Goal: Task Accomplishment & Management: Manage account settings

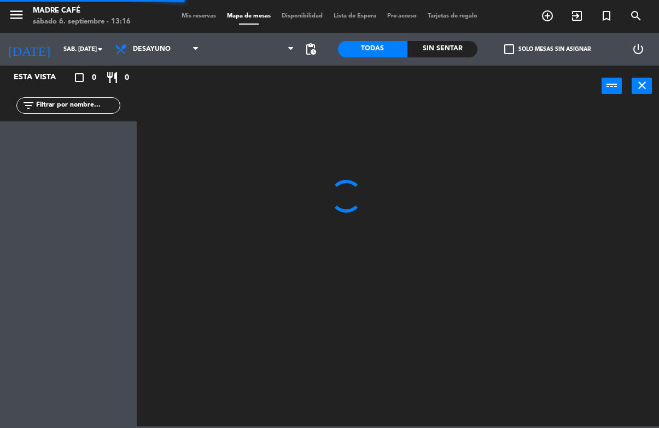
scroll to position [1, 0]
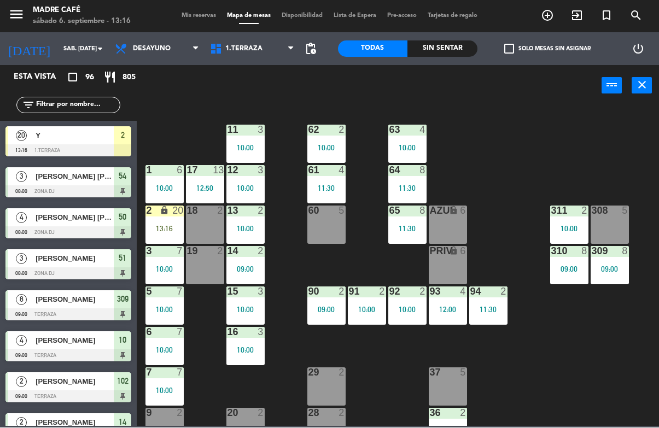
click at [194, 260] on div "19 2" at bounding box center [205, 266] width 38 height 38
click at [205, 307] on div "11 3 10:00 63 4 10:00 62 2 10:00 12 3 10:00 1 6 10:00 61 4 11:30 64 8 11:30 17 …" at bounding box center [401, 266] width 516 height 321
click at [173, 210] on div "20" at bounding box center [177, 211] width 11 height 10
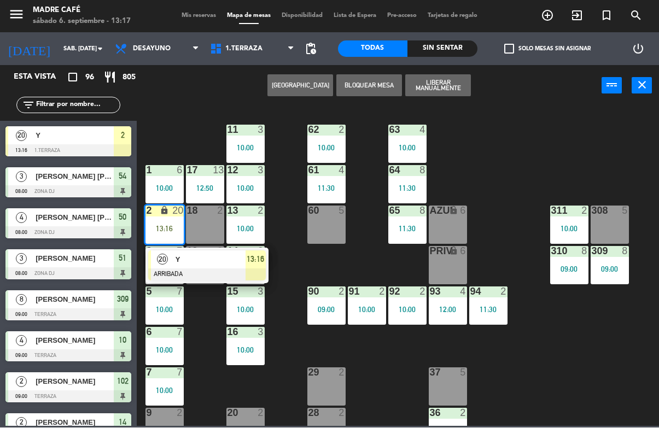
click at [197, 266] on div "Y" at bounding box center [210, 260] width 71 height 18
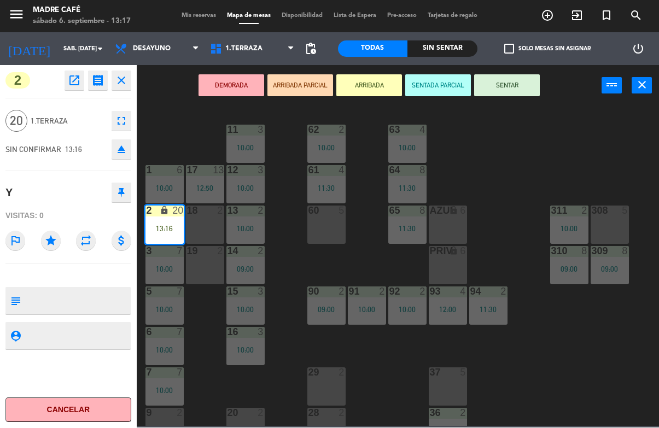
click at [486, 78] on button "SENTAR" at bounding box center [507, 86] width 66 height 22
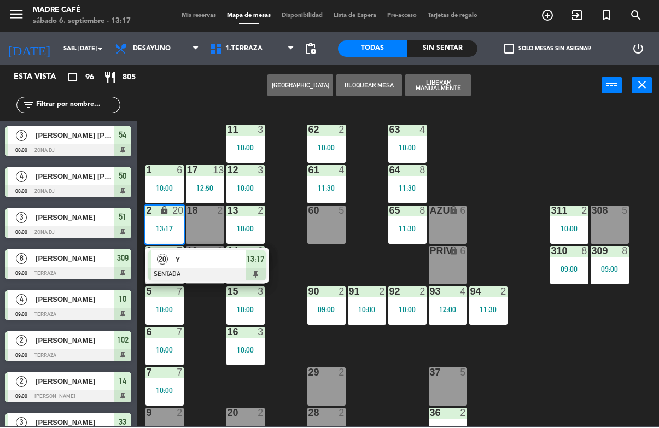
click at [204, 263] on span "Y" at bounding box center [211, 259] width 70 height 11
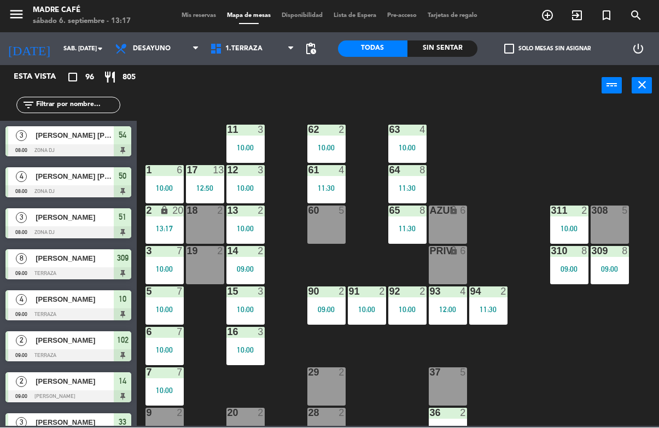
scroll to position [1342, 0]
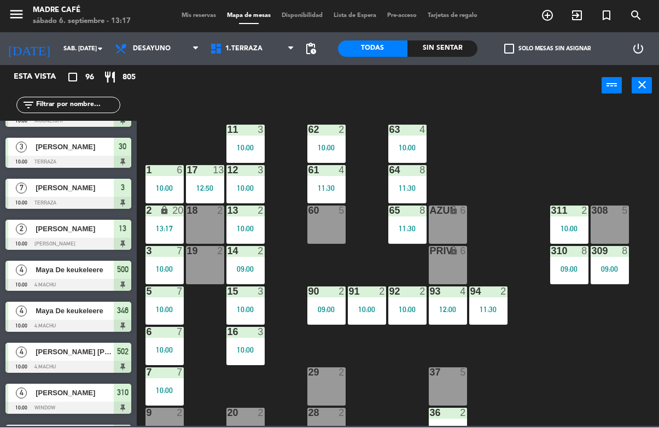
click at [582, 22] on icon "exit_to_app" at bounding box center [577, 15] width 13 height 13
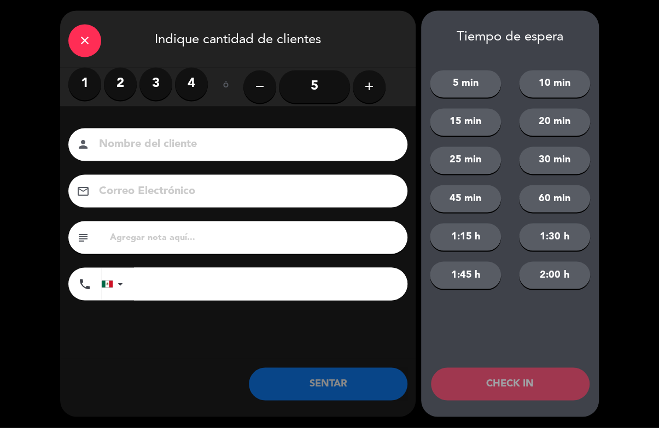
click at [383, 88] on button "add" at bounding box center [369, 87] width 33 height 33
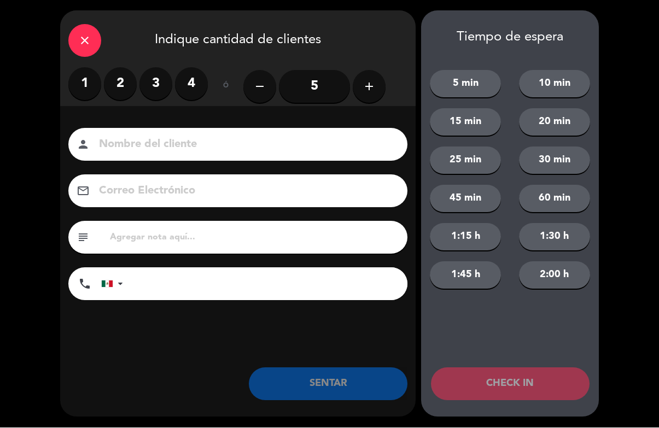
click at [383, 90] on button "add" at bounding box center [369, 87] width 33 height 33
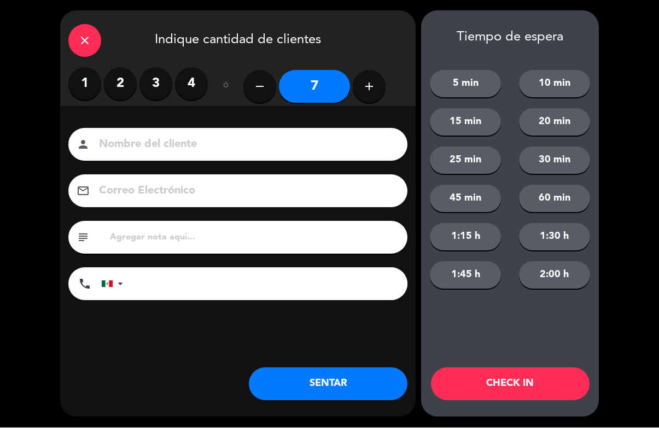
click at [382, 95] on button "add" at bounding box center [369, 87] width 33 height 33
click at [374, 101] on button "add" at bounding box center [369, 87] width 33 height 33
click at [370, 102] on button "add" at bounding box center [369, 87] width 33 height 33
click at [380, 95] on button "add" at bounding box center [369, 87] width 33 height 33
click at [382, 95] on button "add" at bounding box center [369, 87] width 33 height 33
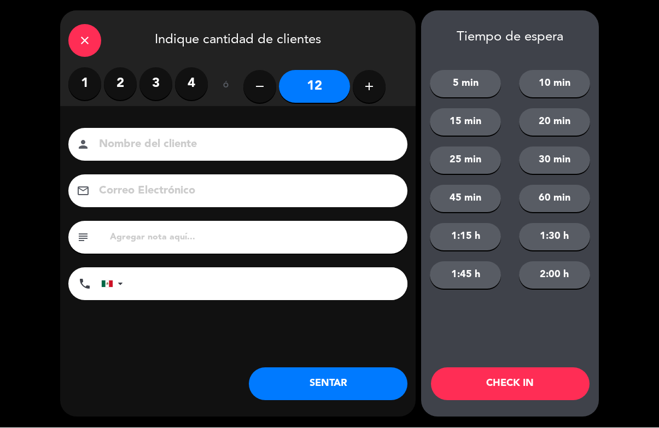
click at [378, 96] on button "add" at bounding box center [369, 87] width 33 height 33
click at [373, 97] on button "add" at bounding box center [369, 87] width 33 height 33
click at [371, 97] on button "add" at bounding box center [369, 87] width 33 height 33
click at [368, 100] on button "add" at bounding box center [369, 87] width 33 height 33
click at [373, 101] on button "add" at bounding box center [369, 87] width 33 height 33
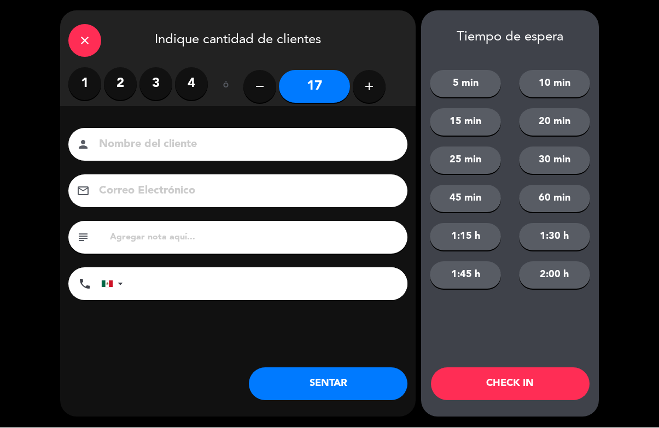
click at [371, 101] on button "add" at bounding box center [369, 87] width 33 height 33
click at [368, 102] on button "add" at bounding box center [369, 87] width 33 height 33
click at [372, 102] on button "add" at bounding box center [369, 87] width 33 height 33
click at [374, 101] on button "add" at bounding box center [369, 87] width 33 height 33
type input "21"
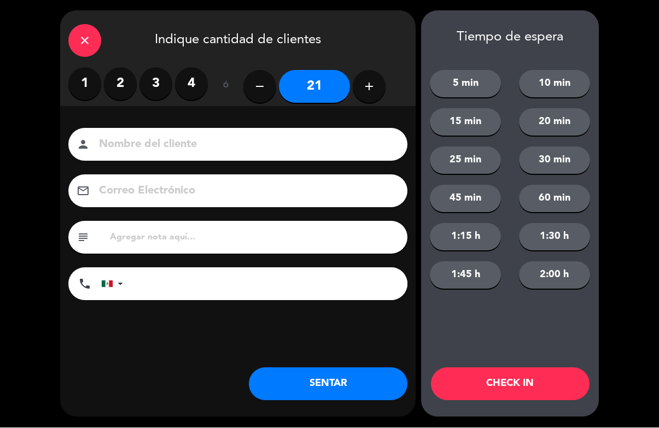
click at [348, 141] on input at bounding box center [245, 145] width 295 height 19
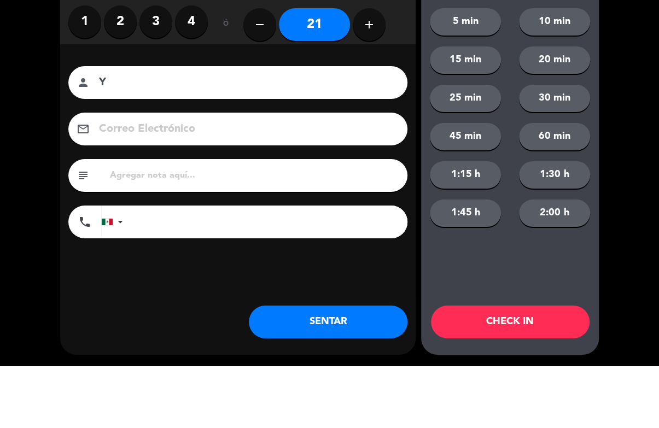
type input "Y"
click at [623, 97] on div "close Indique cantidad de clientes 1 2 3 4 ó remove 21 add Nombre del cliente p…" at bounding box center [329, 214] width 659 height 428
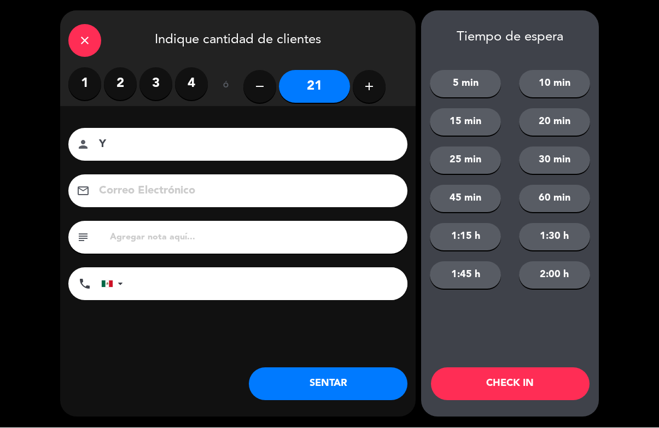
click at [500, 399] on button "CHECK IN" at bounding box center [510, 384] width 159 height 33
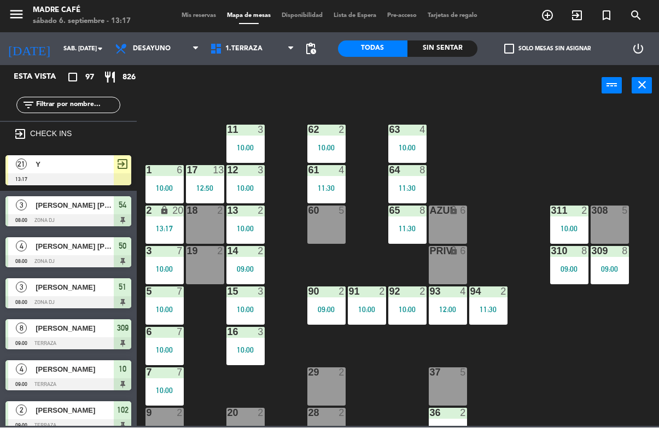
scroll to position [0, 0]
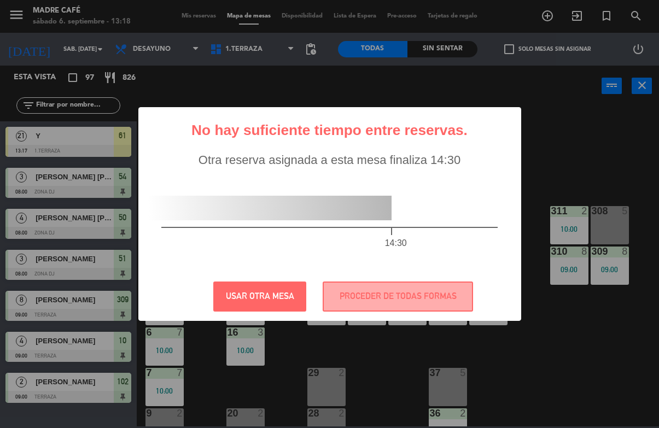
click at [269, 301] on button "USAR OTRA MESA" at bounding box center [259, 297] width 93 height 30
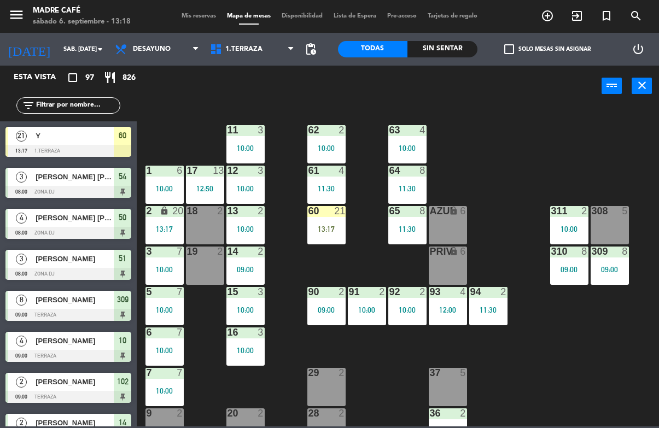
click at [325, 227] on div "13:17" at bounding box center [326, 229] width 38 height 8
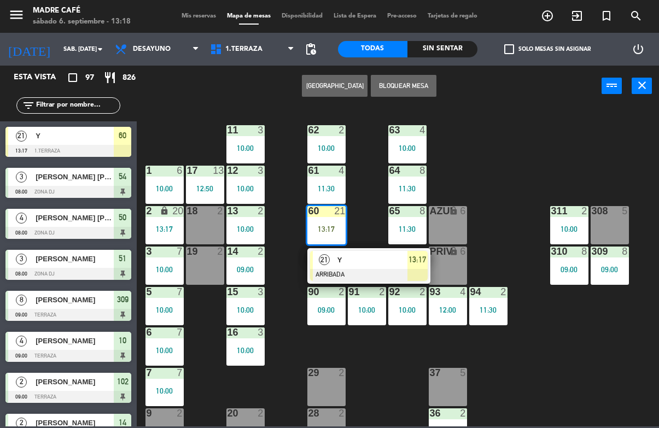
click at [365, 263] on span "Y" at bounding box center [373, 259] width 70 height 11
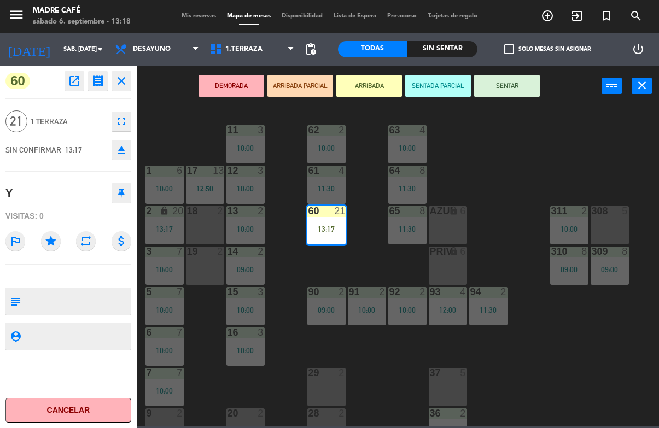
click at [496, 80] on button "SENTAR" at bounding box center [507, 86] width 66 height 22
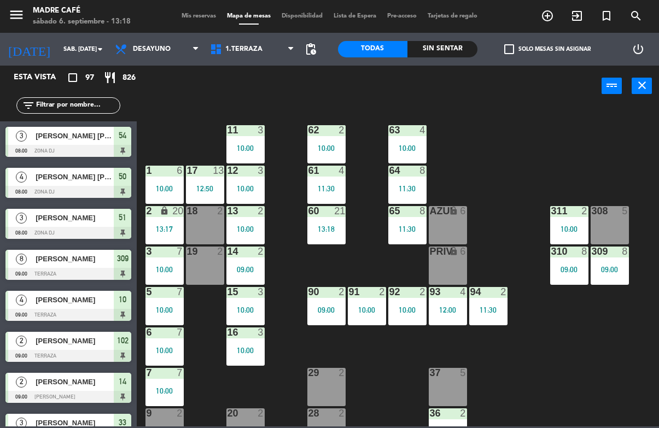
click at [451, 43] on div "Sin sentar" at bounding box center [443, 49] width 70 height 16
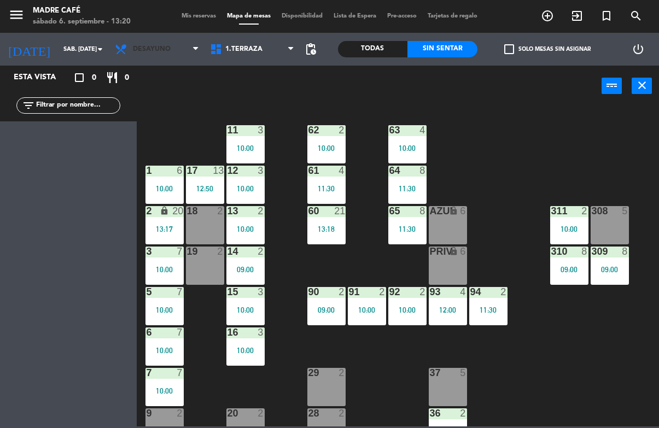
click at [173, 51] on span "Desayuno" at bounding box center [156, 49] width 95 height 24
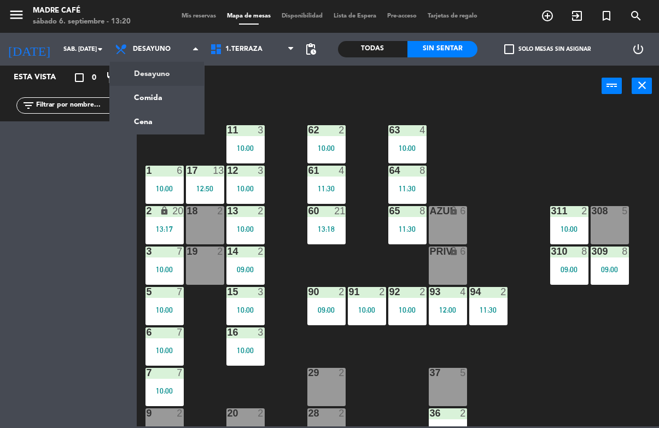
click at [175, 94] on ng-component "menu Madre Café sábado 6. septiembre - 13:20 Mis reservas Mapa de mesas Disponi…" at bounding box center [329, 213] width 659 height 427
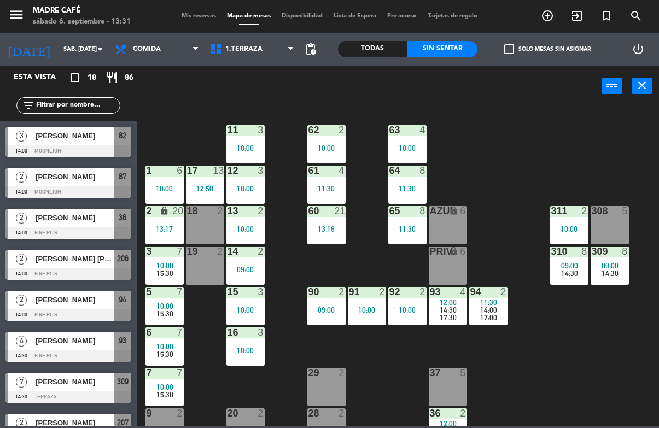
click at [168, 60] on span "Comida" at bounding box center [156, 49] width 95 height 24
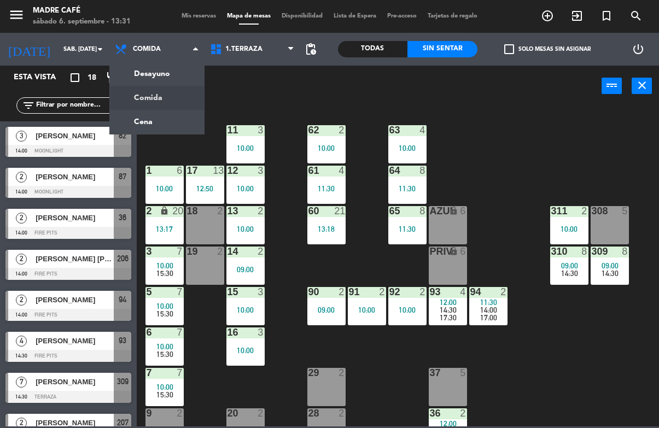
click at [182, 72] on ng-component "menu Madre Café sábado 6. septiembre - 13:31 Mis reservas Mapa de mesas Disponi…" at bounding box center [329, 213] width 659 height 427
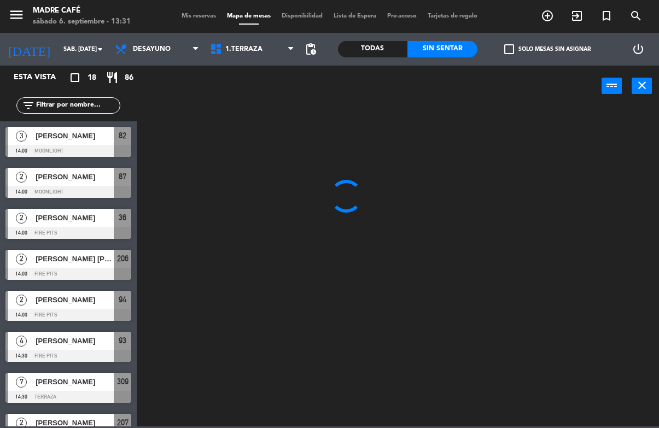
click at [212, 15] on span "Mis reservas" at bounding box center [198, 16] width 45 height 6
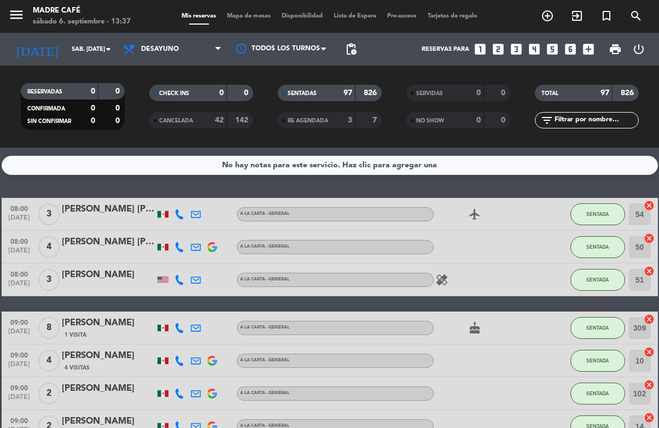
click at [251, 21] on div "Mis reservas Mapa de mesas Disponibilidad Lista de Espera Pre-acceso Tarjetas d…" at bounding box center [329, 16] width 307 height 10
click at [257, 14] on span "Mapa de mesas" at bounding box center [249, 16] width 55 height 6
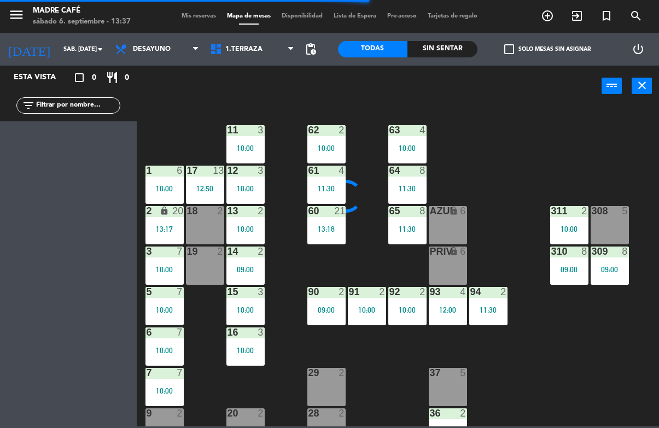
click at [410, 127] on div at bounding box center [407, 130] width 18 height 10
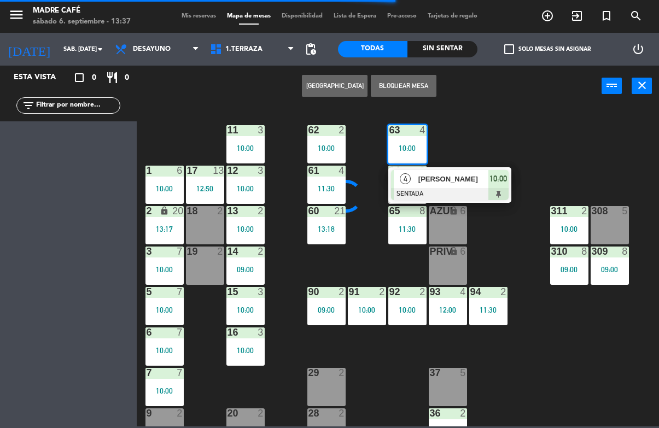
click at [461, 172] on div "[PERSON_NAME]" at bounding box center [452, 179] width 71 height 18
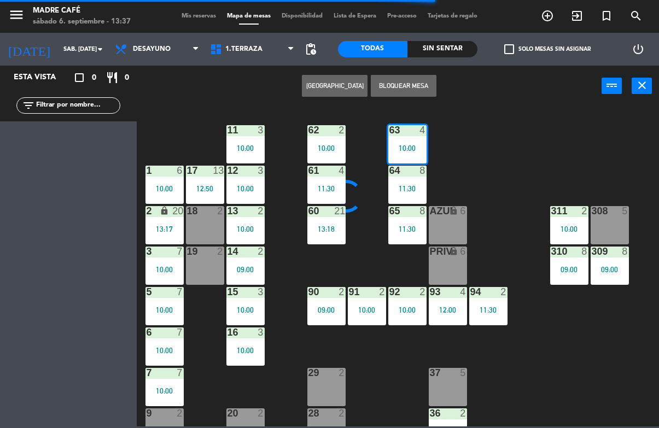
click at [503, 132] on div "11 3 10:00 63 4 10:00 62 2 10:00 12 3 10:00 1 6 10:00 61 4 11:30 64 8 11:30 17 …" at bounding box center [401, 266] width 516 height 321
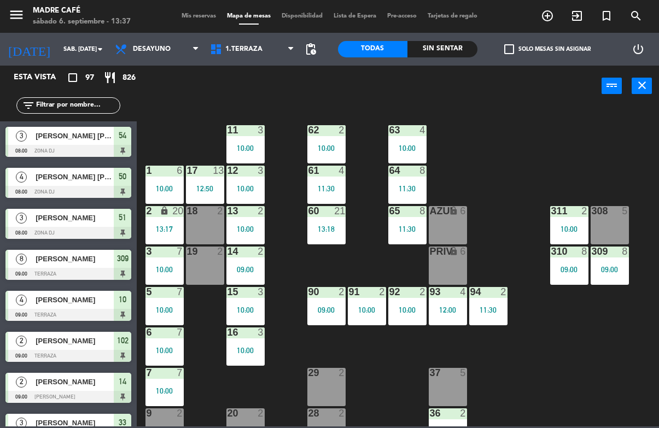
click at [409, 138] on div "63 4 10:00" at bounding box center [407, 144] width 38 height 38
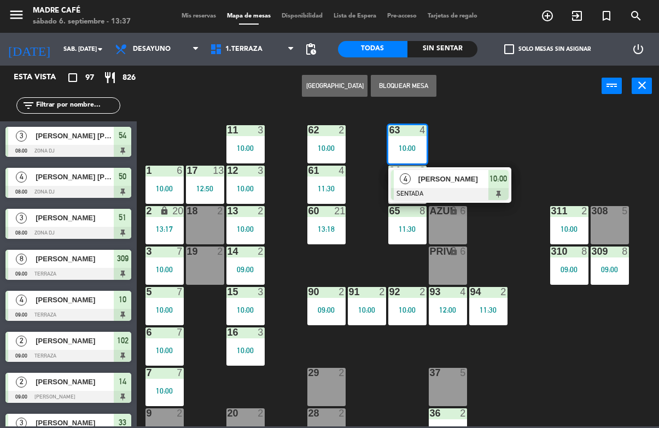
click at [469, 176] on span "[PERSON_NAME]" at bounding box center [453, 178] width 70 height 11
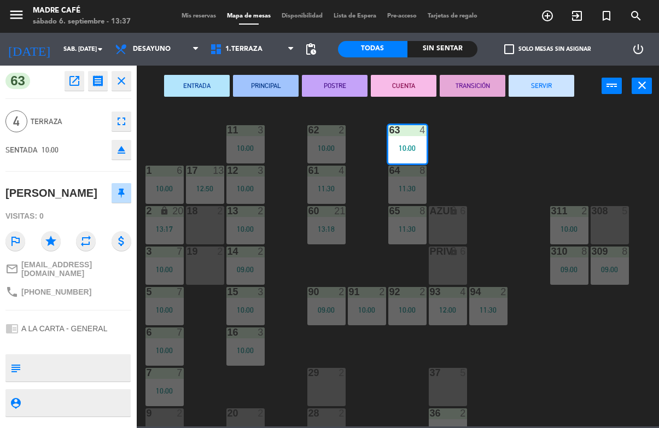
click at [537, 85] on button "SERVIR" at bounding box center [542, 86] width 66 height 22
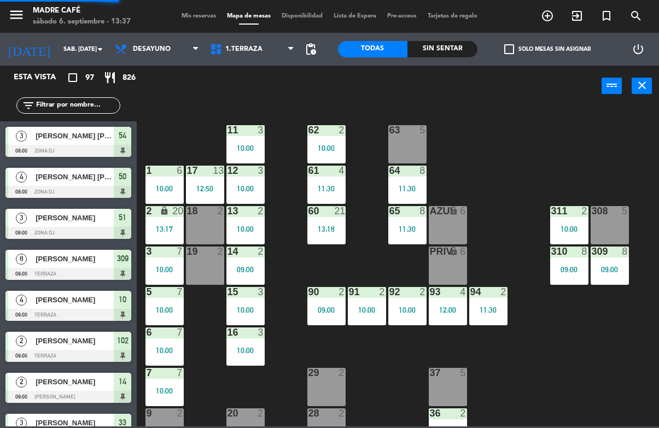
click at [404, 177] on div "64 8 11:30" at bounding box center [407, 185] width 38 height 38
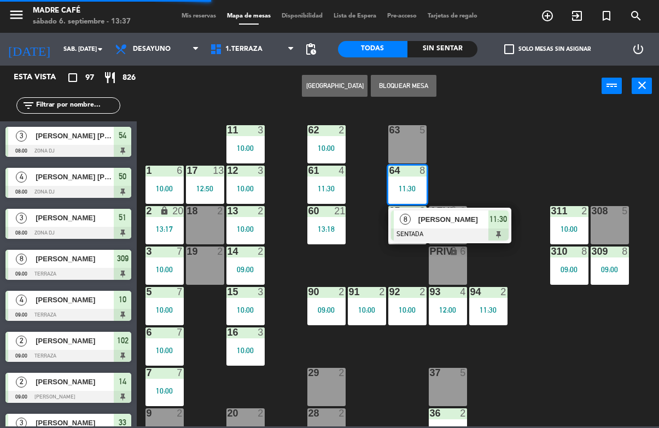
click at [459, 220] on span "[PERSON_NAME]" at bounding box center [453, 219] width 70 height 11
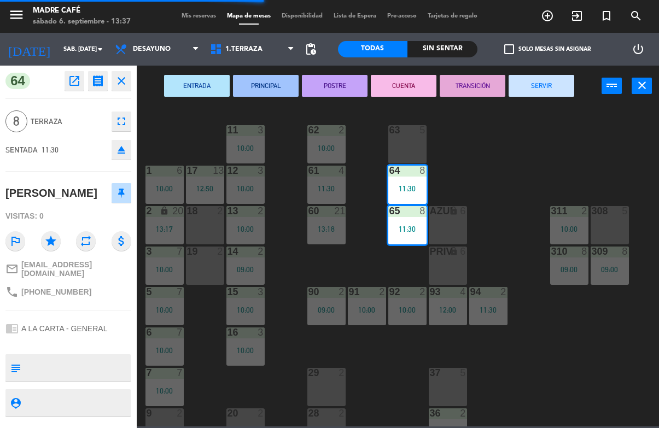
click at [542, 89] on button "SERVIR" at bounding box center [542, 86] width 66 height 22
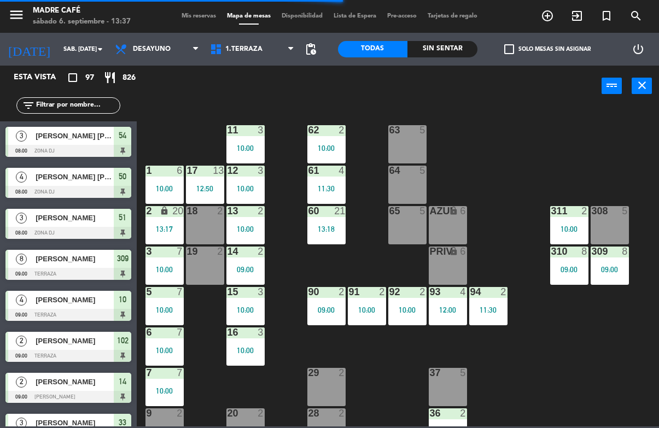
click at [574, 228] on div "10:00" at bounding box center [569, 229] width 38 height 8
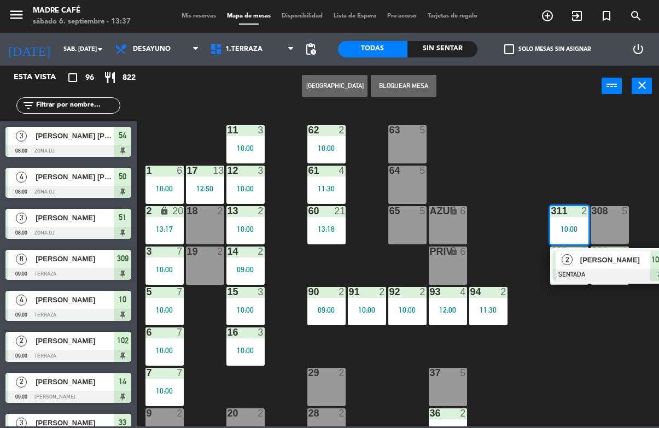
click at [620, 268] on div "[PERSON_NAME]" at bounding box center [614, 260] width 71 height 18
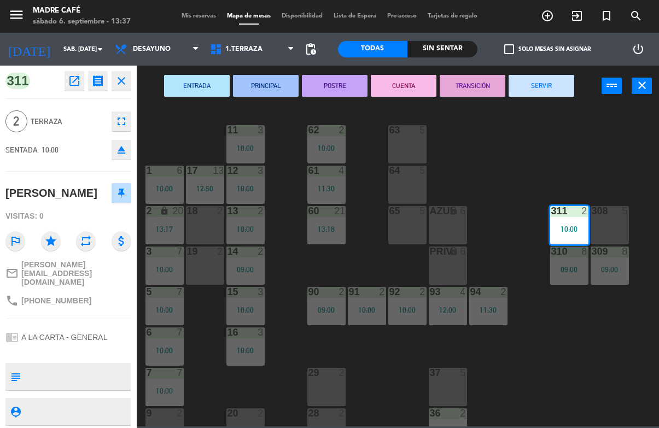
click at [567, 88] on button "SERVIR" at bounding box center [542, 86] width 66 height 22
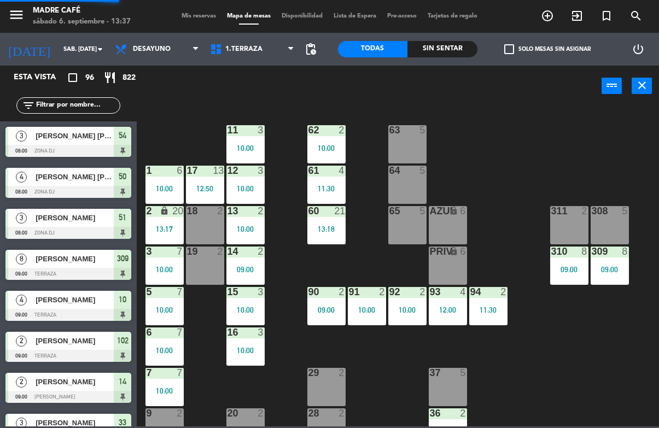
click at [568, 271] on div "09:00" at bounding box center [569, 270] width 38 height 8
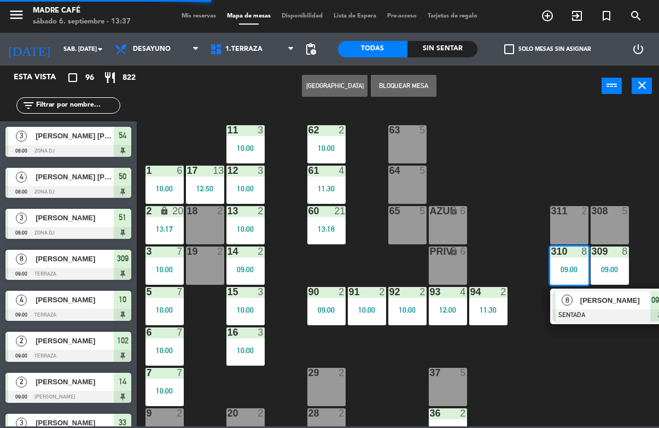
click at [594, 300] on span "[PERSON_NAME]" at bounding box center [615, 300] width 70 height 11
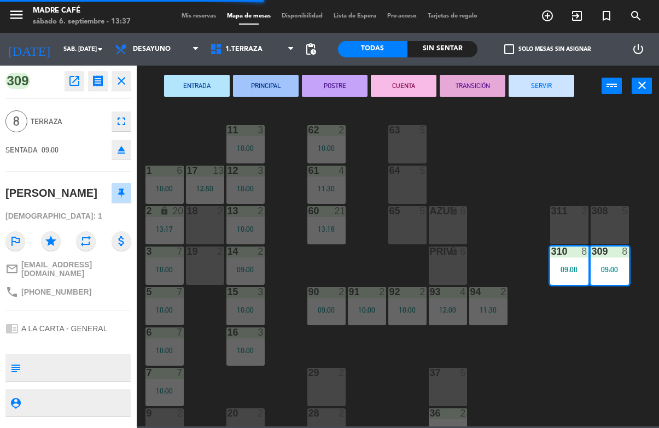
click at [536, 79] on button "SERVIR" at bounding box center [542, 86] width 66 height 22
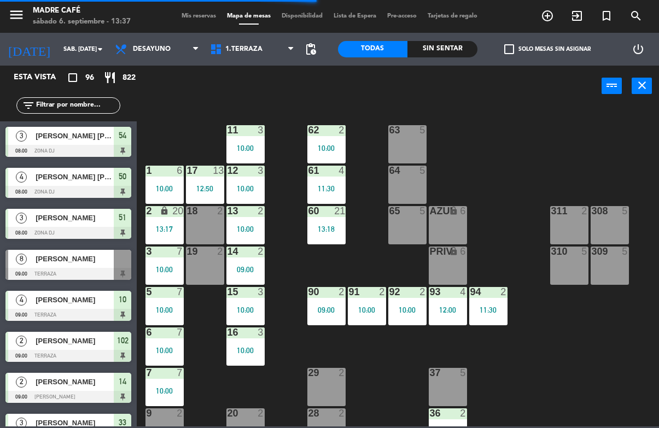
click at [483, 300] on div "94 2 11:30" at bounding box center [488, 306] width 38 height 38
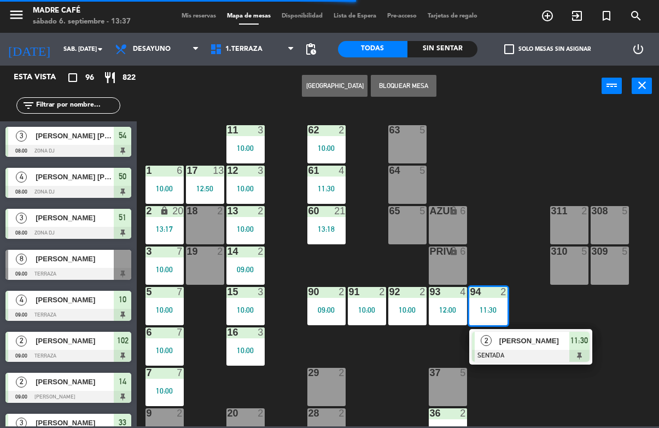
click at [515, 352] on div at bounding box center [531, 356] width 118 height 12
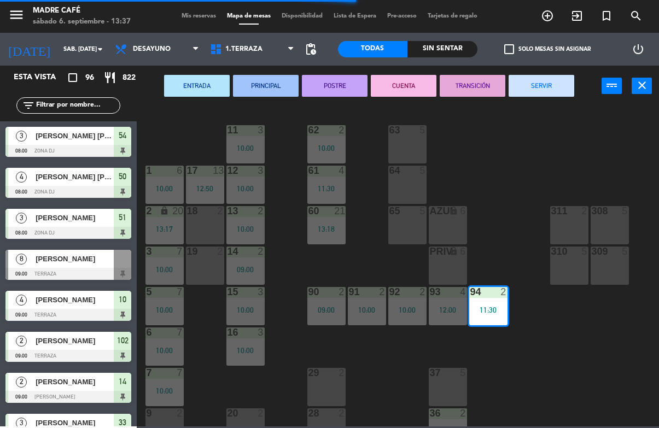
click at [525, 86] on button "SERVIR" at bounding box center [542, 86] width 66 height 22
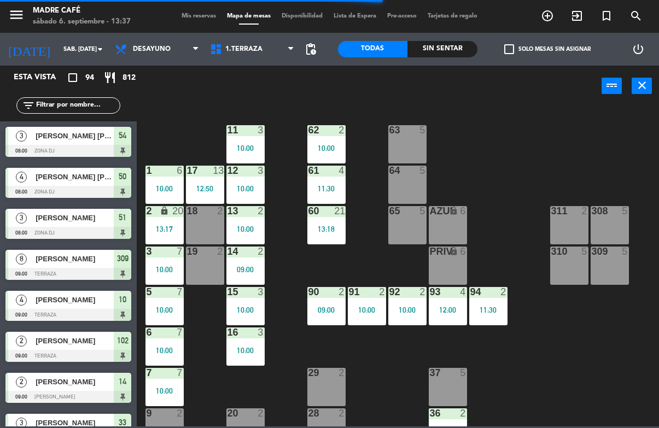
click at [447, 311] on div "12:00" at bounding box center [448, 310] width 38 height 8
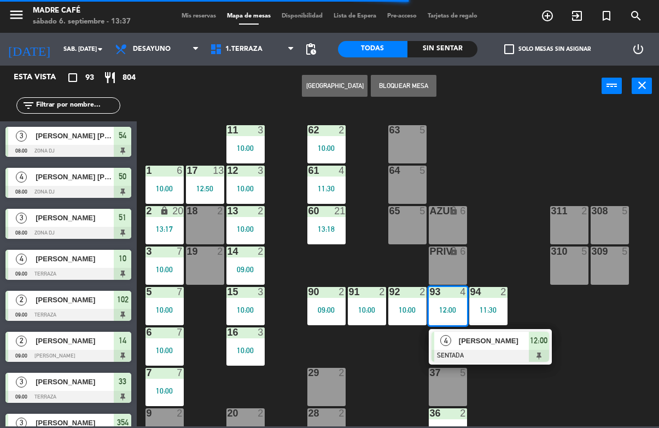
click at [469, 348] on div "[PERSON_NAME]" at bounding box center [493, 341] width 71 height 18
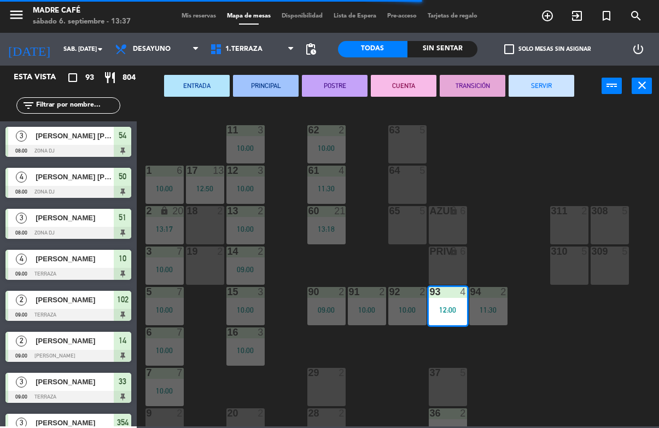
click at [534, 89] on button "SERVIR" at bounding box center [542, 86] width 66 height 22
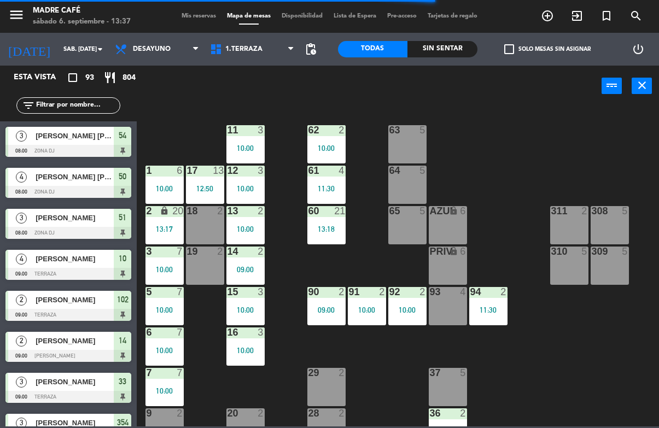
scroll to position [27, 0]
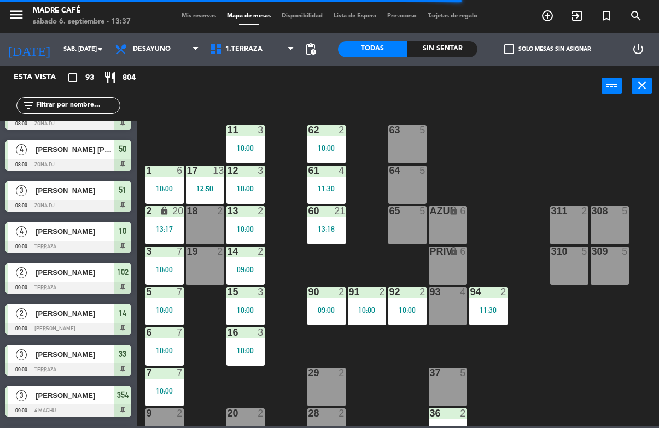
click at [398, 316] on div "92 2 10:00" at bounding box center [407, 306] width 38 height 38
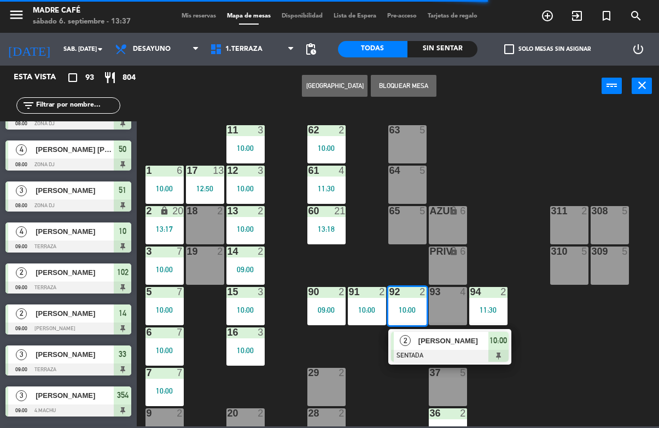
click at [444, 340] on span "[PERSON_NAME]" at bounding box center [453, 340] width 70 height 11
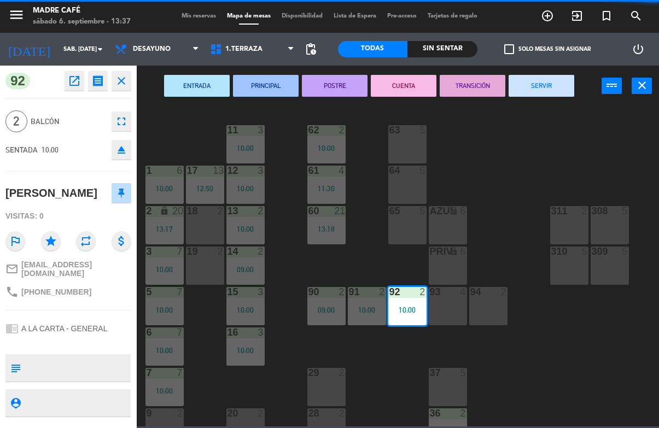
click at [551, 75] on button "SERVIR" at bounding box center [542, 86] width 66 height 22
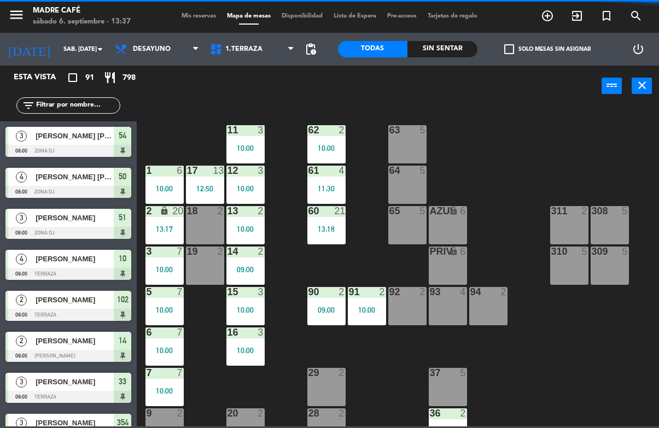
scroll to position [0, 0]
click at [331, 138] on div "62 2 10:00" at bounding box center [326, 144] width 38 height 38
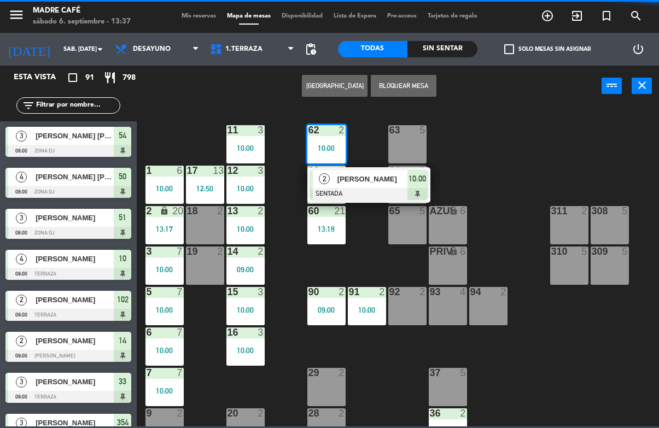
click at [371, 174] on span "[PERSON_NAME]" at bounding box center [373, 178] width 70 height 11
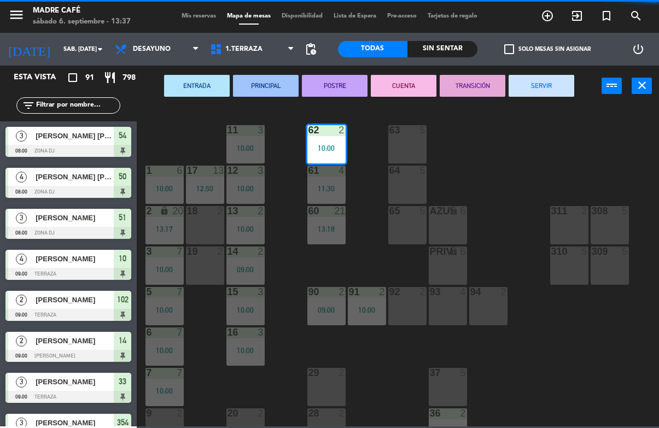
click at [539, 88] on button "SERVIR" at bounding box center [542, 86] width 66 height 22
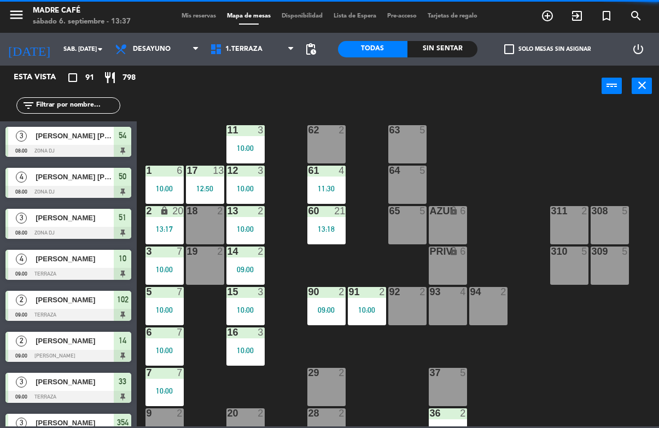
click at [336, 182] on div "61 4 11:30" at bounding box center [326, 185] width 38 height 38
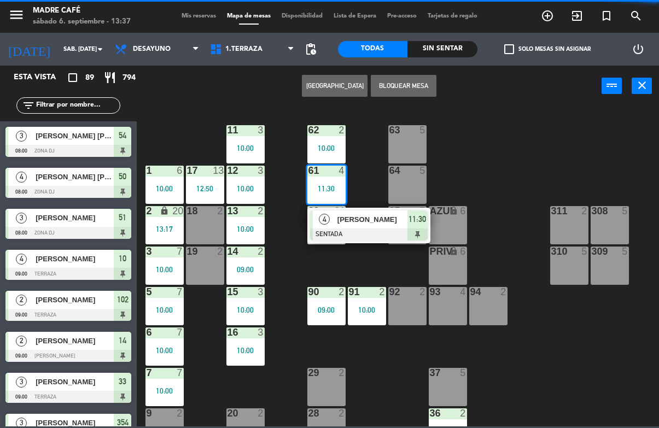
click at [359, 223] on span "[PERSON_NAME]" at bounding box center [373, 219] width 70 height 11
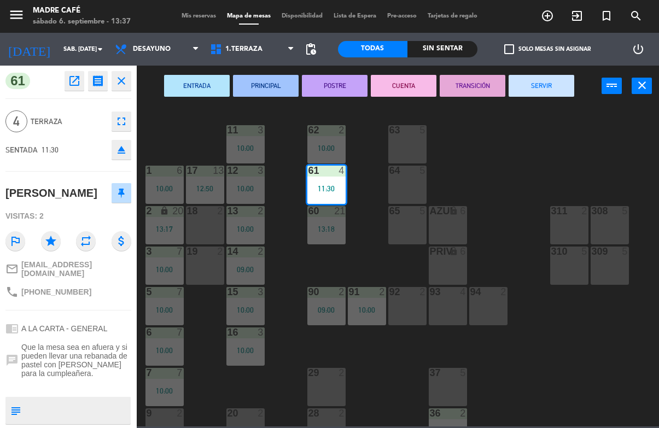
click at [556, 84] on button "SERVIR" at bounding box center [542, 86] width 66 height 22
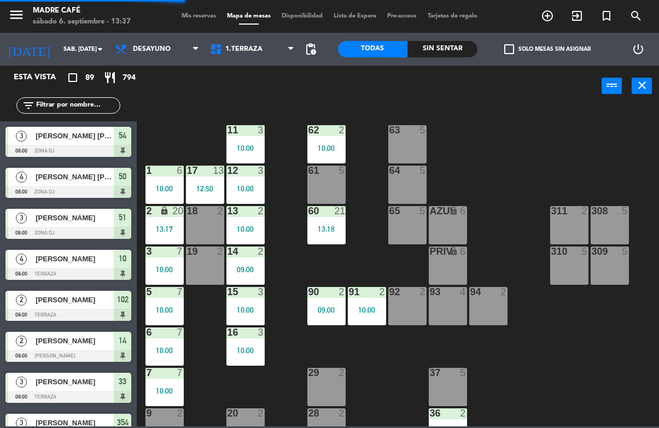
click at [328, 219] on div "60 21 13:18" at bounding box center [326, 225] width 38 height 38
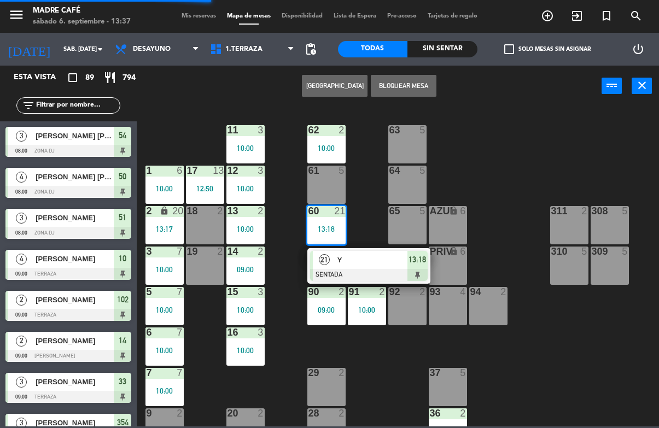
click at [358, 263] on span "Y" at bounding box center [373, 259] width 70 height 11
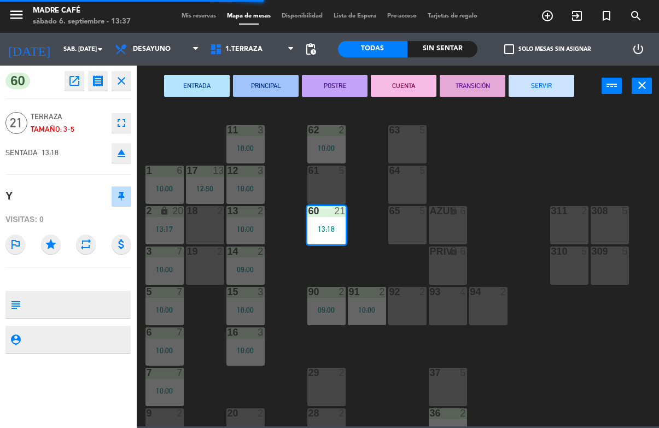
click at [544, 83] on button "SERVIR" at bounding box center [542, 86] width 66 height 22
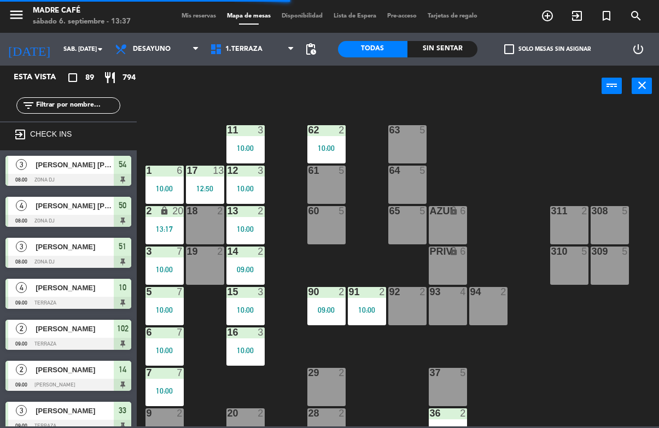
scroll to position [1252, 0]
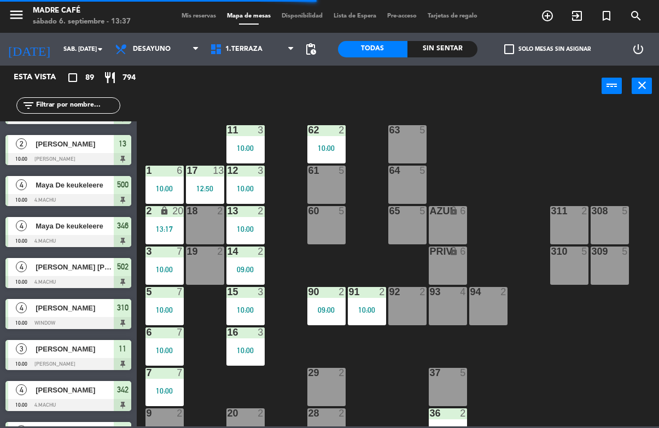
click at [260, 135] on div "3" at bounding box center [261, 130] width 7 height 10
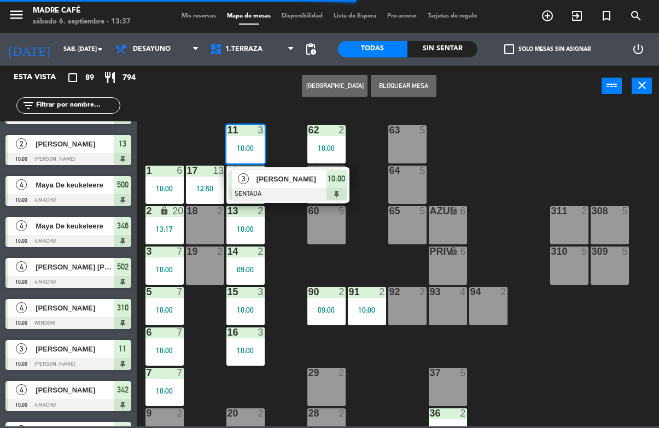
click at [287, 183] on span "[PERSON_NAME]" at bounding box center [292, 178] width 70 height 11
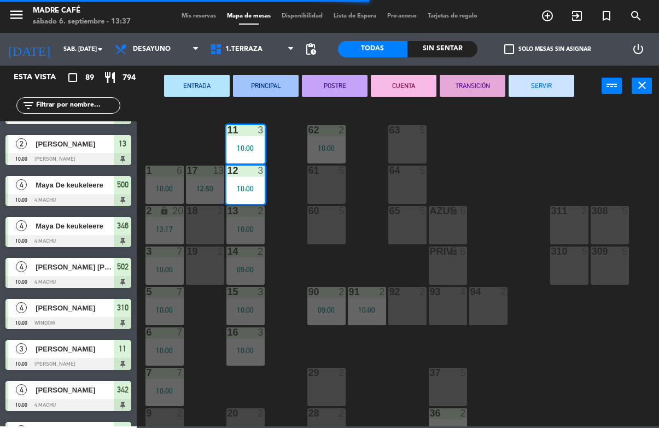
click at [551, 79] on button "SERVIR" at bounding box center [542, 86] width 66 height 22
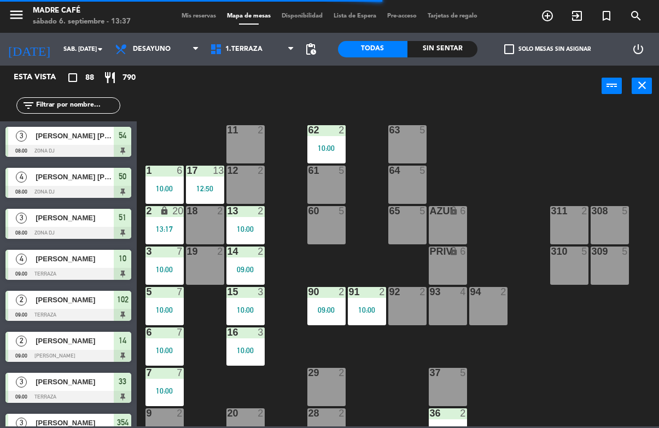
scroll to position [0, 0]
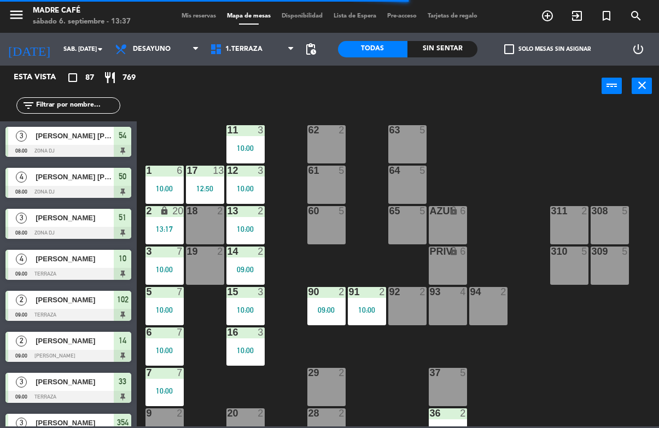
click at [302, 261] on div "11 3 10:00 63 5 62 2 12 3 10:00 1 6 10:00 61 5 64 5 17 13 12:50 13 2 10:00 2 lo…" at bounding box center [401, 266] width 516 height 321
click at [238, 229] on div "10:00" at bounding box center [245, 229] width 38 height 8
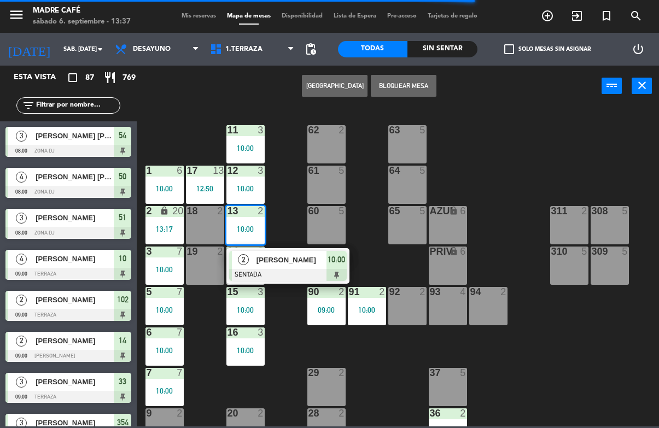
click at [298, 260] on span "[PERSON_NAME]" at bounding box center [292, 259] width 70 height 11
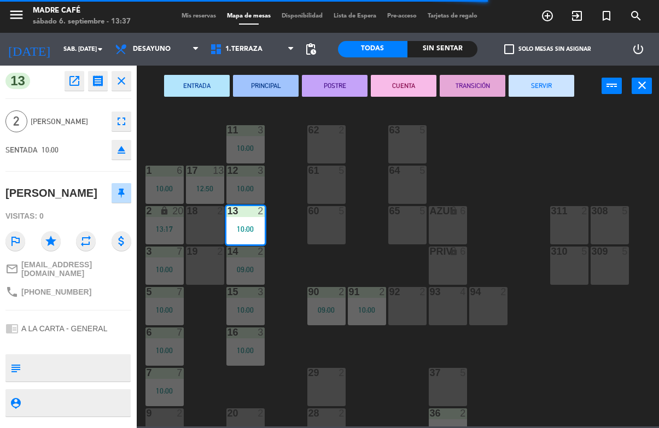
click at [532, 86] on button "SERVIR" at bounding box center [542, 86] width 66 height 22
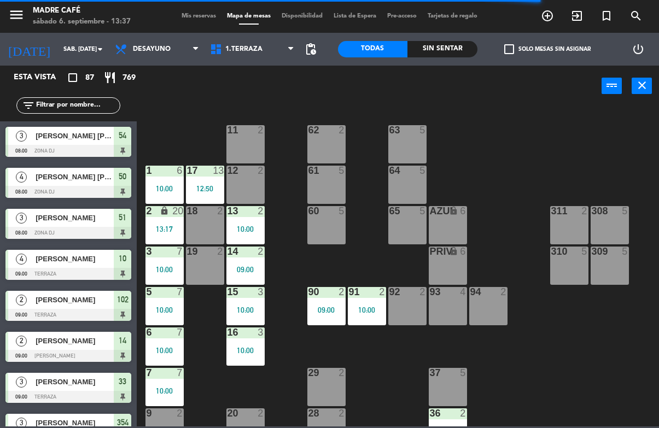
click at [252, 291] on div at bounding box center [245, 292] width 18 height 10
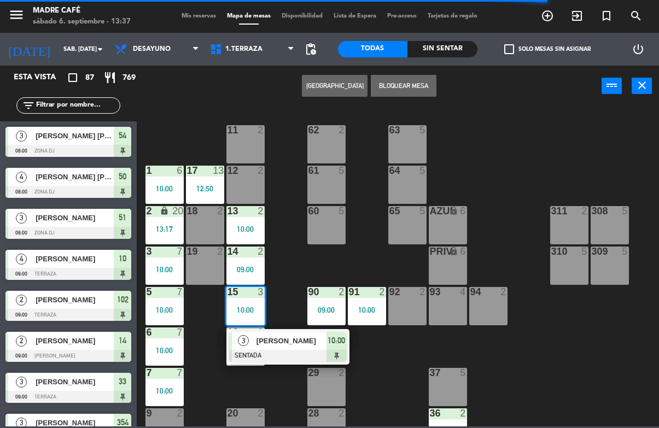
click at [284, 342] on span "[PERSON_NAME]" at bounding box center [292, 340] width 70 height 11
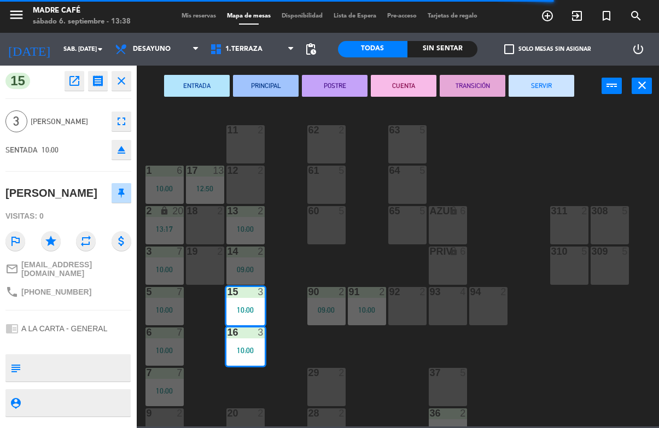
click at [535, 90] on button "SERVIR" at bounding box center [542, 86] width 66 height 22
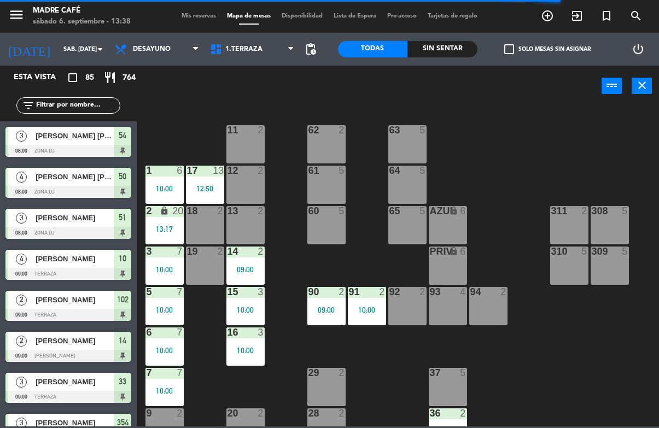
click at [256, 259] on div "14 2 09:00" at bounding box center [245, 266] width 38 height 38
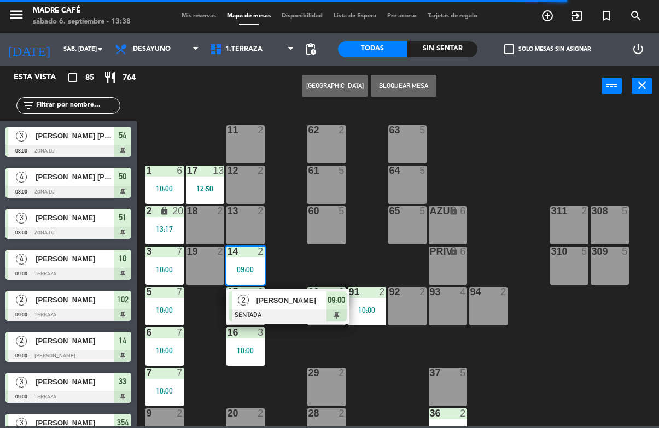
click at [289, 295] on span "[PERSON_NAME]" at bounding box center [292, 300] width 70 height 11
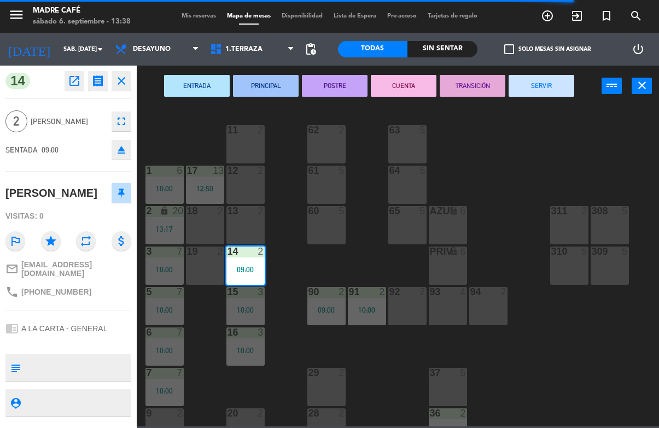
click at [530, 88] on button "SERVIR" at bounding box center [542, 86] width 66 height 22
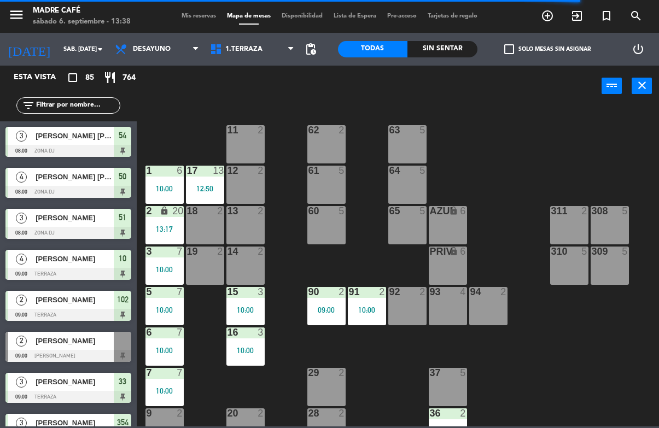
click at [324, 301] on div "90 2 09:00" at bounding box center [326, 306] width 38 height 38
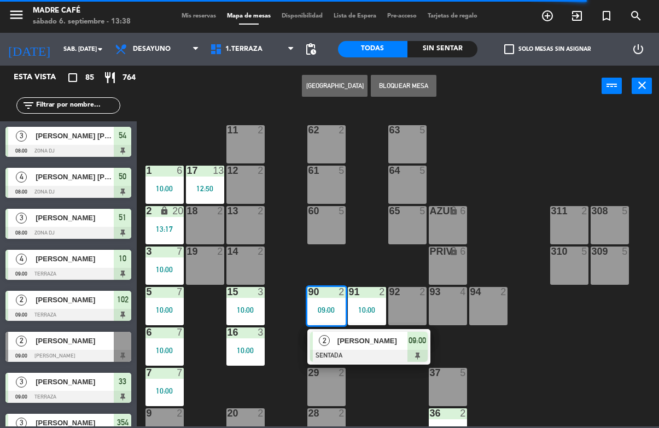
click at [367, 342] on span "[PERSON_NAME]" at bounding box center [373, 340] width 70 height 11
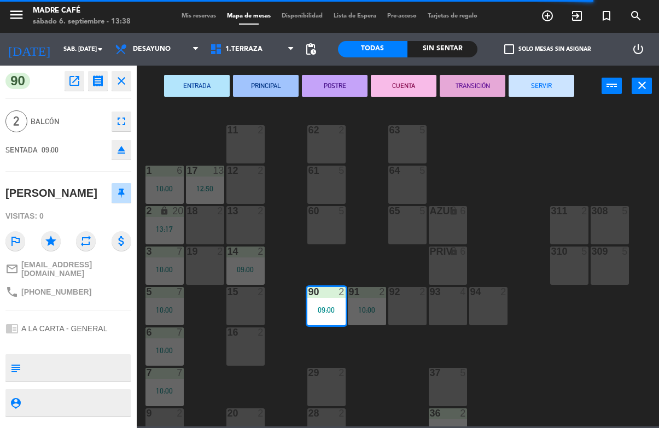
click at [525, 89] on button "SERVIR" at bounding box center [542, 86] width 66 height 22
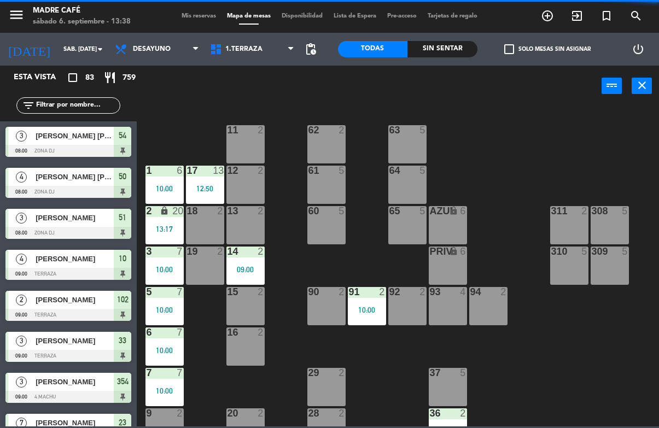
click at [355, 310] on div "10:00" at bounding box center [367, 310] width 38 height 8
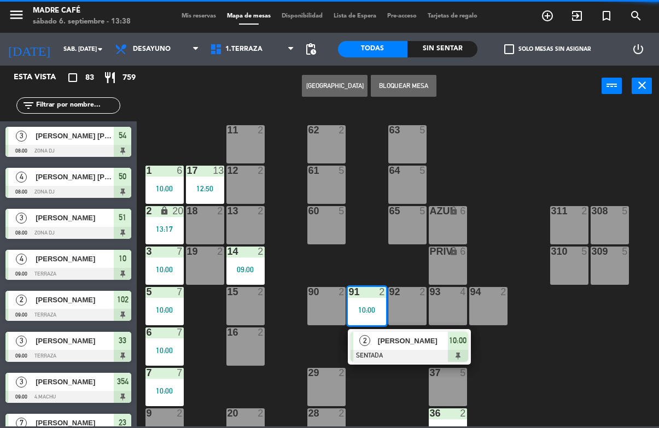
click at [381, 344] on span "[PERSON_NAME]" at bounding box center [413, 340] width 70 height 11
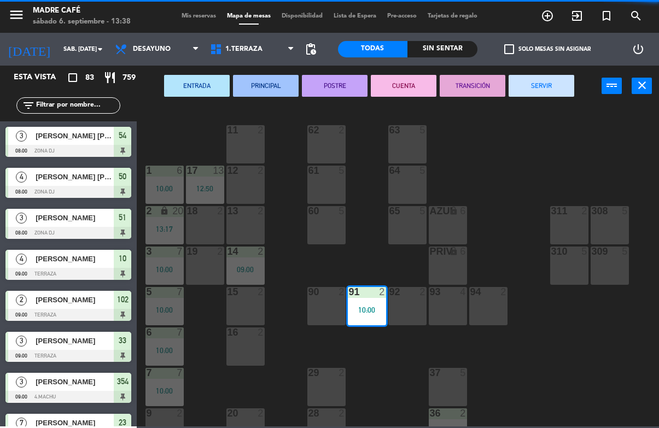
click at [525, 94] on button "SERVIR" at bounding box center [542, 86] width 66 height 22
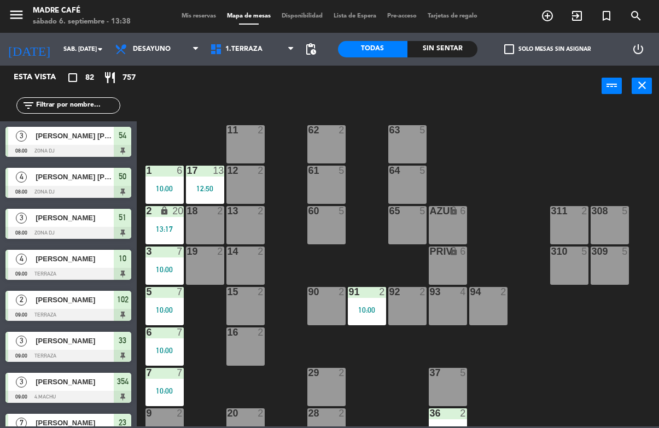
click at [214, 183] on div "17 13 12:50" at bounding box center [205, 185] width 38 height 38
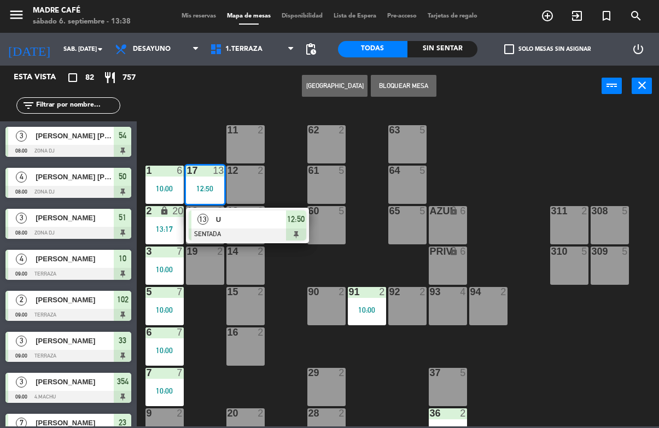
click at [280, 225] on span "U" at bounding box center [251, 219] width 70 height 11
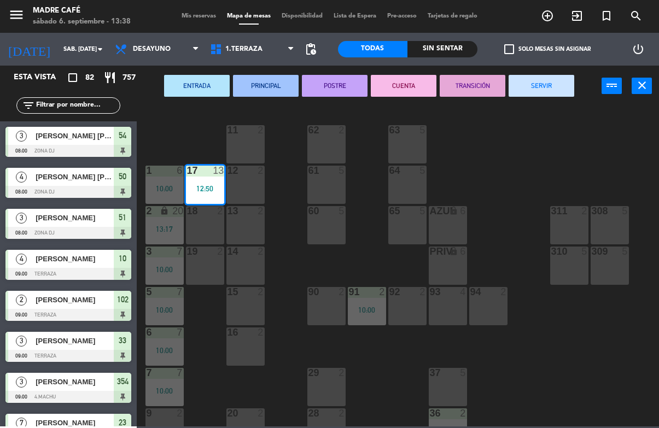
click at [551, 88] on button "SERVIR" at bounding box center [542, 86] width 66 height 22
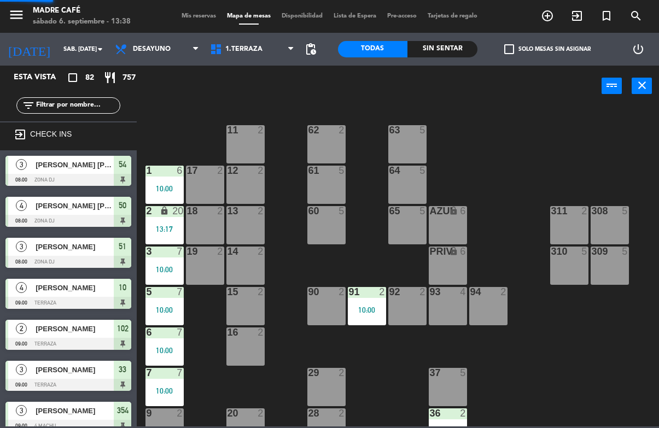
scroll to position [1110, 0]
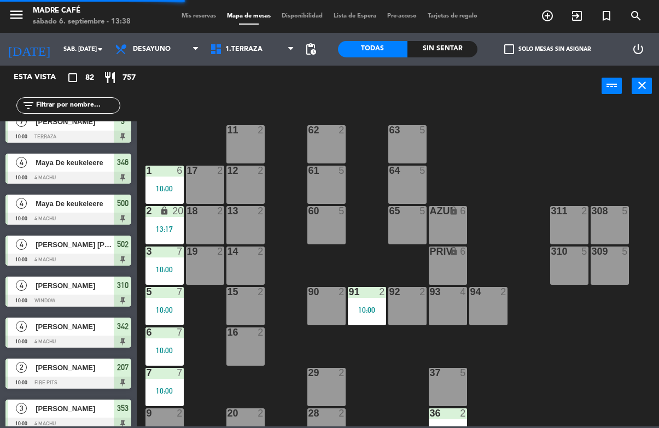
click at [159, 186] on div "10:00" at bounding box center [165, 189] width 38 height 8
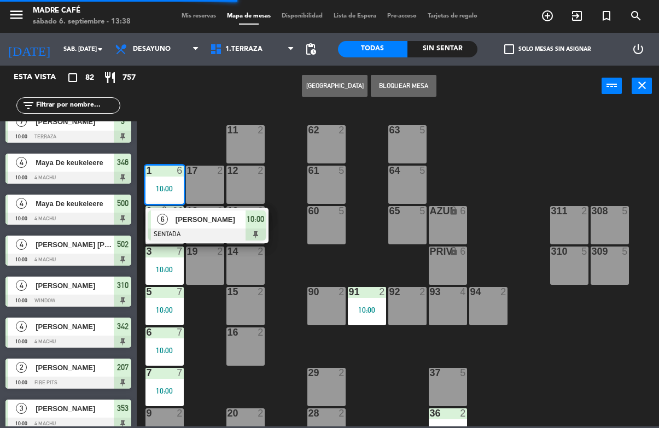
click at [225, 219] on span "[PERSON_NAME]" at bounding box center [211, 219] width 70 height 11
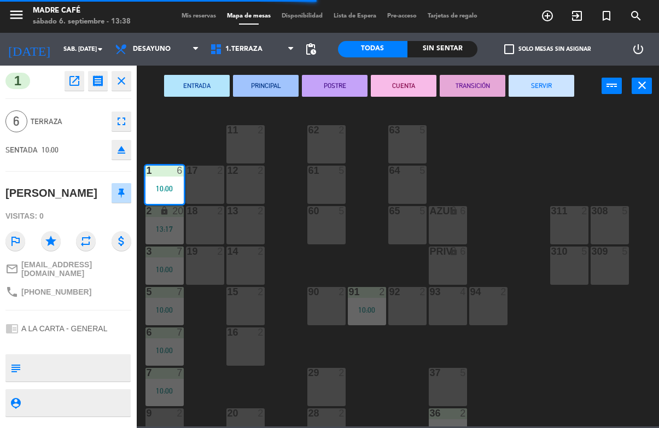
click at [554, 86] on button "SERVIR" at bounding box center [542, 86] width 66 height 22
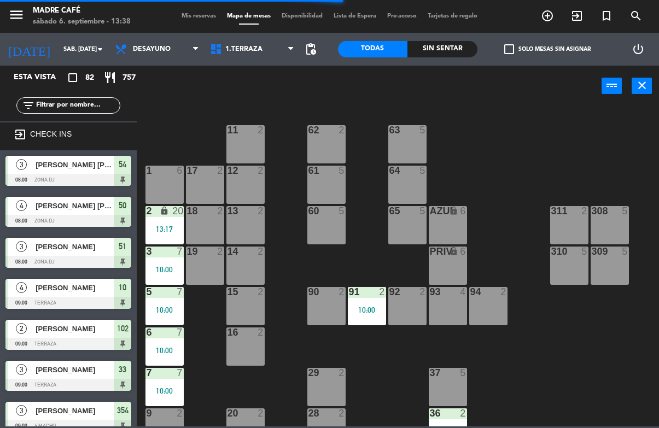
scroll to position [0, 0]
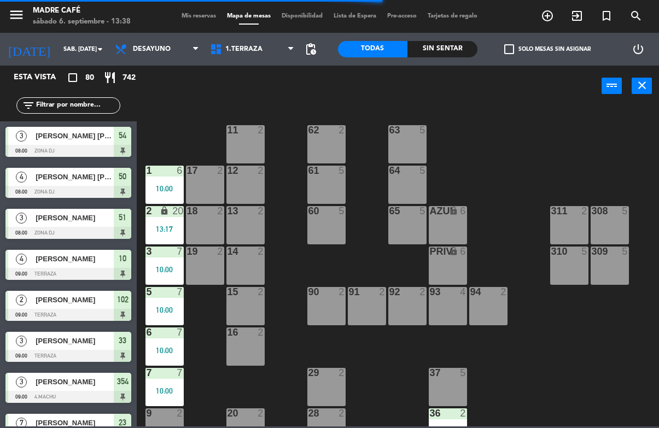
click at [201, 266] on div "19 2" at bounding box center [205, 266] width 38 height 38
click at [271, 248] on div "2" at bounding box center [263, 252] width 18 height 10
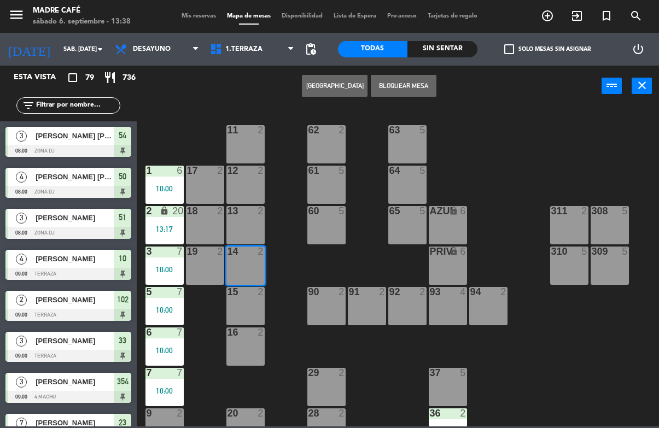
click at [162, 223] on div "2 lock 20 13:17" at bounding box center [165, 225] width 38 height 38
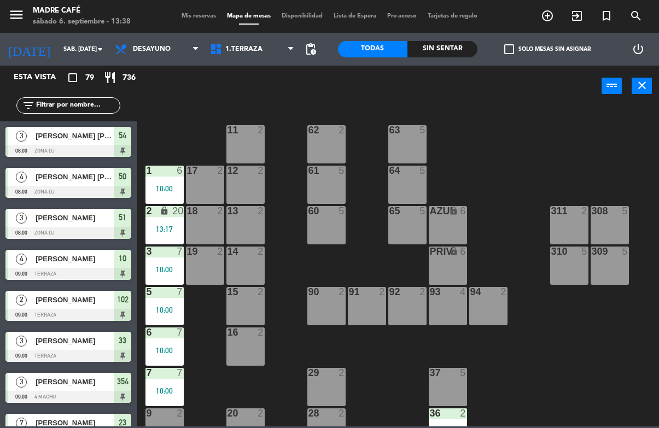
click at [297, 234] on div "11 2 63 5 62 2 12 2 1 6 10:00 61 5 64 5 17 2 13 2 2 lock 20 13:17 60 5 65 5 308…" at bounding box center [401, 266] width 516 height 321
click at [158, 222] on div "2 lock 20 13:17" at bounding box center [165, 225] width 38 height 38
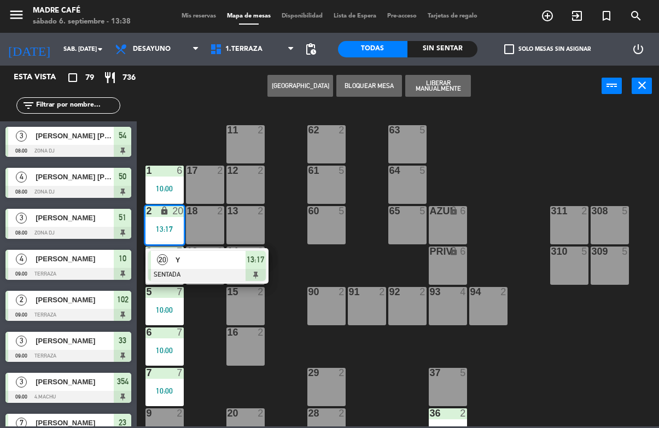
click at [222, 270] on div at bounding box center [207, 275] width 118 height 12
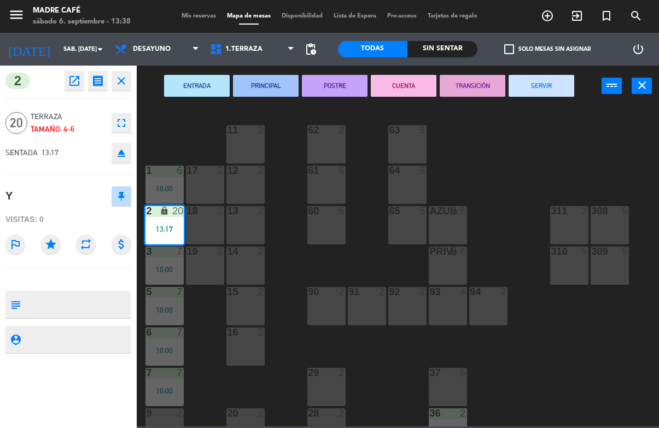
click at [548, 89] on button "SERVIR" at bounding box center [542, 86] width 66 height 22
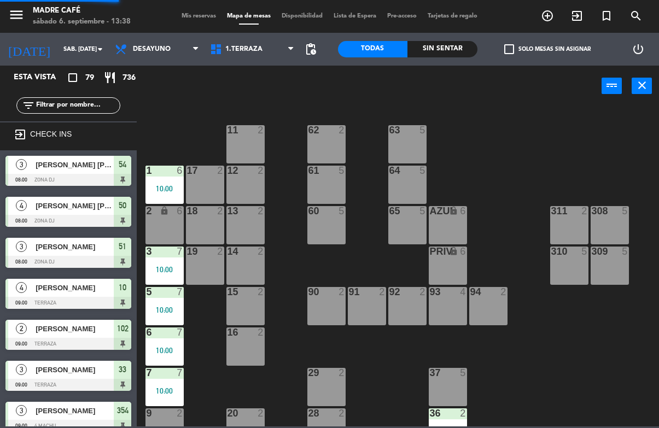
scroll to position [1108, 0]
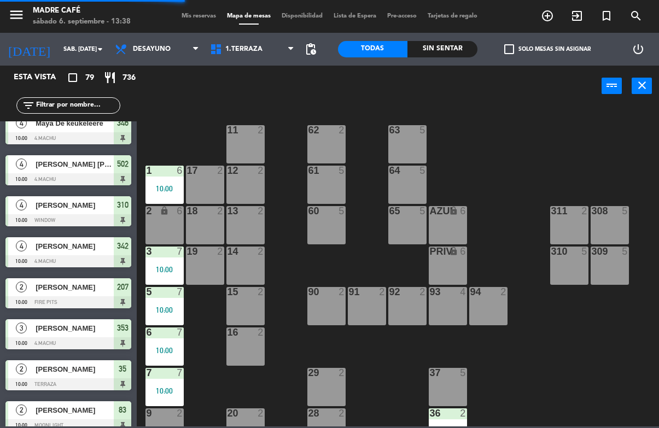
click at [175, 184] on div "1 6 10:00" at bounding box center [165, 185] width 38 height 38
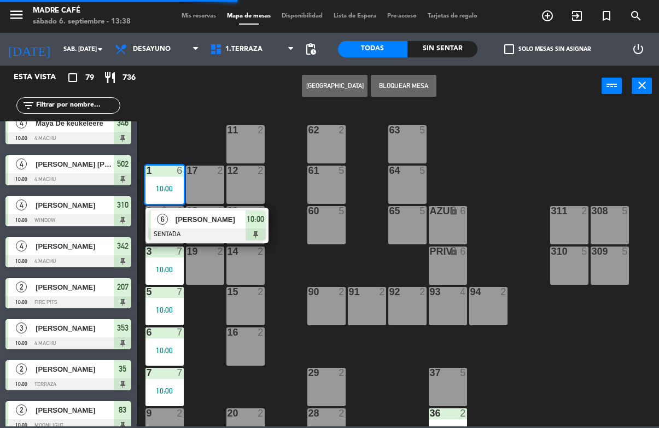
click at [213, 220] on span "[PERSON_NAME]" at bounding box center [211, 219] width 70 height 11
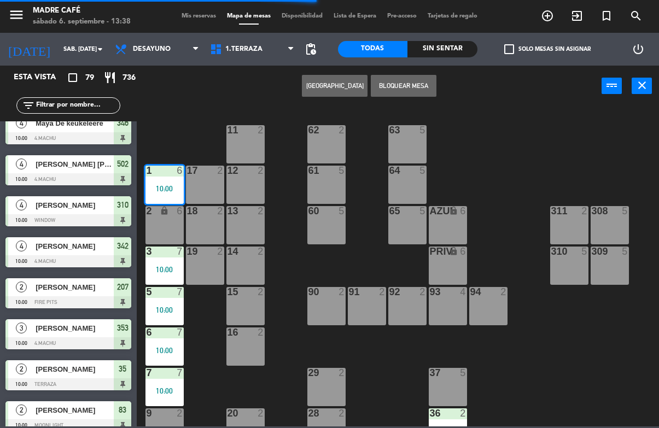
click at [292, 217] on div "11 2 63 5 62 2 12 2 1 6 10:00 61 5 64 5 17 2 13 2 2 lock 6 60 5 65 5 308 5 18 2…" at bounding box center [401, 266] width 516 height 321
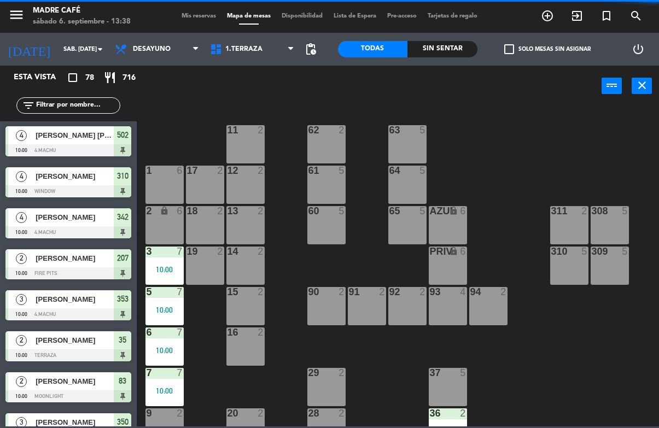
click at [170, 182] on div "1 6" at bounding box center [165, 185] width 38 height 38
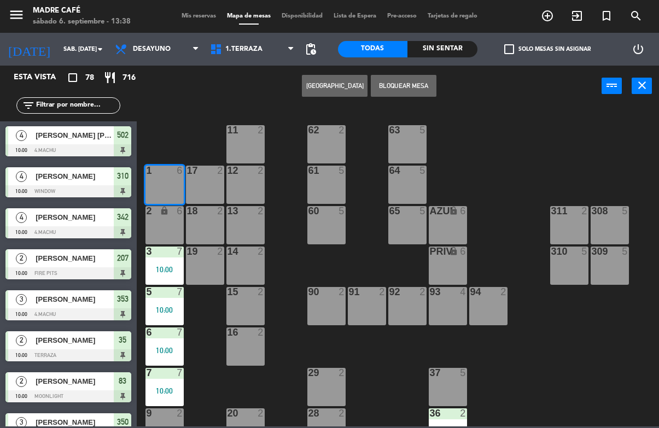
click at [210, 317] on div "11 2 63 5 62 2 12 2 1 6 61 5 64 5 17 2 13 2 2 lock 6 60 5 65 5 308 5 18 2 311 2…" at bounding box center [401, 266] width 516 height 321
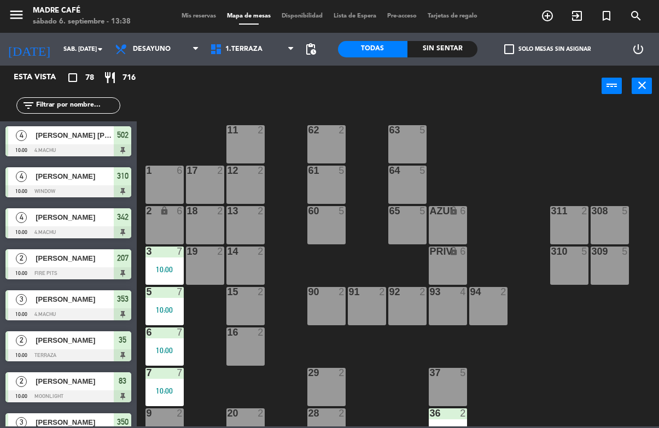
click at [165, 266] on div "10:00" at bounding box center [165, 270] width 38 height 8
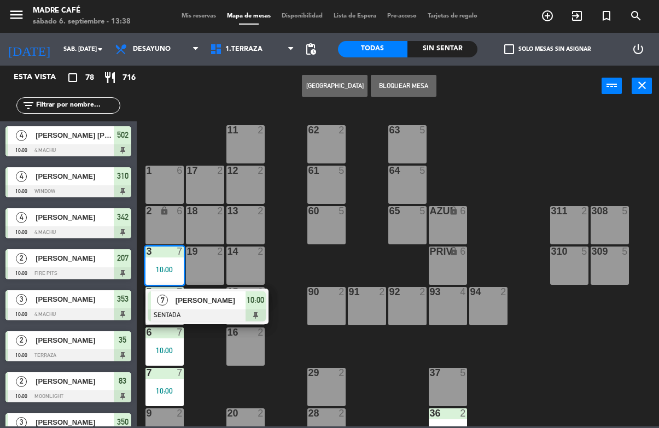
click at [213, 307] on div "[PERSON_NAME]" at bounding box center [210, 301] width 71 height 18
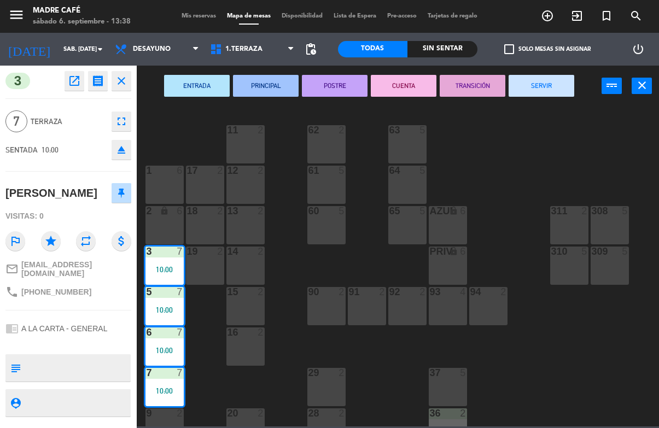
click at [542, 86] on button "SERVIR" at bounding box center [542, 86] width 66 height 22
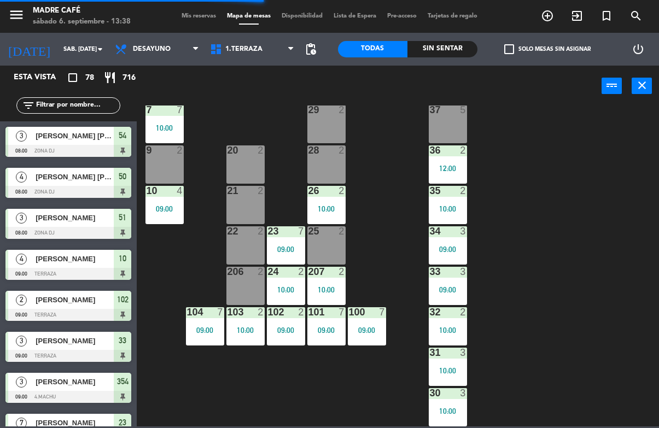
scroll to position [263, 0]
click at [167, 207] on div "09:00" at bounding box center [165, 209] width 38 height 8
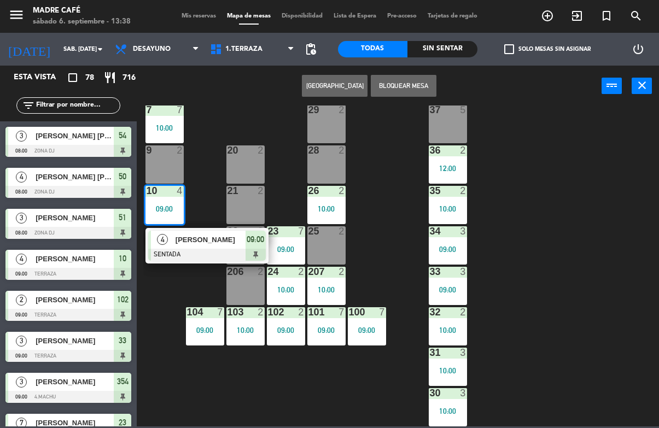
click at [205, 249] on div at bounding box center [207, 255] width 118 height 12
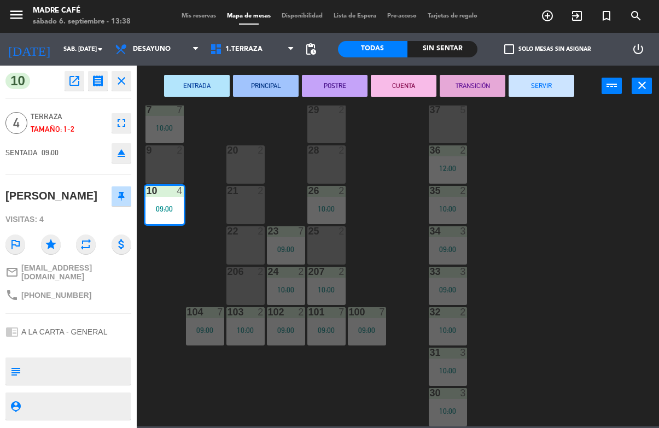
click at [525, 80] on button "SERVIR" at bounding box center [542, 86] width 66 height 22
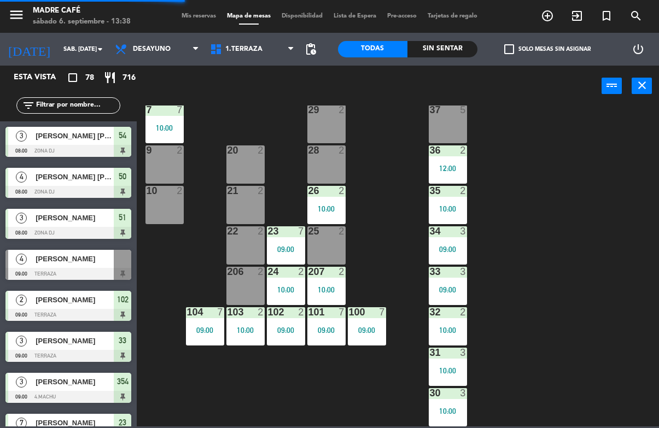
click at [181, 131] on div "10:00" at bounding box center [165, 128] width 38 height 8
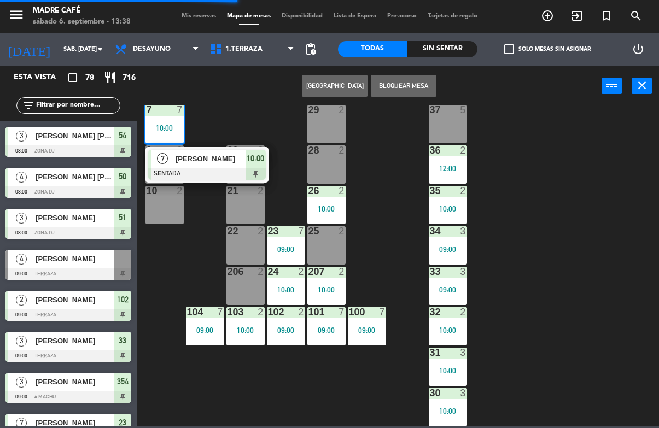
click at [194, 166] on div "[PERSON_NAME]" at bounding box center [210, 159] width 71 height 18
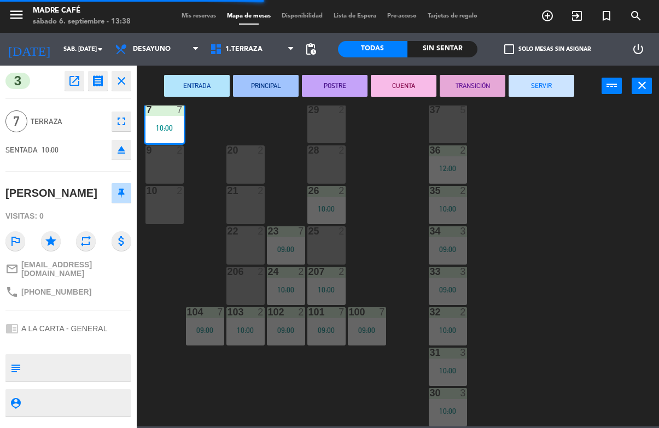
click at [550, 84] on button "SERVIR" at bounding box center [542, 86] width 66 height 22
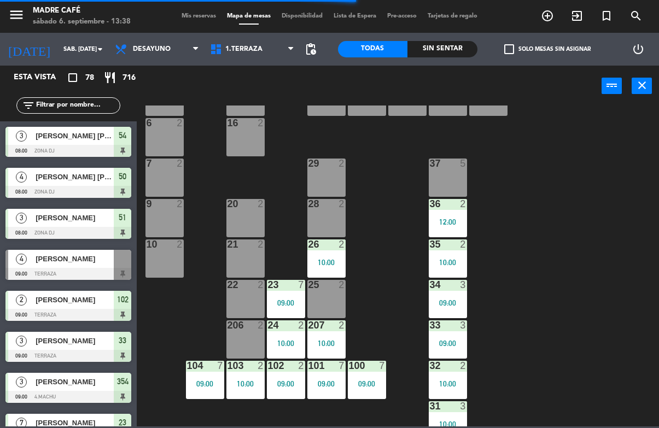
scroll to position [209, 0]
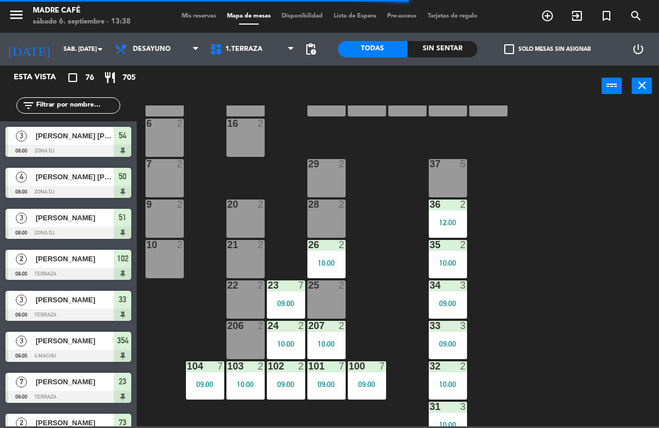
click at [283, 298] on div "23 7 09:00" at bounding box center [286, 300] width 38 height 38
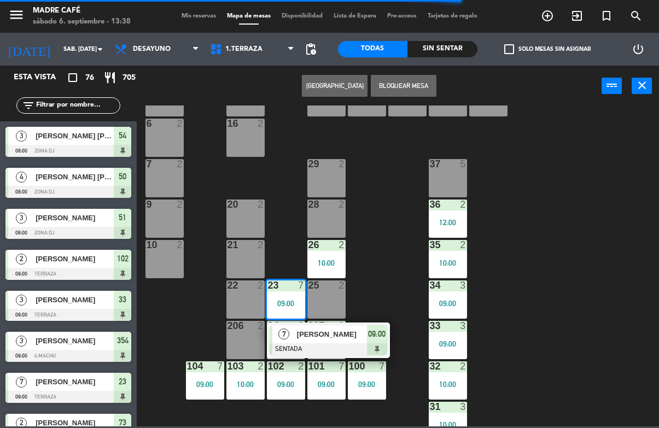
click at [364, 338] on span "[PERSON_NAME]" at bounding box center [332, 334] width 70 height 11
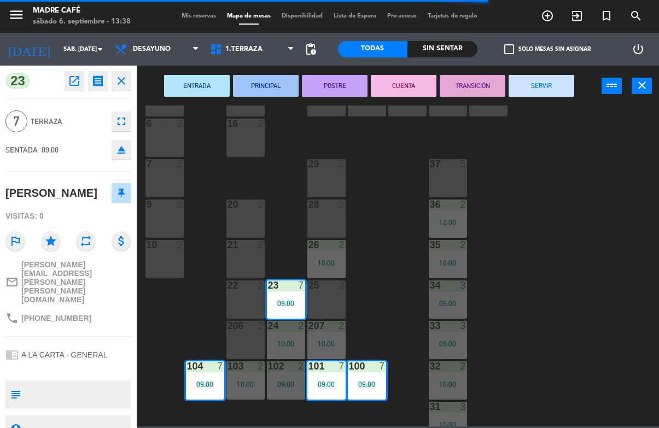
click at [539, 90] on button "SERVIR" at bounding box center [542, 86] width 66 height 22
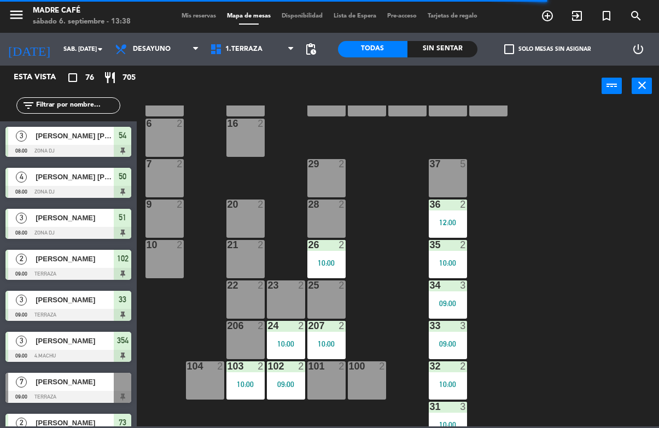
click at [321, 266] on div "10:00" at bounding box center [326, 263] width 38 height 8
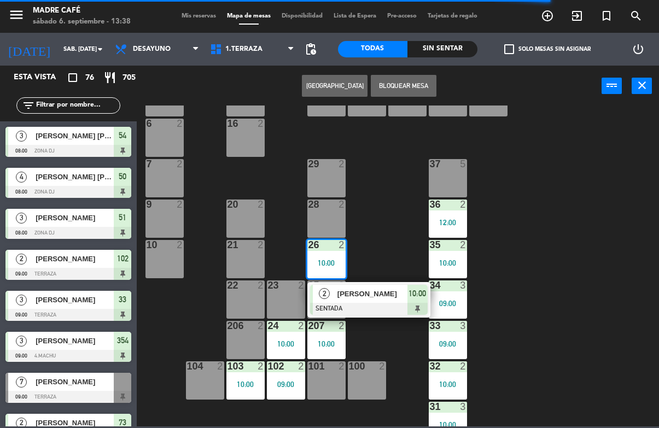
click at [385, 301] on div "[PERSON_NAME]" at bounding box center [371, 294] width 71 height 18
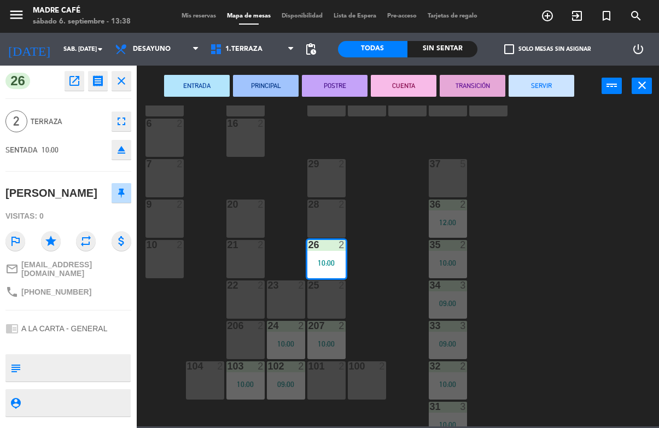
click at [526, 90] on button "SERVIR" at bounding box center [542, 86] width 66 height 22
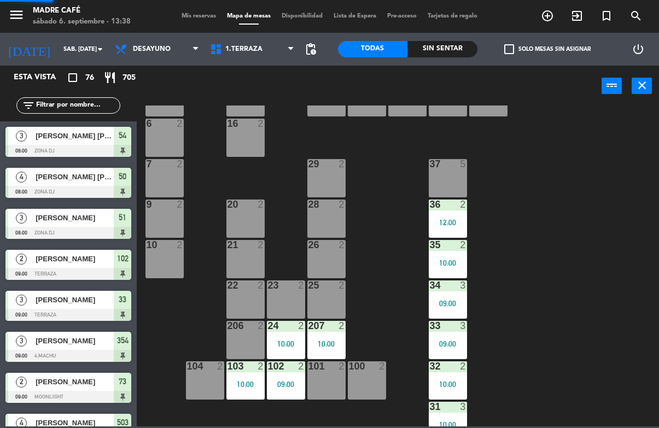
scroll to position [0, 0]
click at [329, 339] on div "207 2 10:00" at bounding box center [326, 340] width 38 height 38
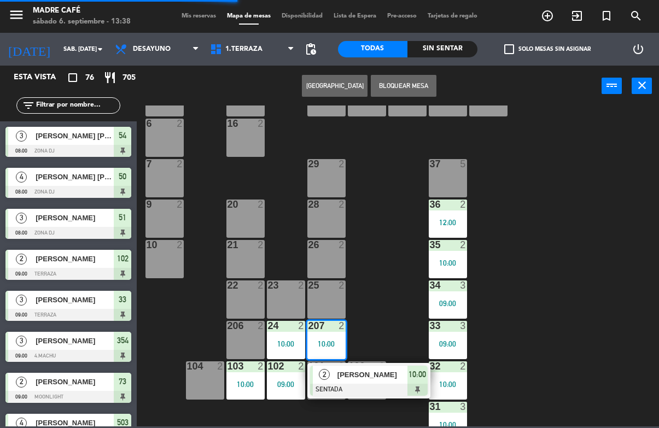
click at [383, 377] on span "[PERSON_NAME]" at bounding box center [373, 374] width 70 height 11
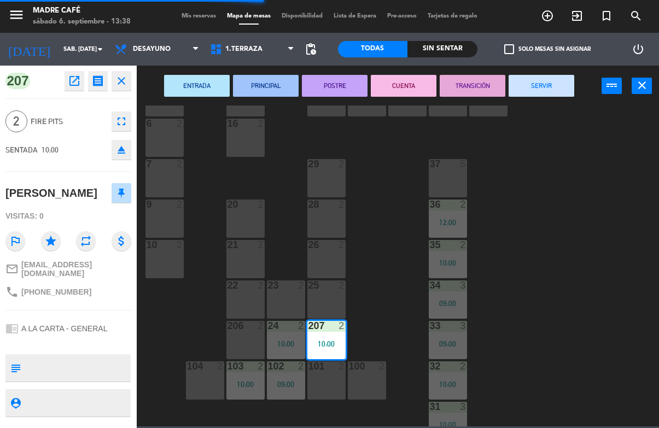
click at [552, 95] on button "SERVIR" at bounding box center [542, 86] width 66 height 22
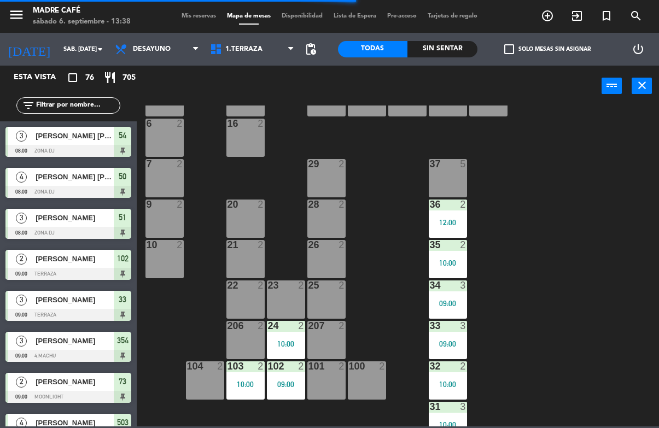
click at [289, 329] on div at bounding box center [286, 326] width 18 height 10
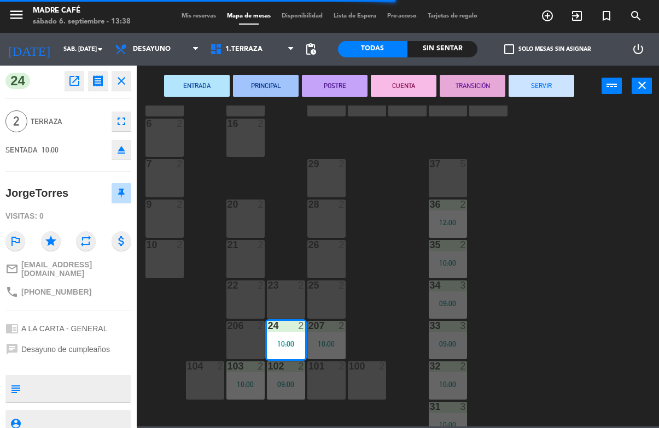
click at [553, 79] on button "SERVIR" at bounding box center [542, 86] width 66 height 22
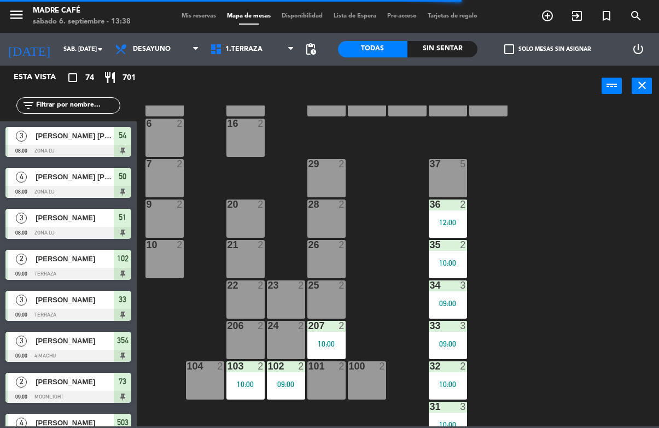
click at [274, 389] on div "102 2 09:00" at bounding box center [286, 381] width 38 height 38
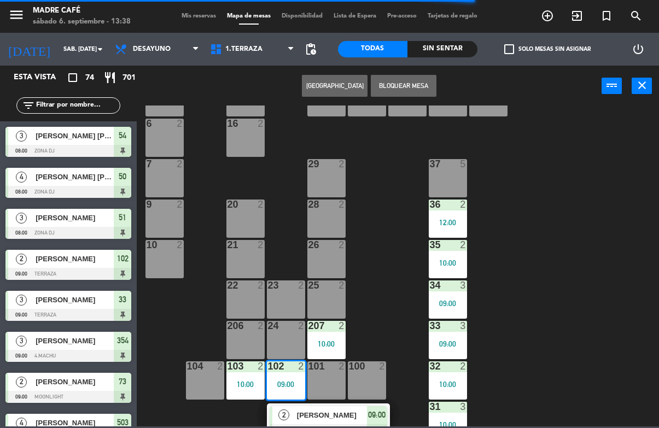
click at [321, 425] on div at bounding box center [329, 431] width 118 height 12
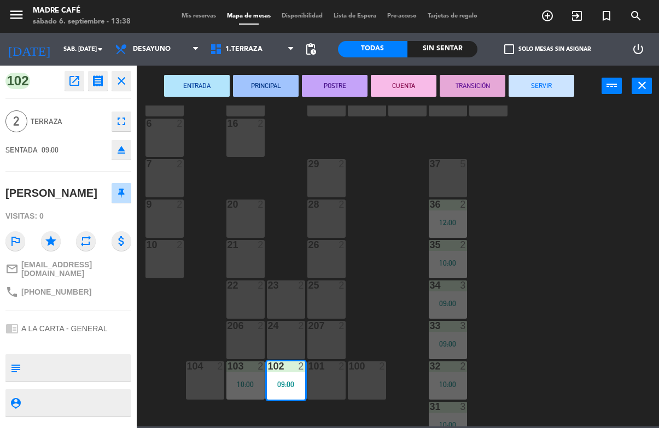
click at [552, 82] on button "SERVIR" at bounding box center [542, 86] width 66 height 22
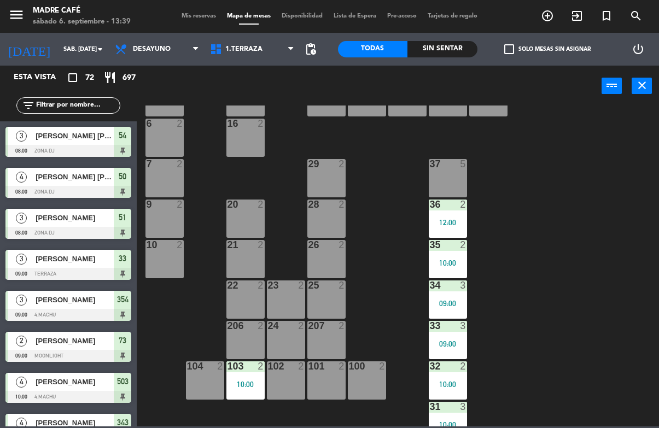
click at [242, 381] on div "10:00" at bounding box center [245, 385] width 38 height 8
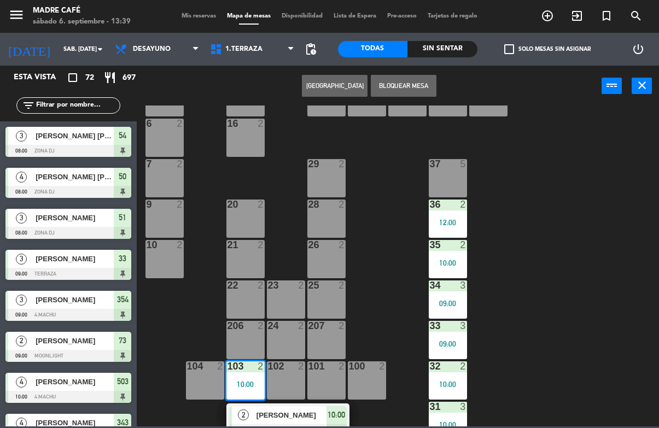
click at [286, 423] on div "[PERSON_NAME]" at bounding box center [290, 415] width 71 height 18
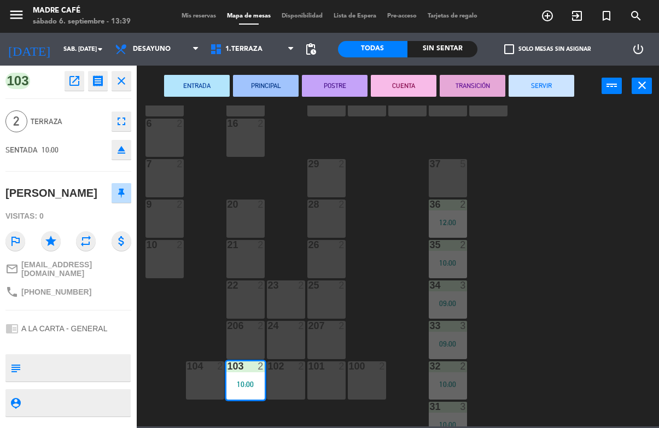
click at [548, 87] on button "SERVIR" at bounding box center [542, 86] width 66 height 22
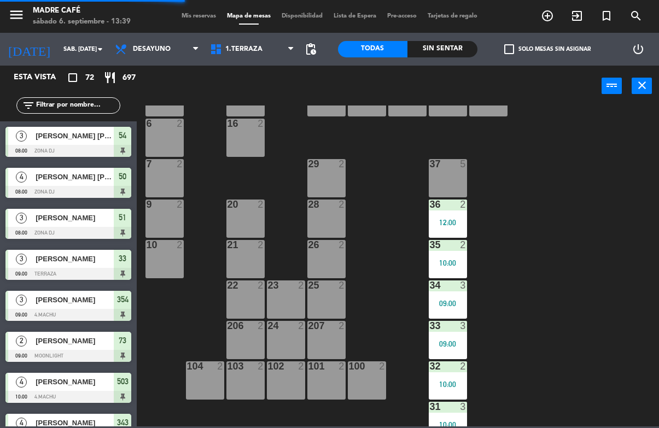
click at [449, 226] on div "12:00" at bounding box center [448, 223] width 38 height 8
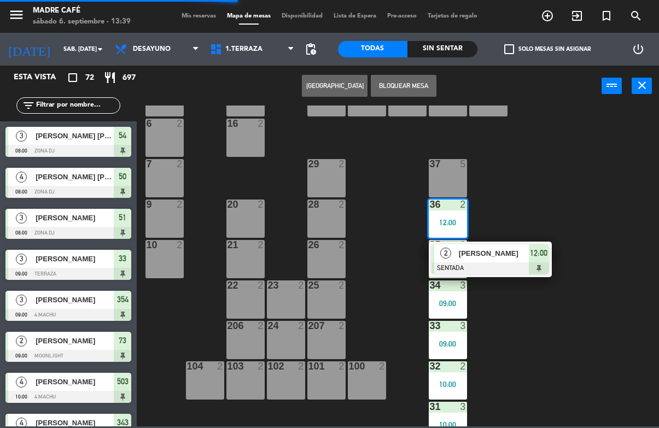
click at [499, 256] on span "[PERSON_NAME]" at bounding box center [494, 253] width 70 height 11
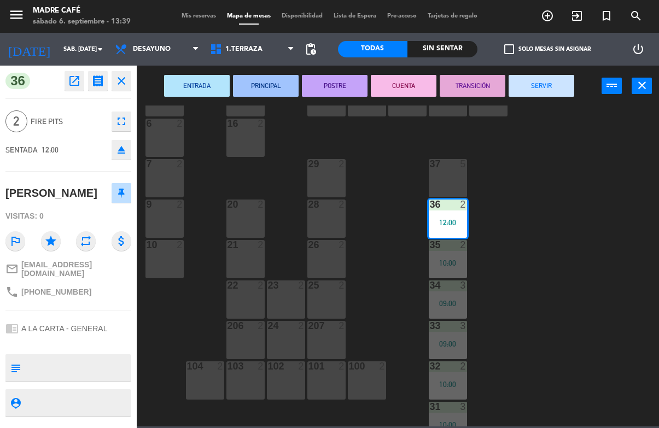
click at [562, 95] on button "SERVIR" at bounding box center [542, 86] width 66 height 22
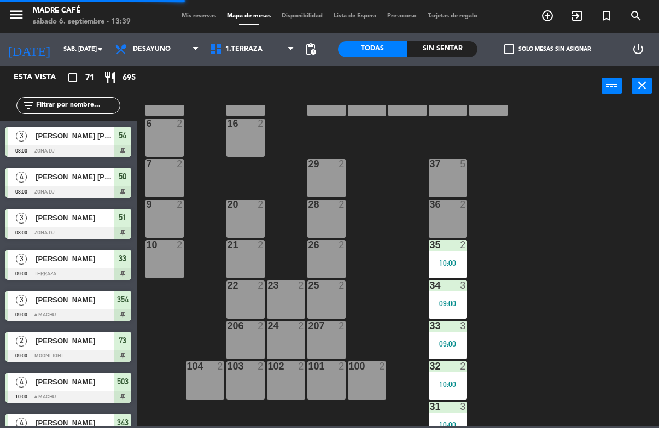
click at [467, 266] on div "10:00" at bounding box center [448, 263] width 38 height 8
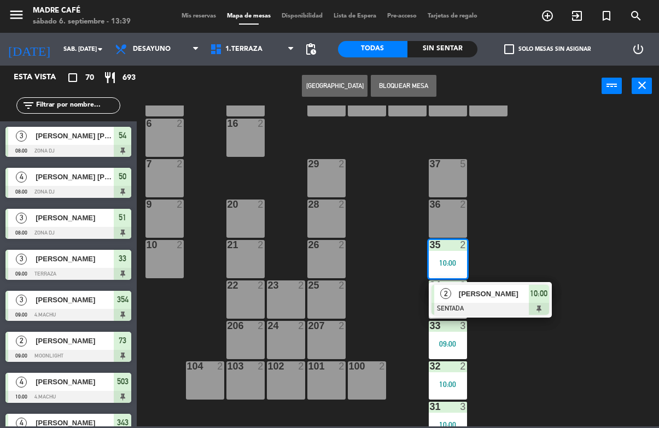
click at [520, 300] on div "[PERSON_NAME]" at bounding box center [493, 294] width 71 height 18
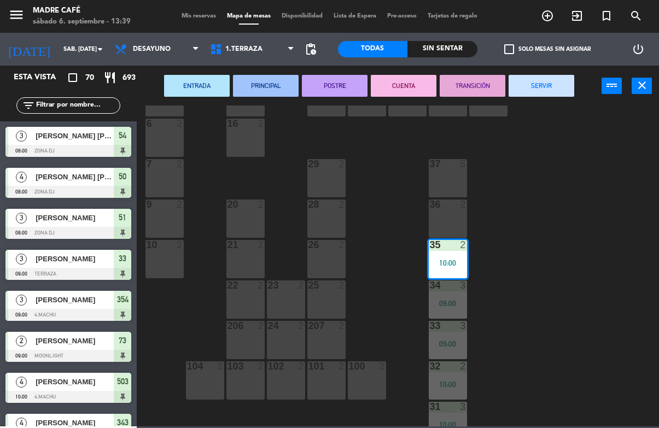
click at [549, 84] on button "SERVIR" at bounding box center [542, 86] width 66 height 22
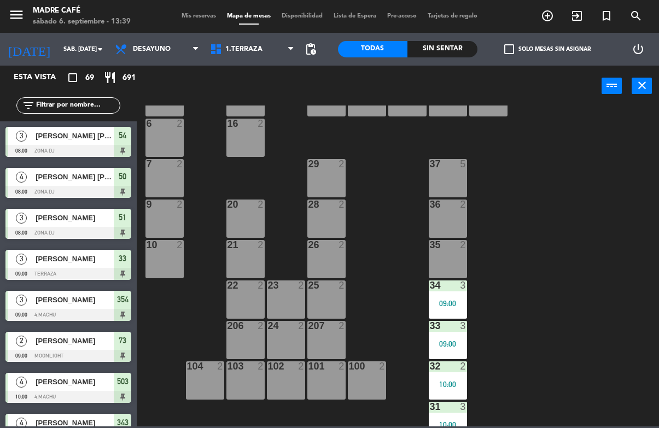
click at [452, 291] on div "34 3" at bounding box center [448, 286] width 38 height 11
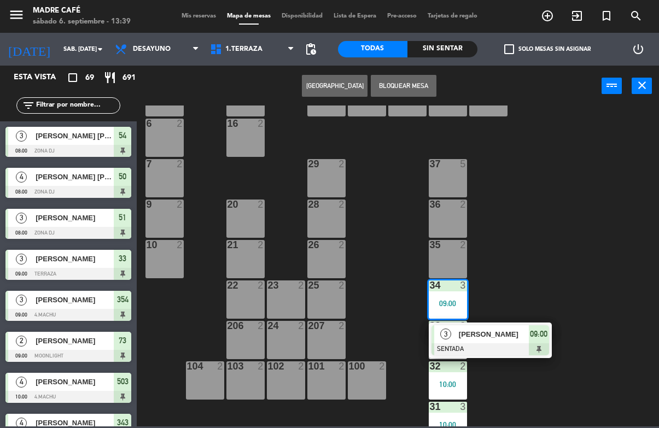
click at [497, 339] on span "[PERSON_NAME]" at bounding box center [494, 334] width 70 height 11
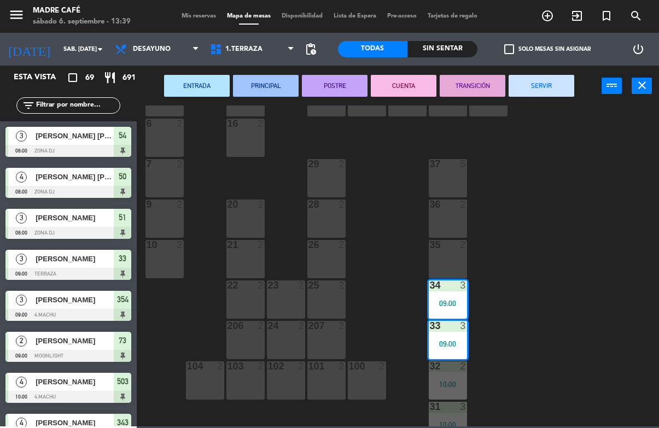
click at [547, 81] on button "SERVIR" at bounding box center [542, 86] width 66 height 22
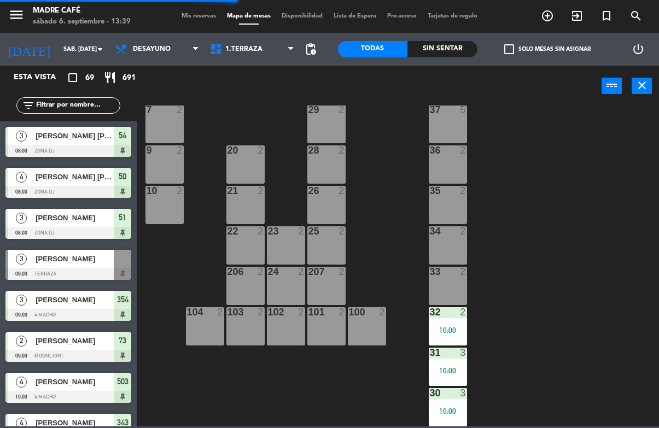
scroll to position [263, 0]
click at [449, 327] on div "10:00" at bounding box center [448, 331] width 38 height 8
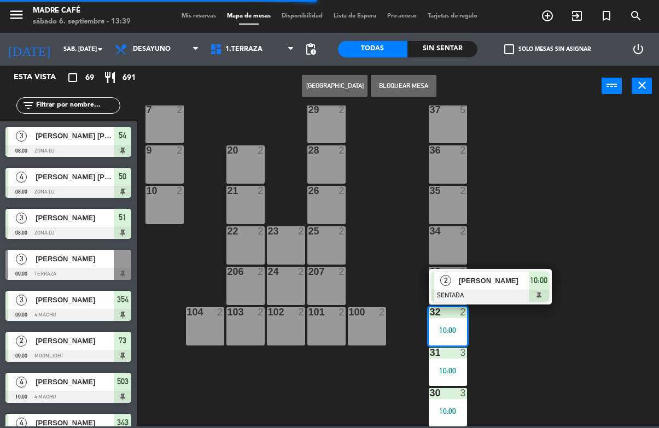
click at [498, 284] on span "[PERSON_NAME]" at bounding box center [494, 280] width 70 height 11
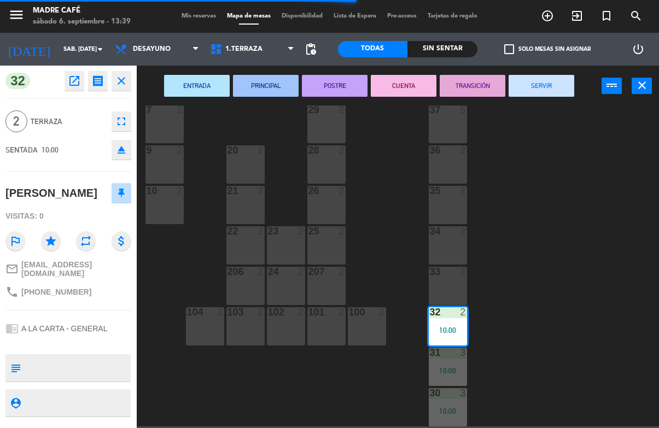
click at [539, 86] on button "SERVIR" at bounding box center [542, 86] width 66 height 22
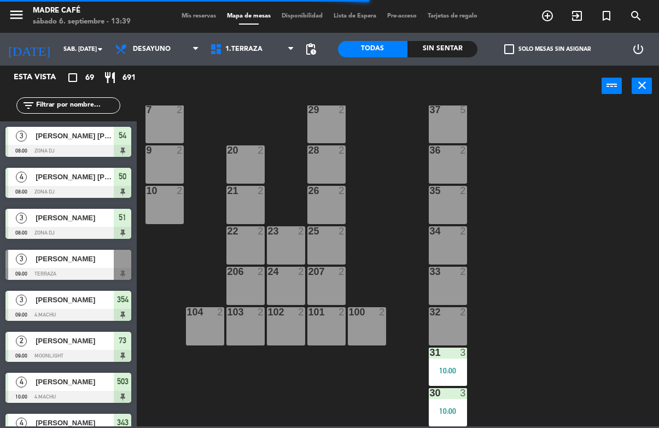
scroll to position [0, 0]
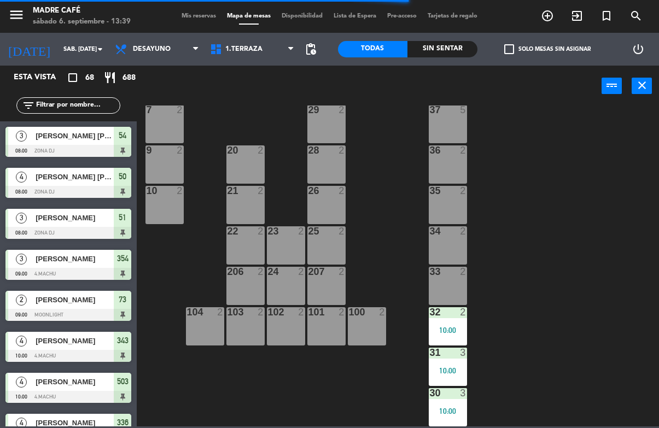
click at [450, 371] on div "10:00" at bounding box center [448, 371] width 38 height 8
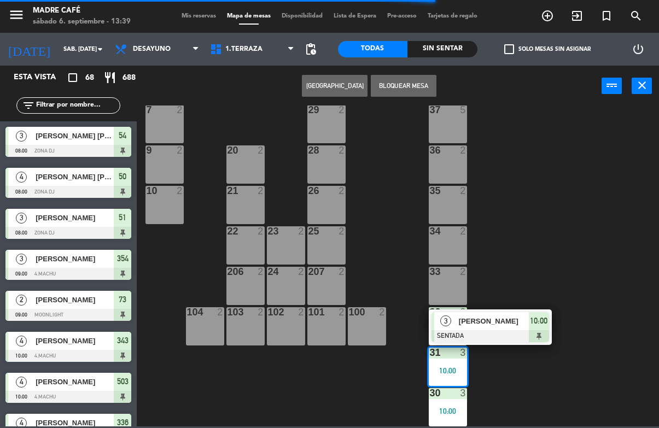
click at [501, 326] on span "[PERSON_NAME]" at bounding box center [494, 321] width 70 height 11
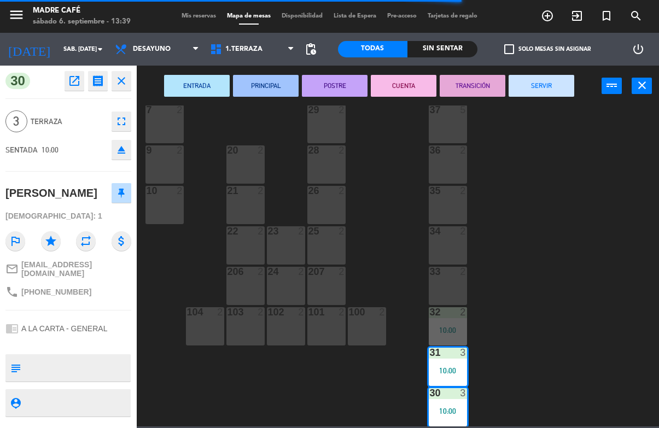
click at [546, 90] on button "SERVIR" at bounding box center [542, 86] width 66 height 22
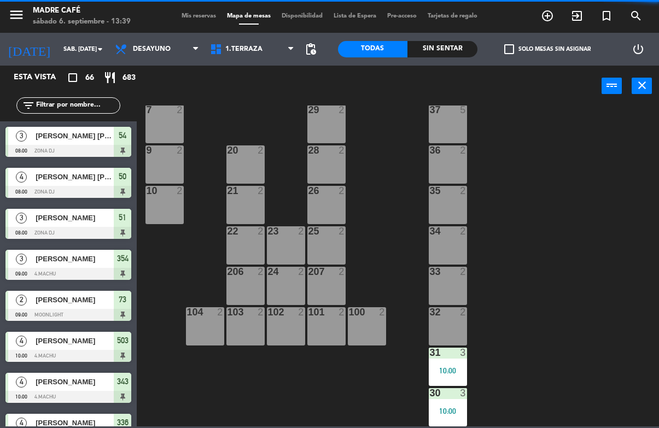
click at [523, 341] on div "11 2 63 5 62 2 12 2 1 6 61 5 64 5 17 2 13 2 2 lock 6 60 5 65 5 308 5 18 2 311 2…" at bounding box center [401, 266] width 516 height 321
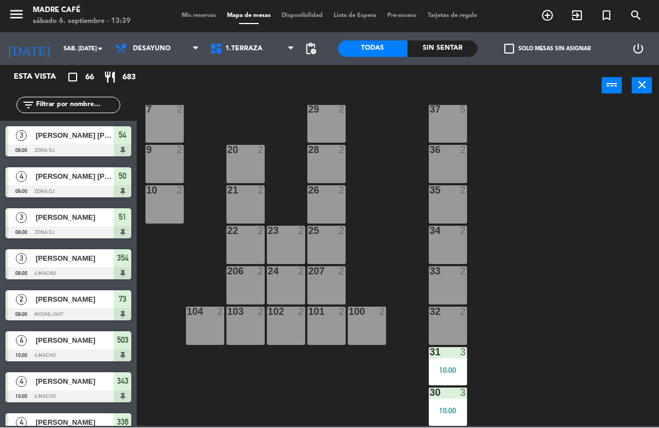
click at [447, 415] on div "10:00" at bounding box center [448, 412] width 38 height 8
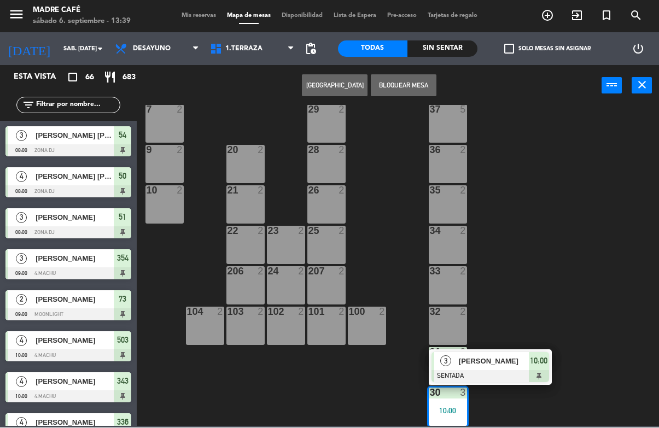
click at [485, 364] on span "[PERSON_NAME]" at bounding box center [494, 361] width 70 height 11
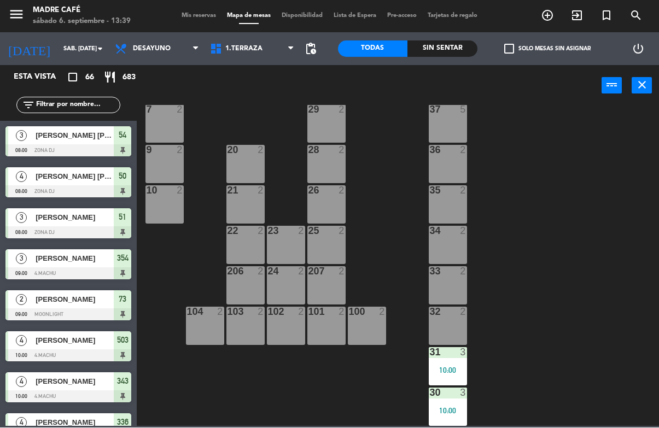
scroll to position [263, 0]
click at [455, 363] on div "31 3 10:00" at bounding box center [448, 367] width 38 height 38
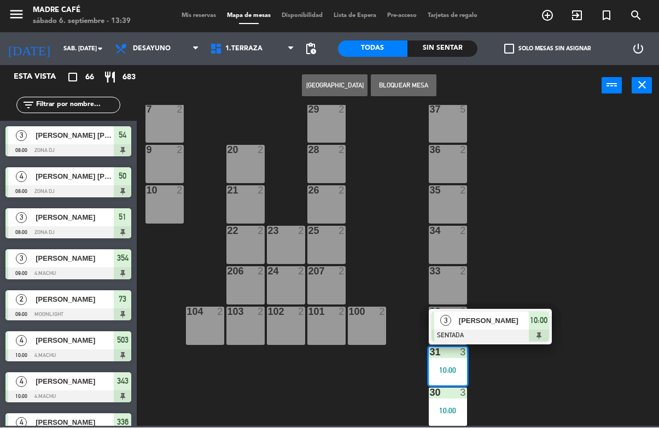
click at [498, 326] on span "[PERSON_NAME]" at bounding box center [494, 321] width 70 height 11
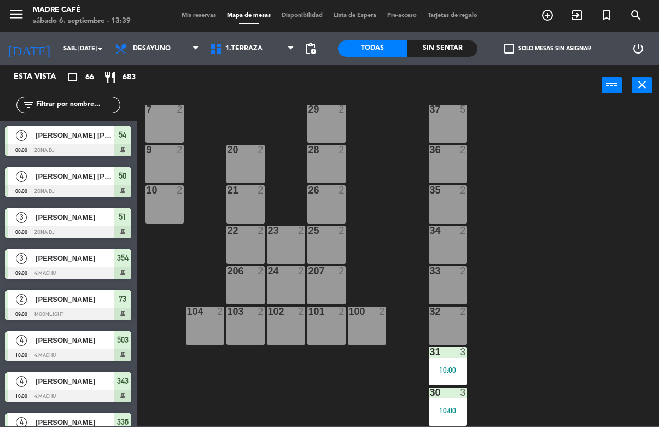
click at [566, 350] on div "11 2 63 5 62 2 12 2 1 6 61 5 64 5 17 2 13 2 2 lock 6 60 5 65 5 308 5 18 2 311 2…" at bounding box center [401, 266] width 516 height 321
click at [501, 289] on div "11 2 63 5 62 2 12 2 1 6 61 5 64 5 17 2 13 2 2 lock 6 60 5 65 5 308 5 18 2 311 2…" at bounding box center [401, 266] width 516 height 321
click at [459, 371] on div "10:00" at bounding box center [448, 371] width 38 height 8
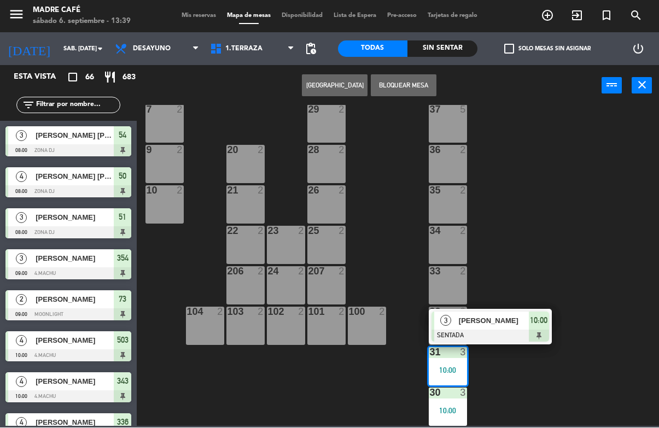
click at [503, 336] on div at bounding box center [491, 336] width 118 height 12
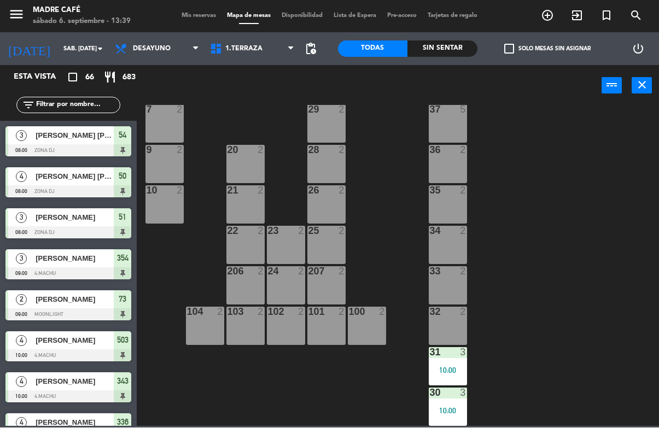
click at [550, 297] on div "11 2 63 5 62 2 12 2 1 6 61 5 64 5 17 2 13 2 2 lock 6 60 5 65 5 308 5 18 2 311 2…" at bounding box center [401, 266] width 516 height 321
click at [271, 51] on span "1.Terraza" at bounding box center [252, 49] width 95 height 24
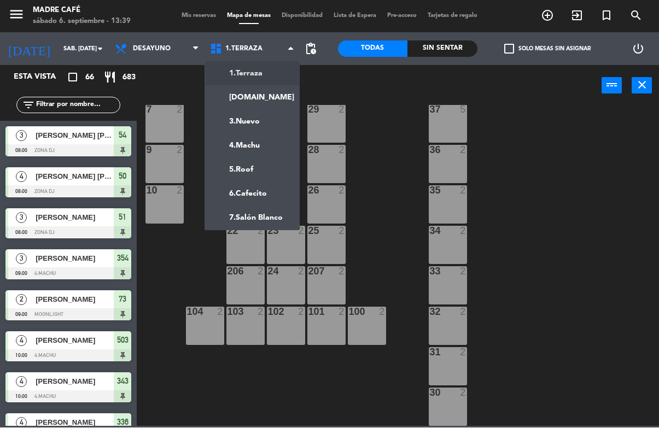
click at [264, 91] on ng-component "menu Madre Café sábado 6. septiembre - 13:39 Mis reservas Mapa de mesas Disponi…" at bounding box center [329, 213] width 659 height 427
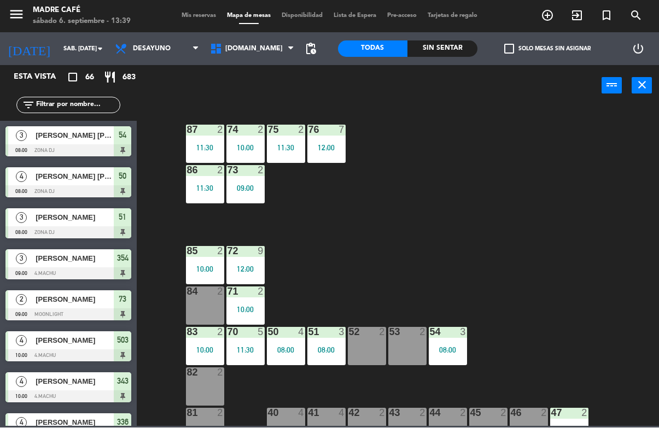
click at [335, 137] on div "76 7 12:00" at bounding box center [326, 144] width 38 height 38
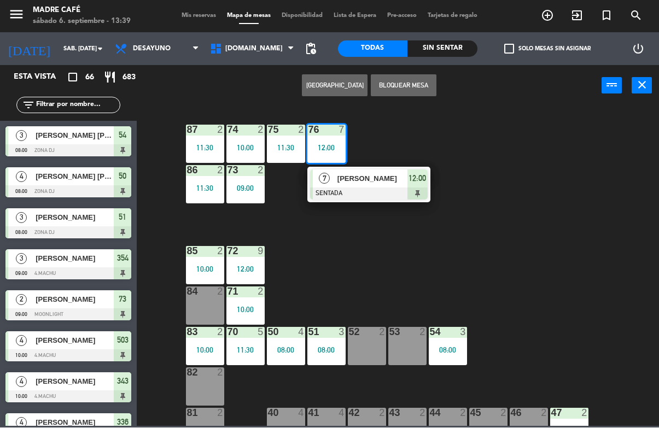
click at [353, 195] on div at bounding box center [369, 194] width 118 height 12
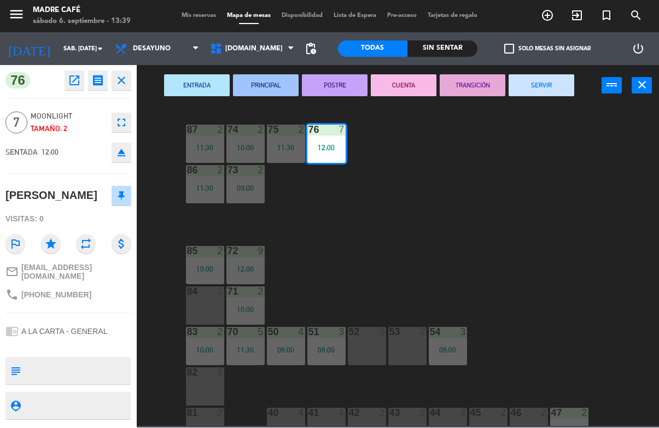
click at [550, 90] on button "SERVIR" at bounding box center [542, 86] width 66 height 22
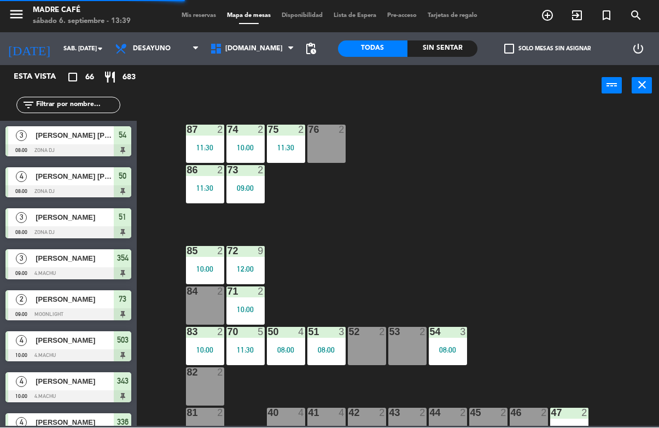
click at [289, 148] on div "11:30" at bounding box center [286, 148] width 38 height 8
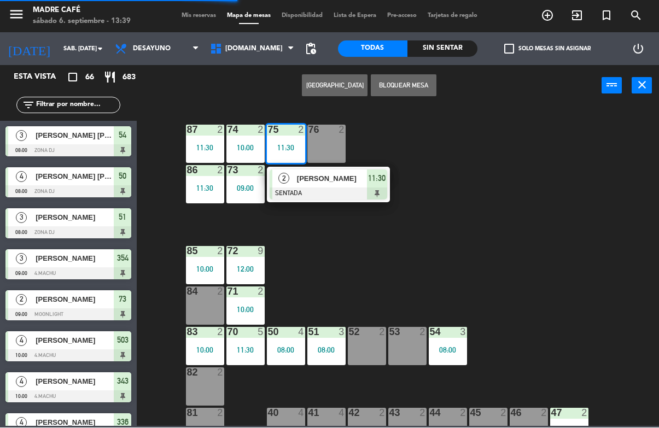
click at [345, 191] on div at bounding box center [329, 194] width 118 height 12
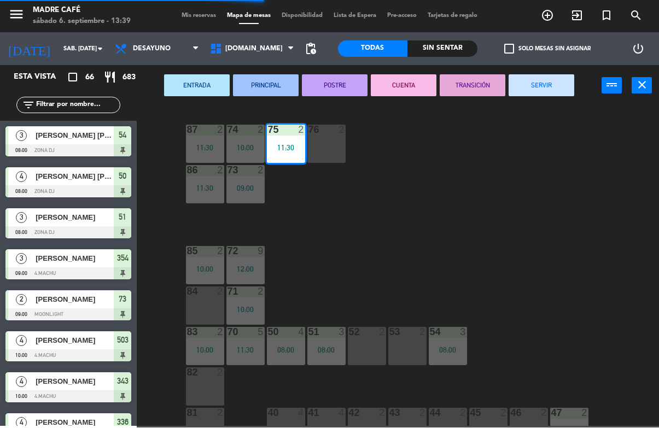
click at [552, 81] on button "SERVIR" at bounding box center [542, 86] width 66 height 22
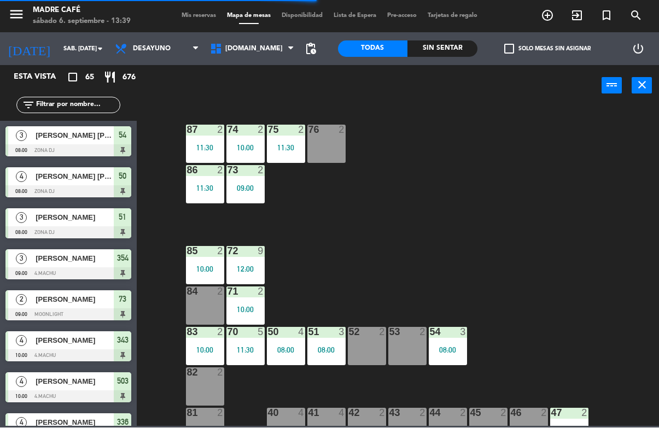
click at [232, 148] on div "10:00" at bounding box center [245, 148] width 38 height 8
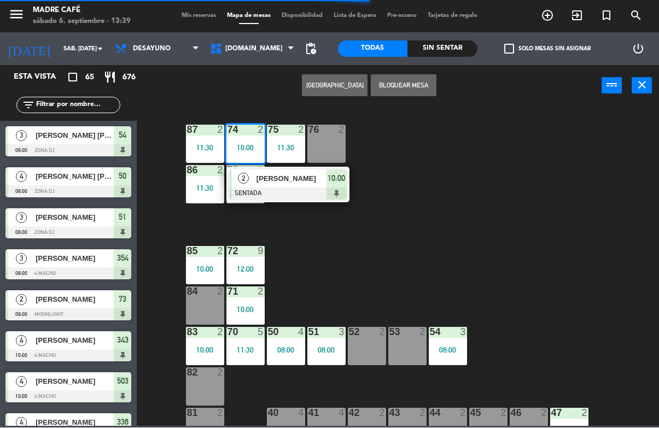
click at [304, 187] on div "[PERSON_NAME]" at bounding box center [290, 179] width 71 height 18
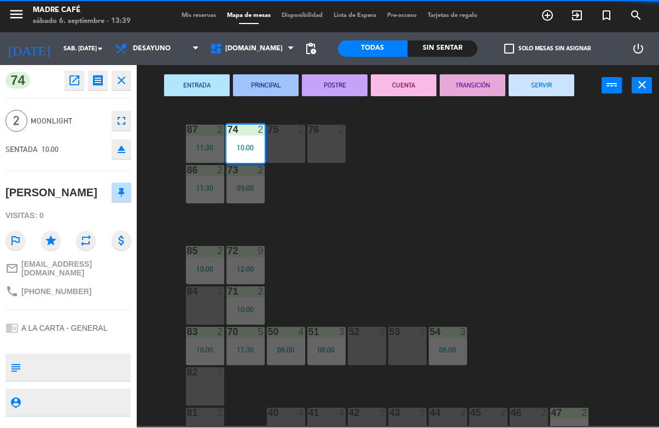
click at [558, 75] on button "SERVIR" at bounding box center [542, 86] width 66 height 22
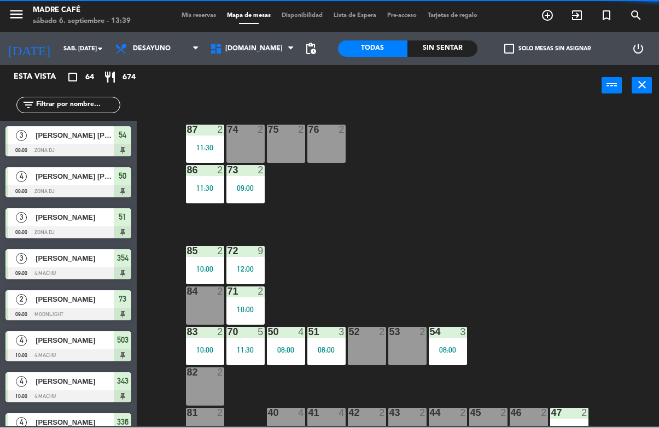
click at [208, 141] on div "87 2 11:30" at bounding box center [205, 144] width 38 height 38
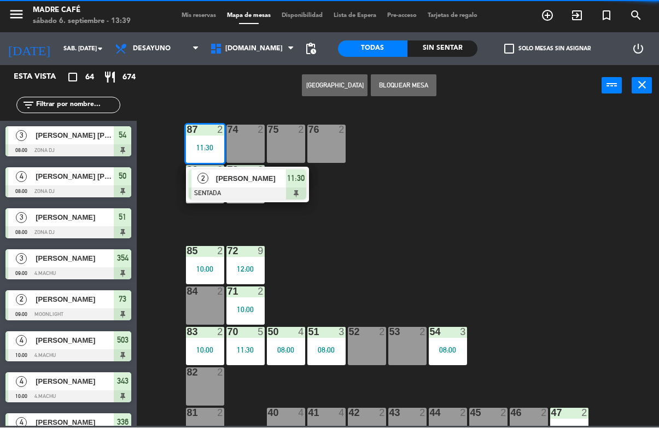
click at [286, 207] on div "87 2 11:30 2 [PERSON_NAME] SENTADA 11:30 74 2 75 2 76 2 86 2 11:30 73 2 09:00 7…" at bounding box center [401, 266] width 516 height 321
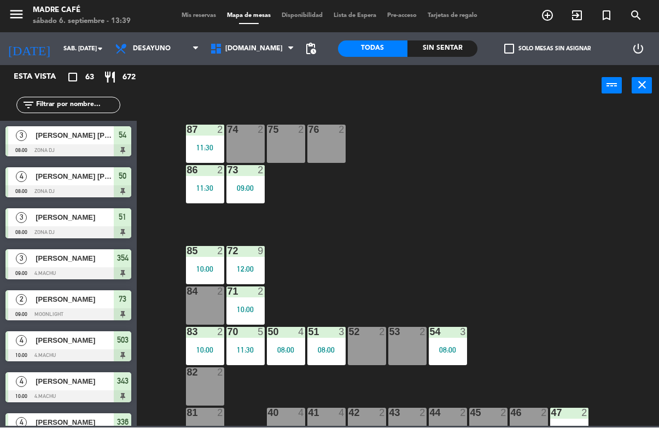
click at [235, 202] on div "73 2 09:00" at bounding box center [245, 185] width 38 height 38
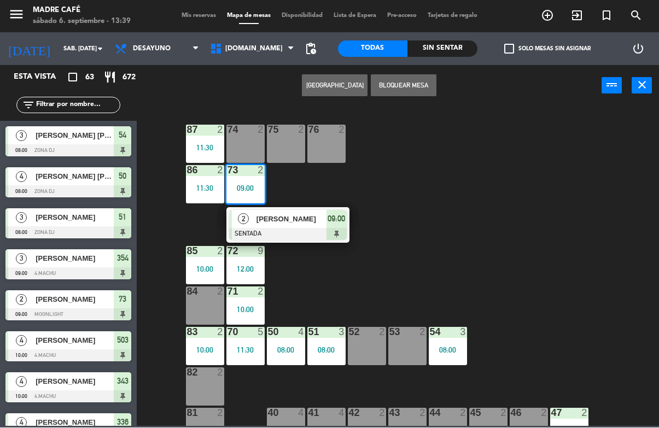
click at [298, 231] on div at bounding box center [288, 235] width 118 height 12
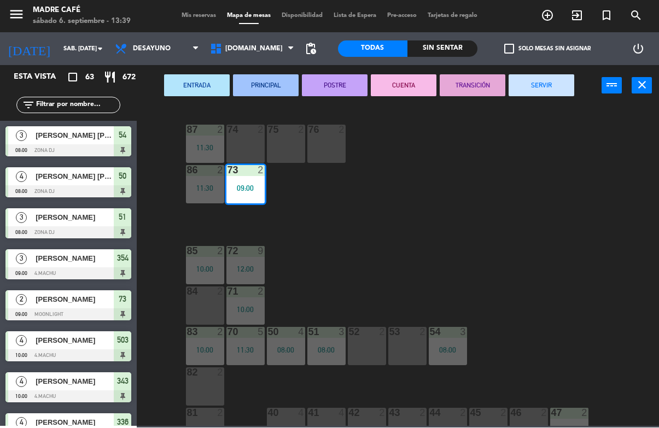
click at [547, 86] on button "SERVIR" at bounding box center [542, 86] width 66 height 22
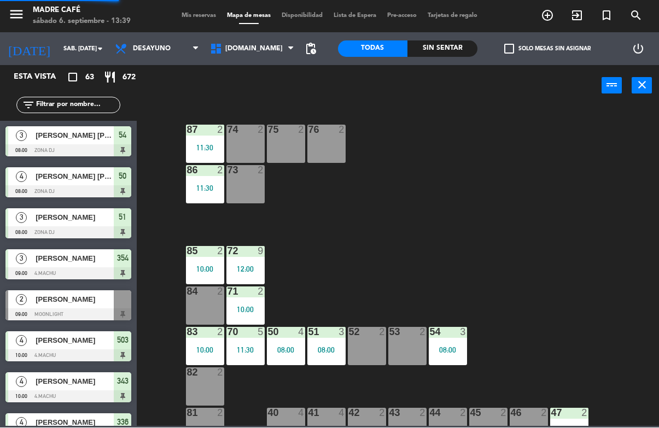
click at [203, 188] on div "11:30" at bounding box center [205, 189] width 38 height 8
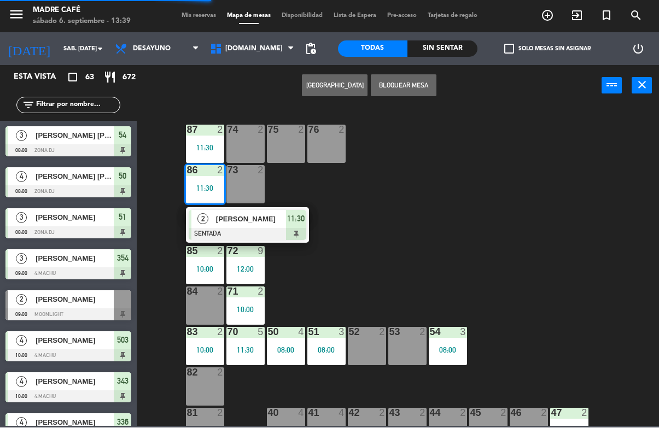
click at [269, 226] on div "[PERSON_NAME]" at bounding box center [250, 220] width 71 height 18
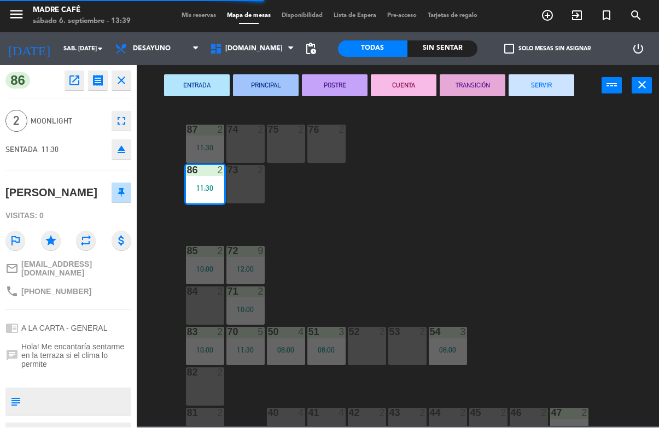
click at [547, 85] on button "SERVIR" at bounding box center [542, 86] width 66 height 22
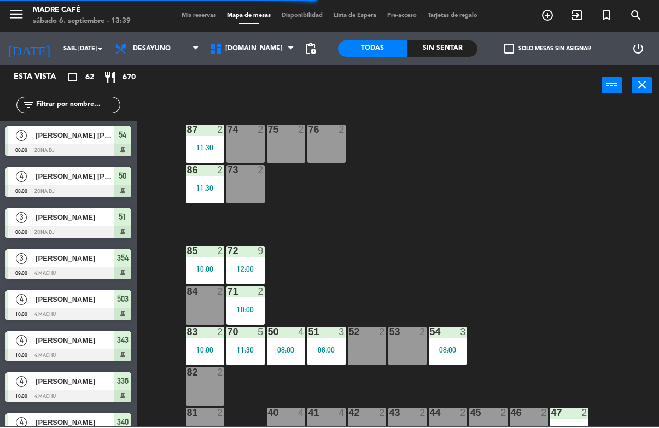
click at [199, 152] on div "11:30" at bounding box center [205, 148] width 38 height 8
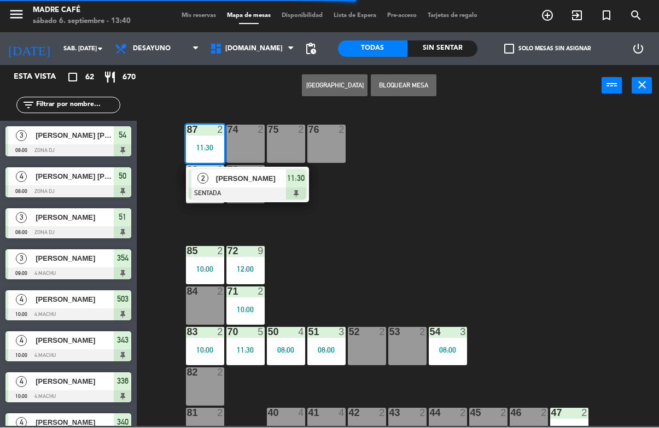
click at [256, 184] on span "[PERSON_NAME]" at bounding box center [251, 178] width 70 height 11
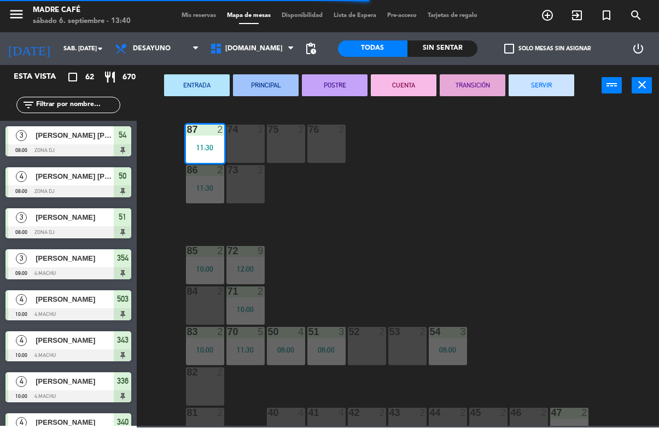
click at [562, 84] on button "SERVIR" at bounding box center [542, 86] width 66 height 22
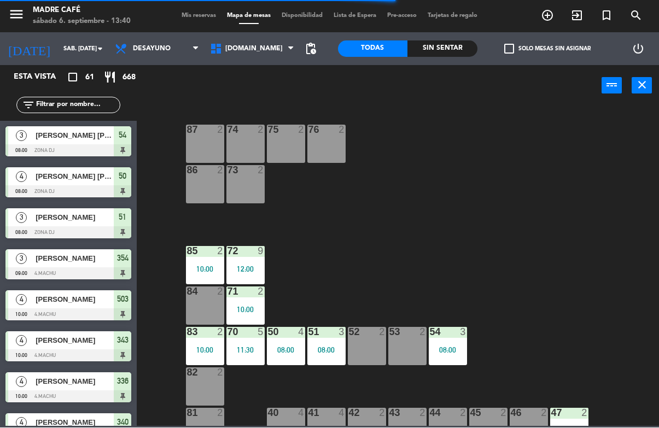
click at [191, 268] on div "10:00" at bounding box center [205, 270] width 38 height 8
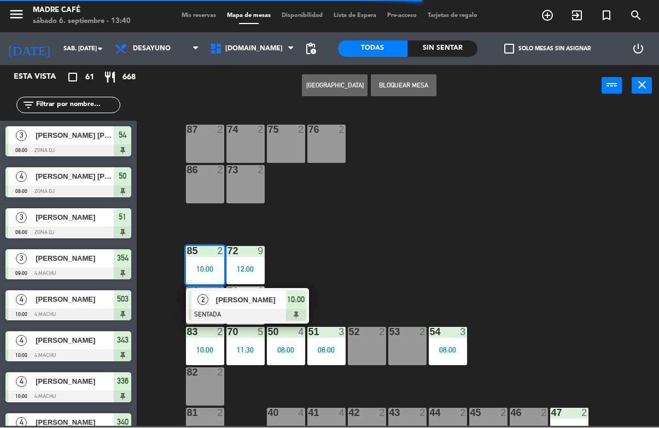
click at [259, 310] on div at bounding box center [248, 316] width 118 height 12
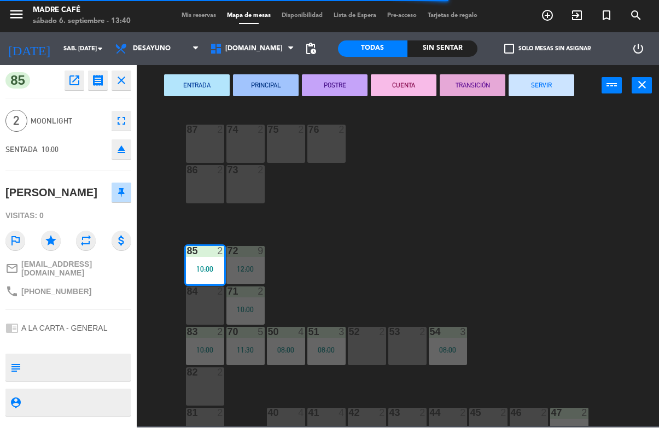
click at [528, 86] on button "SERVIR" at bounding box center [542, 86] width 66 height 22
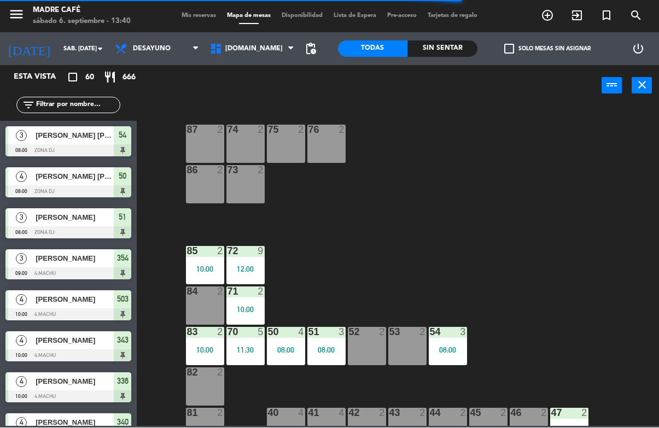
click at [249, 254] on div at bounding box center [245, 252] width 18 height 10
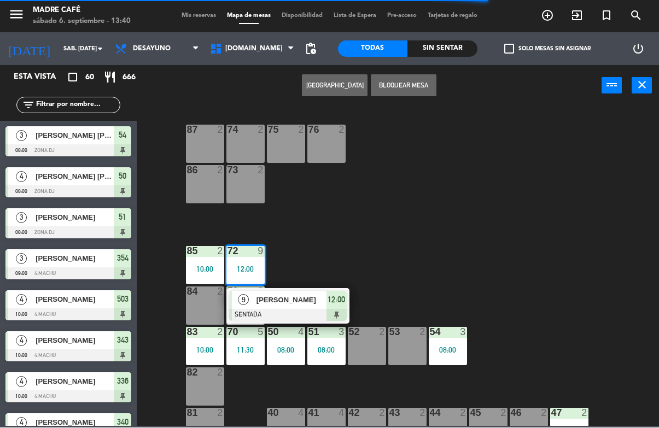
click at [305, 301] on span "[PERSON_NAME]" at bounding box center [292, 300] width 70 height 11
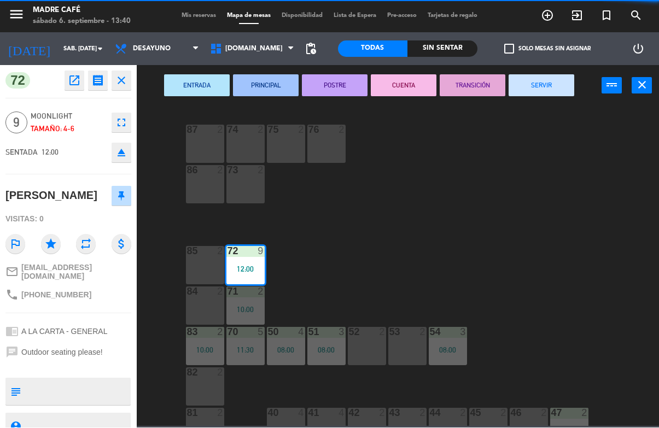
click at [543, 88] on button "SERVIR" at bounding box center [542, 86] width 66 height 22
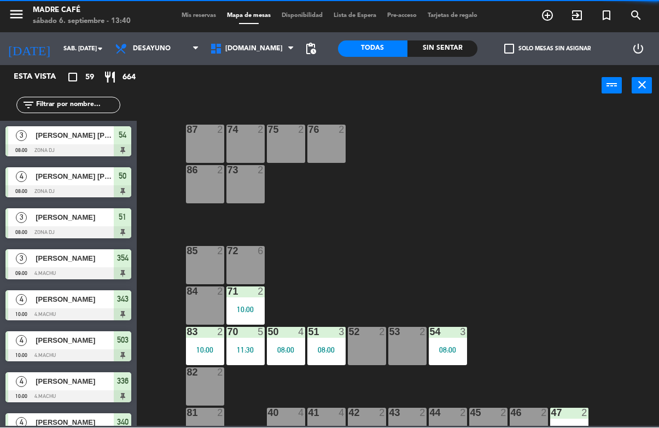
click at [243, 306] on div "10:00" at bounding box center [245, 310] width 38 height 8
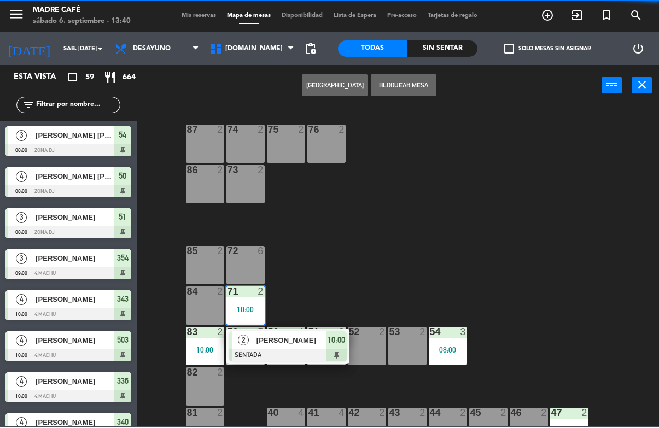
click at [292, 348] on div "[PERSON_NAME]" at bounding box center [290, 341] width 71 height 18
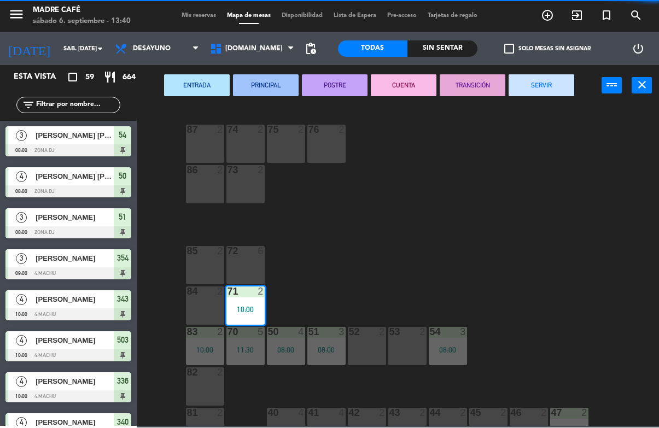
click at [543, 93] on button "SERVIR" at bounding box center [542, 86] width 66 height 22
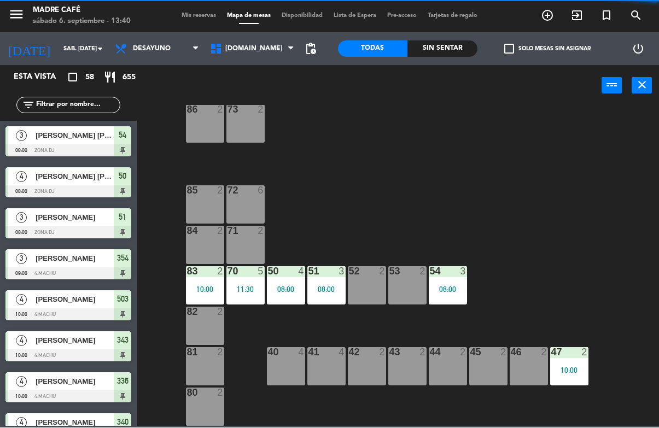
scroll to position [61, 0]
click at [263, 326] on div "87 2 74 2 75 2 76 2 86 2 73 2 72 6 85 2 71 2 84 2 70 5 11:30 83 2 10:00 50 4 08…" at bounding box center [401, 266] width 516 height 321
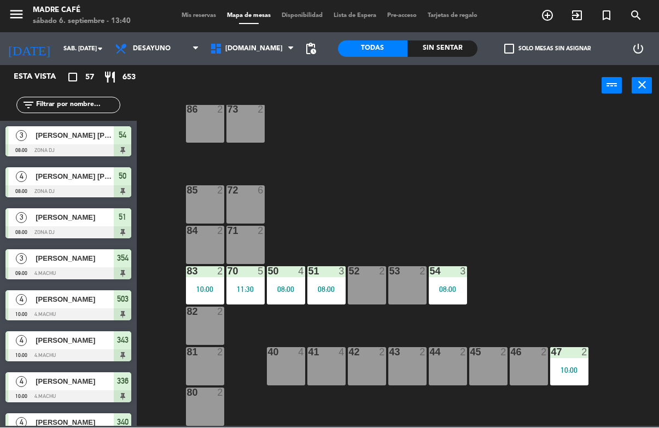
click at [201, 298] on div "83 2 10:00" at bounding box center [205, 286] width 38 height 38
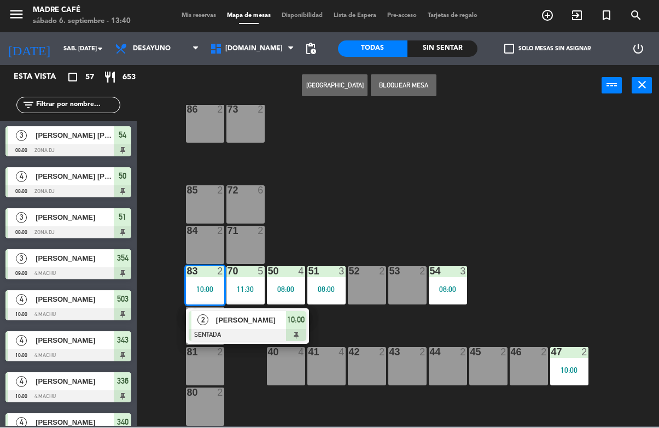
click at [266, 328] on div "[PERSON_NAME]" at bounding box center [250, 321] width 71 height 18
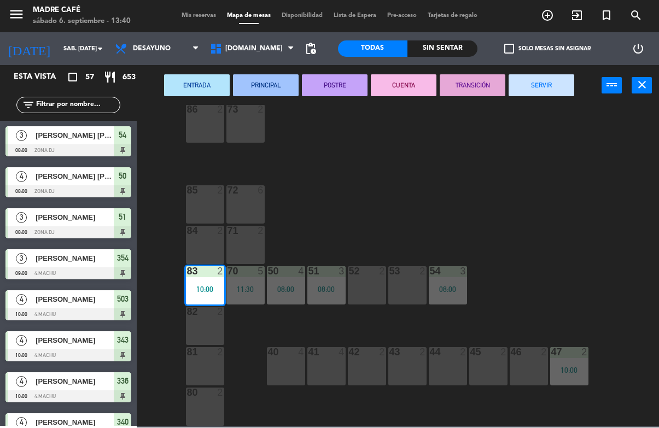
click at [539, 80] on button "SERVIR" at bounding box center [542, 86] width 66 height 22
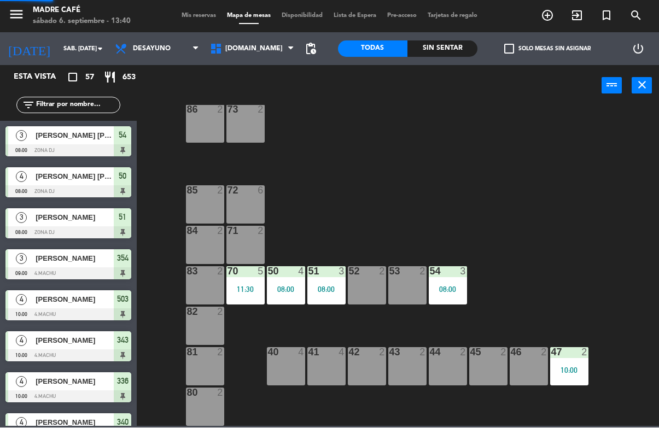
scroll to position [0, 0]
click at [247, 282] on div "70 5 11:30" at bounding box center [245, 286] width 38 height 38
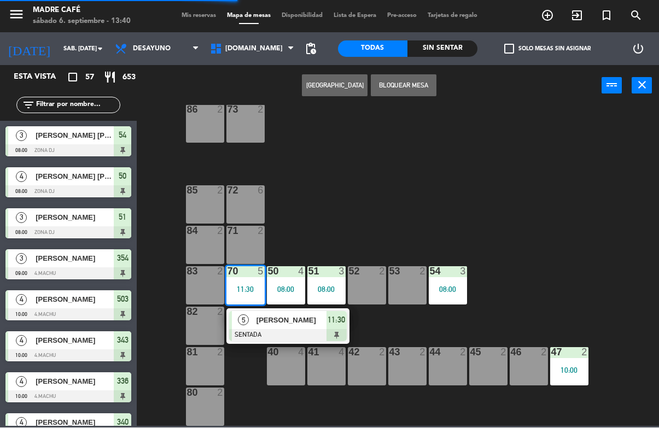
click at [285, 323] on span "[PERSON_NAME]" at bounding box center [292, 320] width 70 height 11
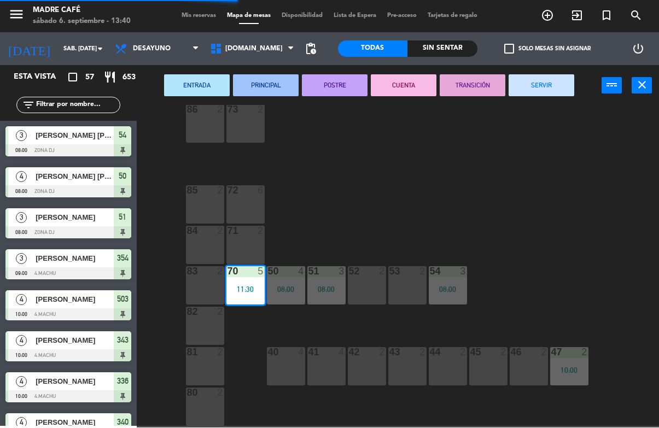
click at [515, 86] on button "SERVIR" at bounding box center [542, 86] width 66 height 22
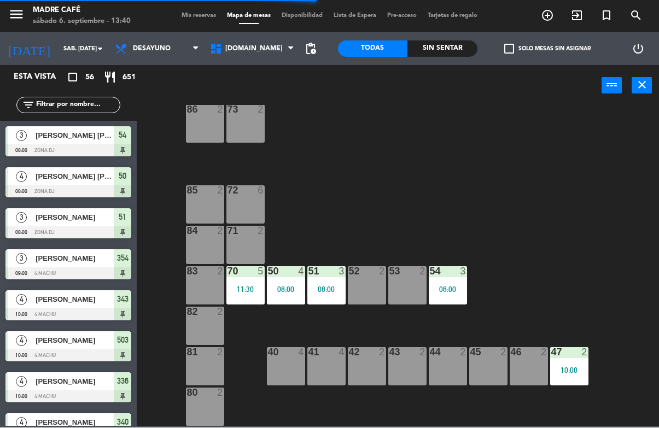
click at [325, 288] on div "08:00" at bounding box center [326, 290] width 38 height 8
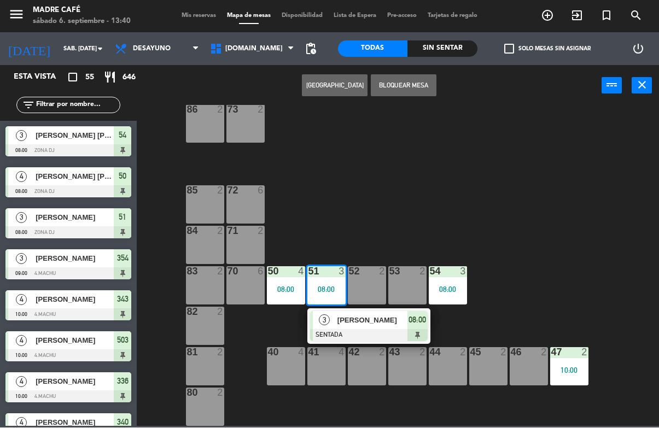
click at [400, 327] on div "[PERSON_NAME]" at bounding box center [371, 321] width 71 height 18
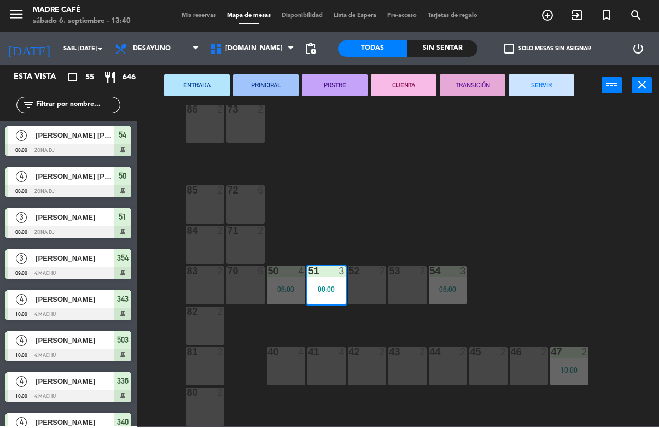
click at [548, 84] on button "SERVIR" at bounding box center [542, 86] width 66 height 22
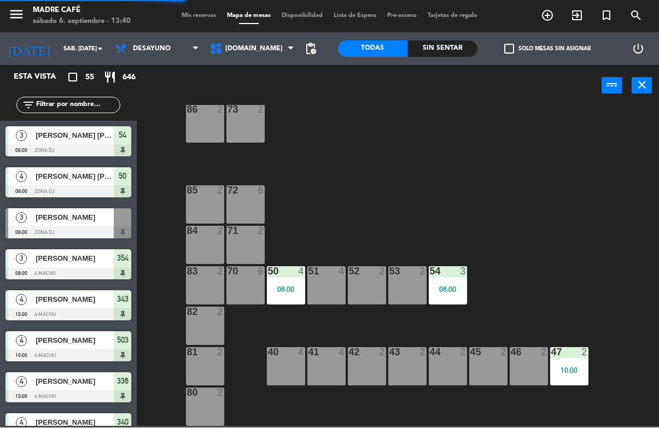
click at [282, 286] on div "08:00" at bounding box center [286, 290] width 38 height 8
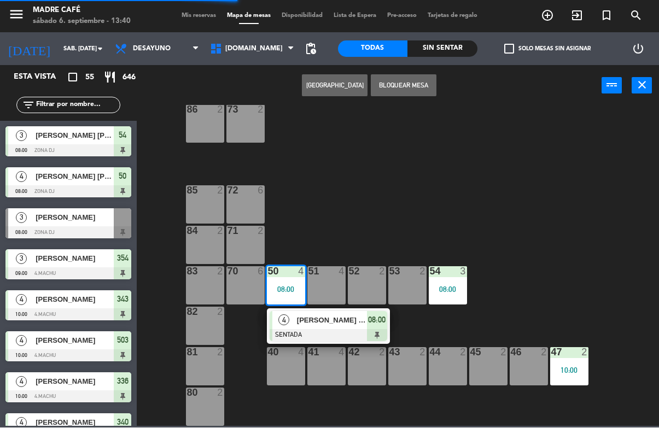
click at [313, 325] on span "[PERSON_NAME] [PERSON_NAME]" at bounding box center [332, 320] width 70 height 11
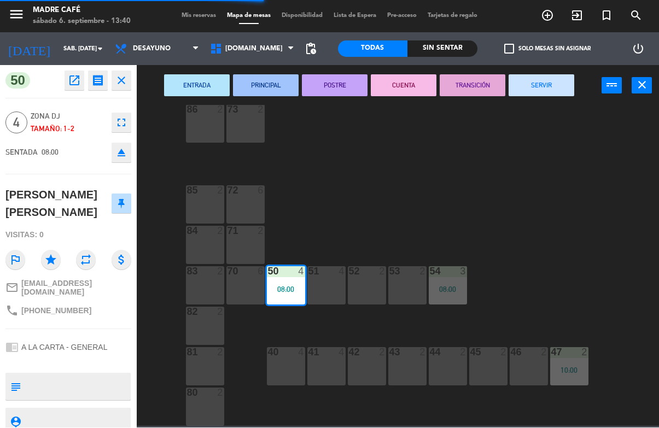
click at [552, 92] on button "SERVIR" at bounding box center [542, 86] width 66 height 22
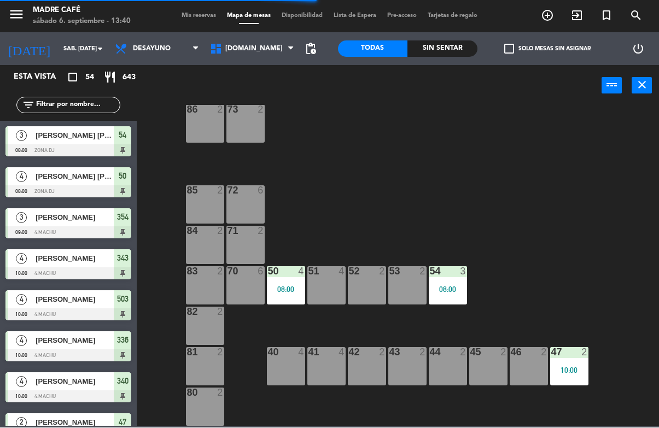
click at [453, 290] on div "08:00" at bounding box center [448, 290] width 38 height 8
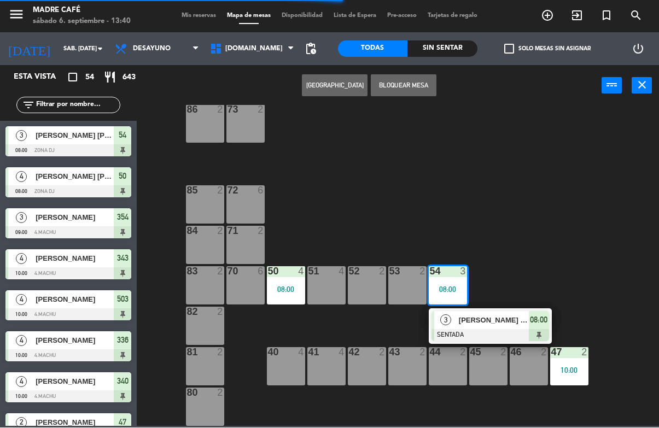
click at [495, 320] on span "[PERSON_NAME] [PERSON_NAME]" at bounding box center [494, 320] width 70 height 11
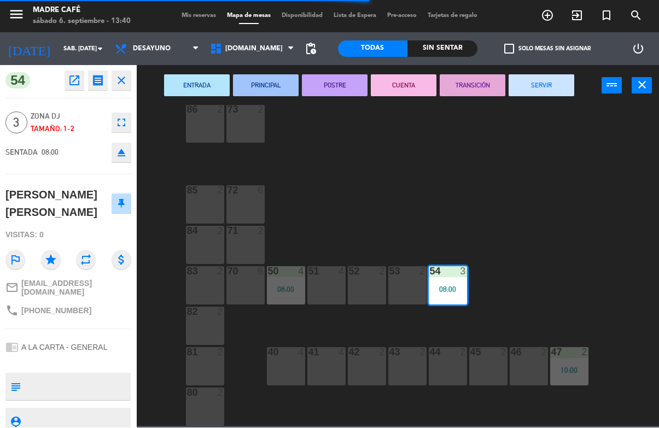
click at [548, 85] on button "SERVIR" at bounding box center [542, 86] width 66 height 22
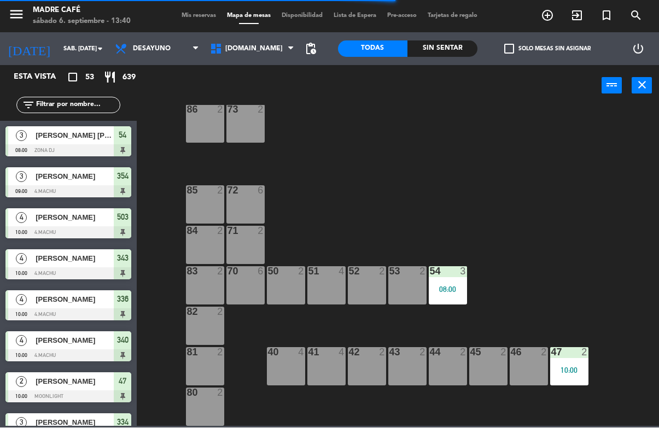
click at [584, 369] on div "10:00" at bounding box center [569, 371] width 38 height 8
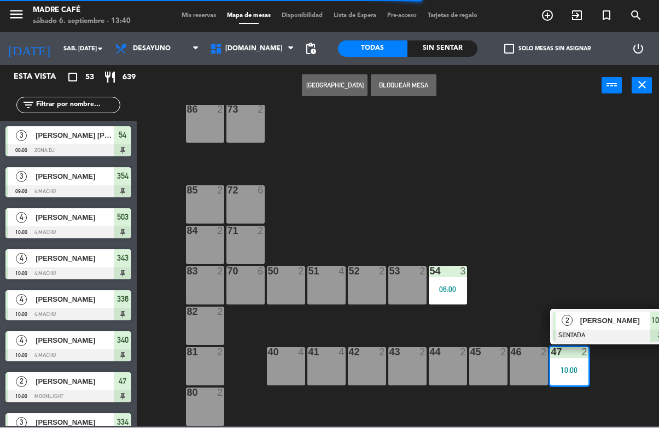
click at [613, 312] on div "[PERSON_NAME]" at bounding box center [614, 321] width 71 height 18
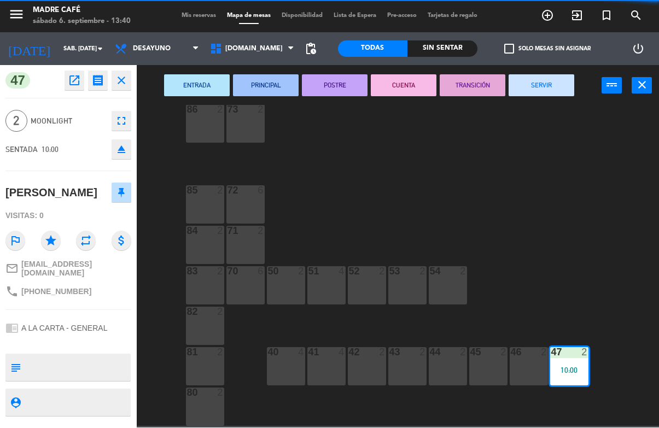
click at [546, 84] on button "SERVIR" at bounding box center [542, 86] width 66 height 22
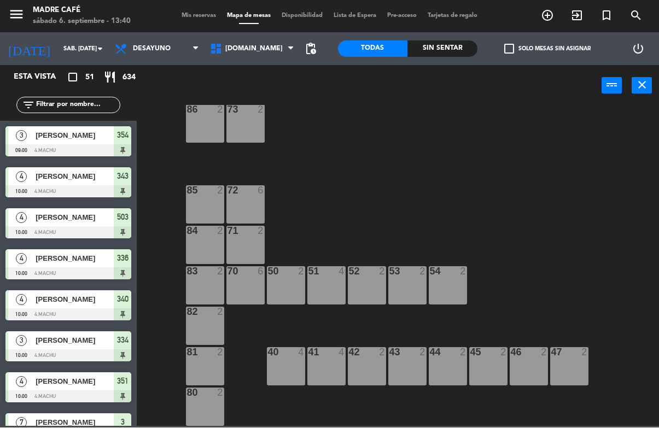
click at [261, 68] on div "power_input close" at bounding box center [369, 87] width 465 height 42
click at [268, 48] on span "[DOMAIN_NAME]" at bounding box center [252, 49] width 95 height 24
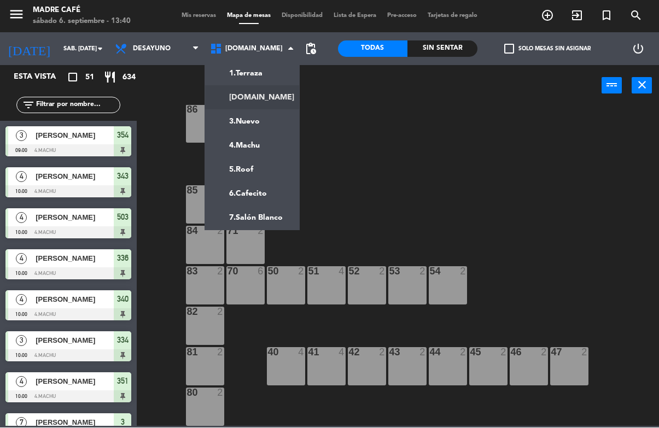
click at [276, 127] on ng-component "menu Madre Café sábado 6. septiembre - 13:40 Mis reservas Mapa de mesas Disponi…" at bounding box center [329, 213] width 659 height 427
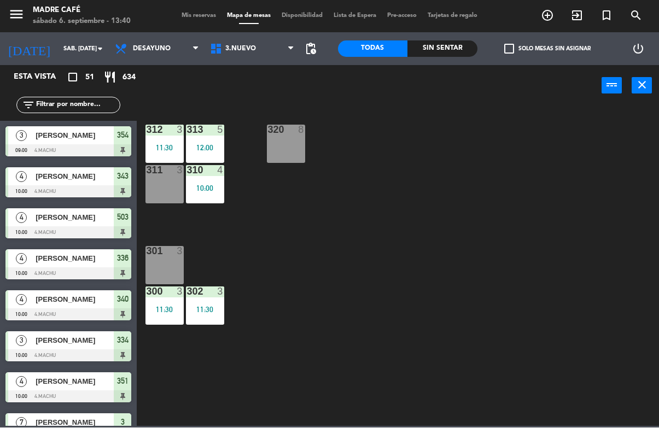
click at [211, 150] on div "12:00" at bounding box center [205, 148] width 38 height 8
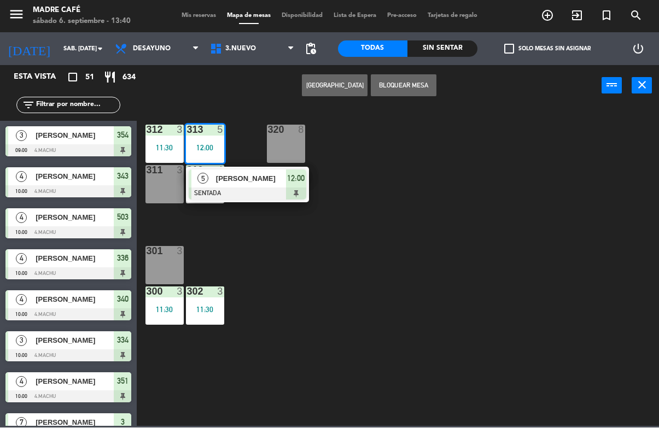
click at [264, 185] on div "[PERSON_NAME]" at bounding box center [250, 179] width 71 height 18
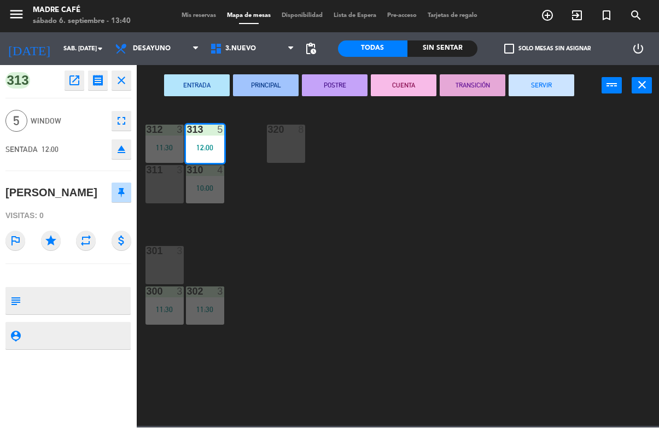
click at [550, 92] on button "SERVIR" at bounding box center [542, 86] width 66 height 22
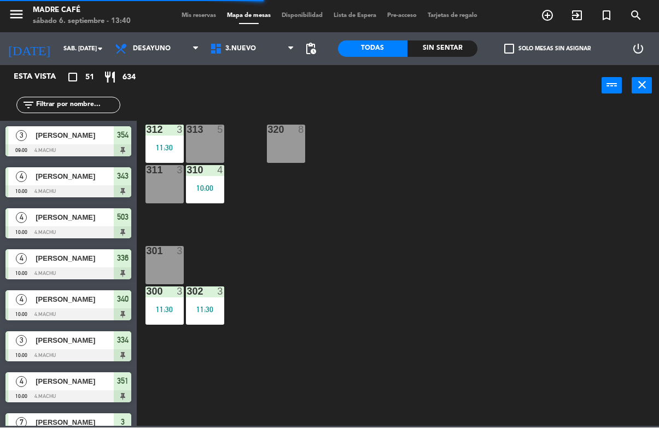
click at [211, 190] on div "10:00" at bounding box center [205, 189] width 38 height 8
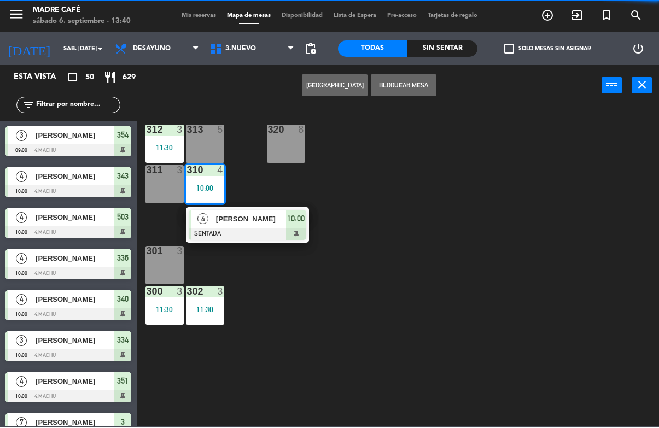
click at [254, 219] on span "[PERSON_NAME]" at bounding box center [251, 219] width 70 height 11
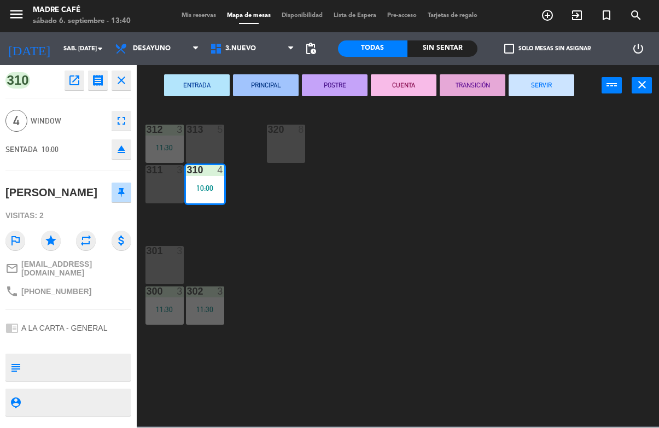
click at [541, 85] on button "SERVIR" at bounding box center [542, 86] width 66 height 22
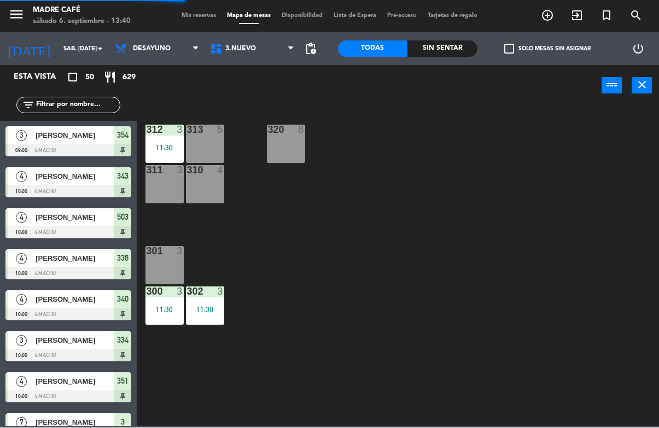
click at [176, 126] on div "3" at bounding box center [182, 130] width 18 height 10
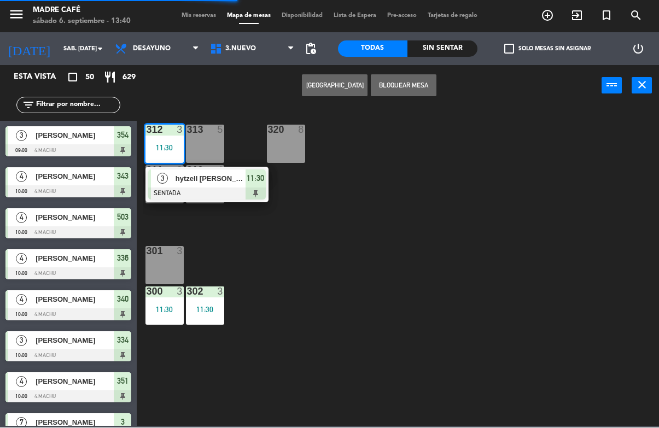
click at [218, 181] on span "hytzell [PERSON_NAME]" at bounding box center [211, 178] width 70 height 11
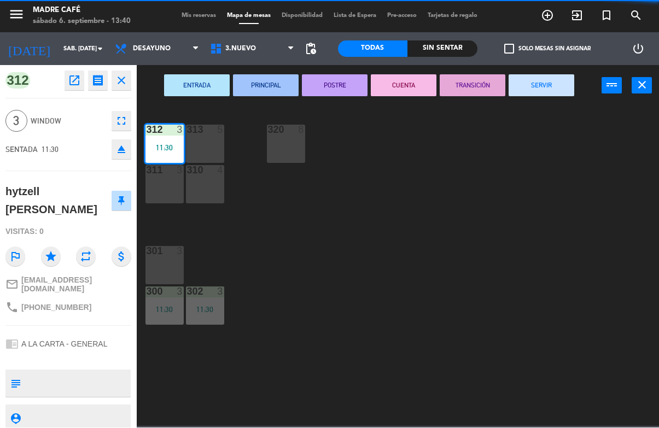
click at [543, 84] on button "SERVIR" at bounding box center [542, 86] width 66 height 22
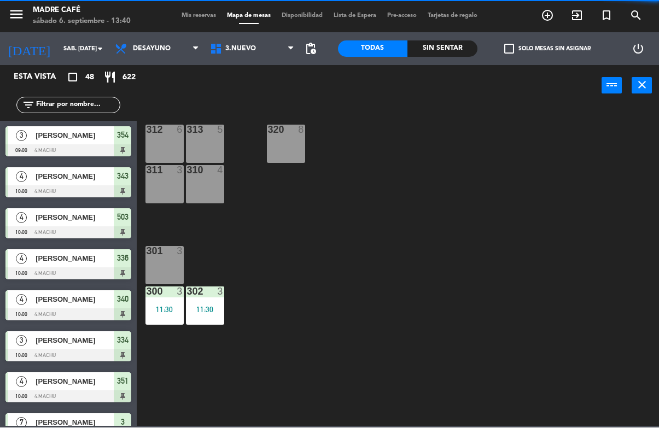
click at [207, 309] on div "11:30" at bounding box center [205, 310] width 38 height 8
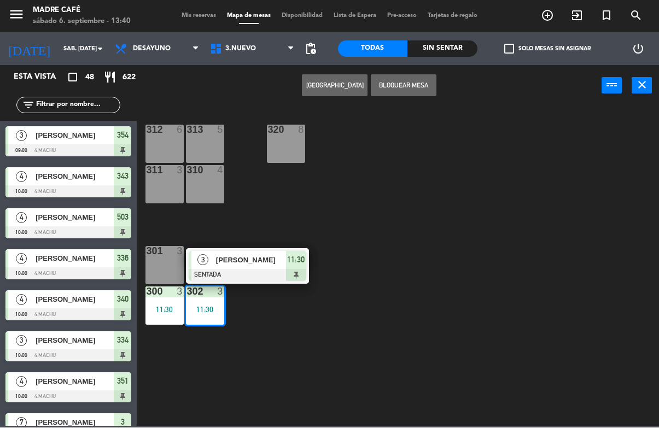
click at [260, 276] on div at bounding box center [248, 276] width 118 height 12
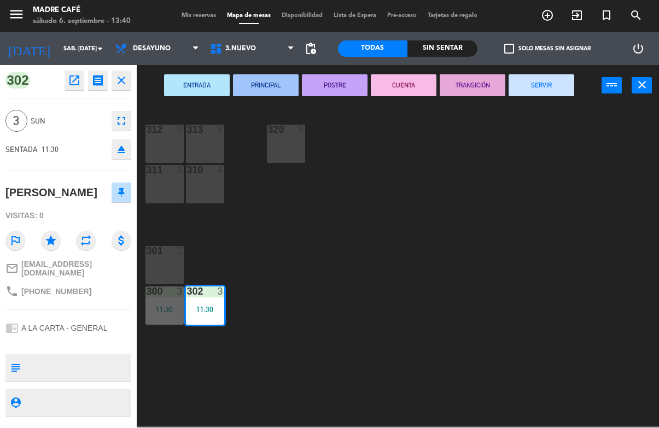
click at [528, 79] on button "SERVIR" at bounding box center [542, 86] width 66 height 22
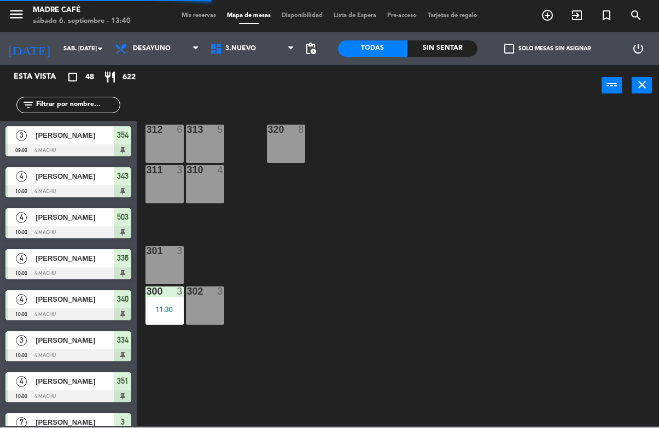
click at [148, 312] on div "11:30" at bounding box center [165, 310] width 38 height 8
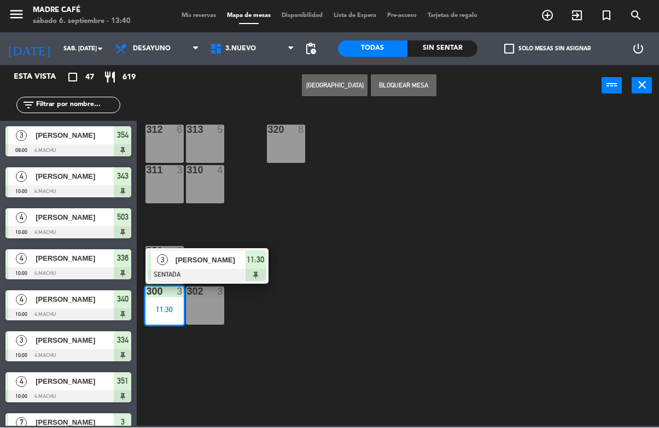
click at [220, 260] on span "[PERSON_NAME]" at bounding box center [211, 260] width 70 height 11
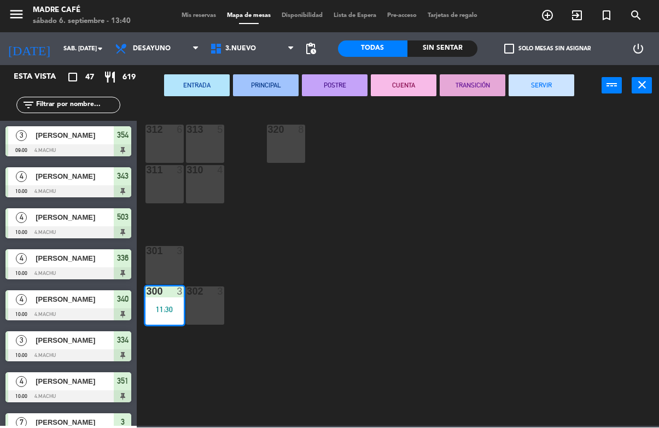
click at [557, 76] on button "SERVIR" at bounding box center [542, 86] width 66 height 22
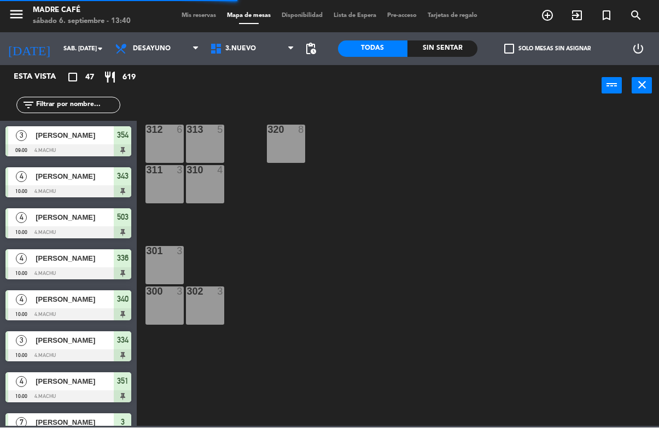
click at [264, 46] on span "3.Nuevo" at bounding box center [252, 49] width 95 height 24
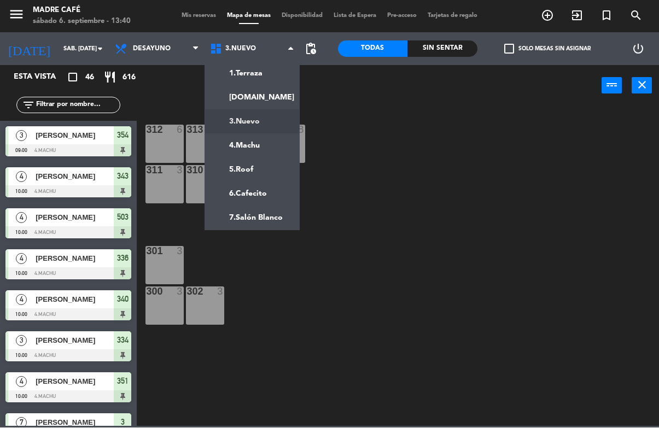
click at [270, 143] on ng-component "menu Madre Café sábado 6. septiembre - 13:40 Mis reservas Mapa de mesas Disponi…" at bounding box center [329, 213] width 659 height 427
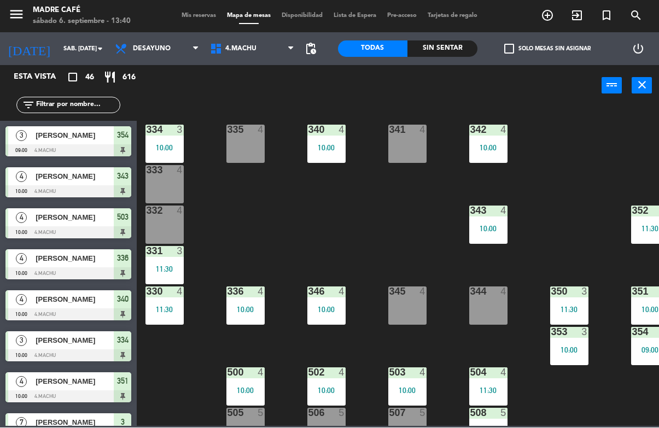
click at [162, 144] on div "10:00" at bounding box center [165, 148] width 38 height 8
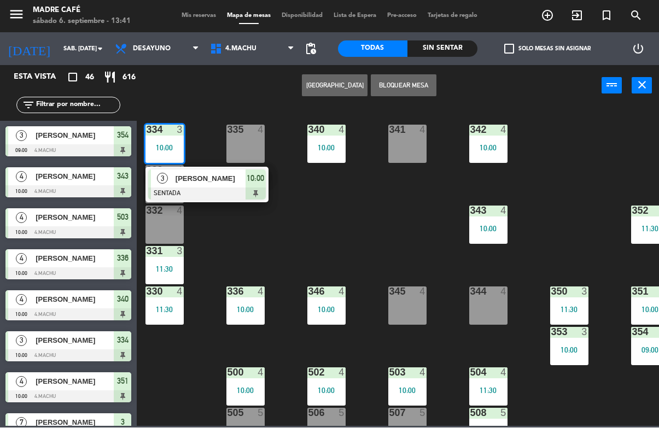
click at [218, 187] on div "[PERSON_NAME]" at bounding box center [210, 179] width 71 height 18
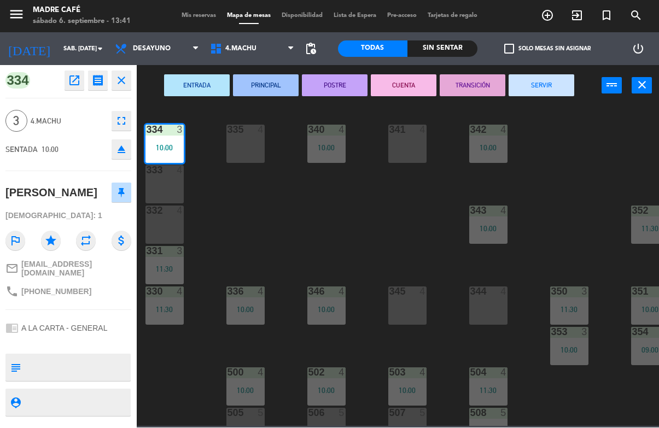
click at [522, 80] on button "SERVIR" at bounding box center [542, 86] width 66 height 22
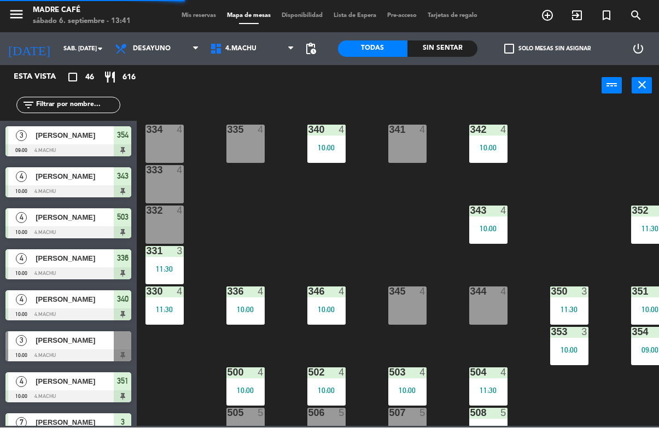
click at [326, 144] on div "10:00" at bounding box center [326, 148] width 38 height 8
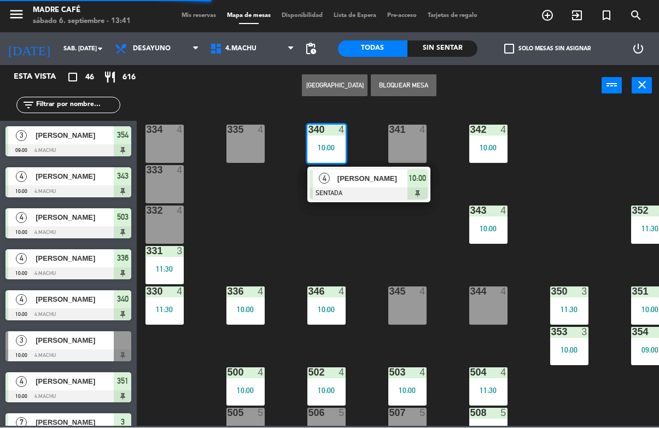
click at [356, 173] on span "[PERSON_NAME]" at bounding box center [373, 178] width 70 height 11
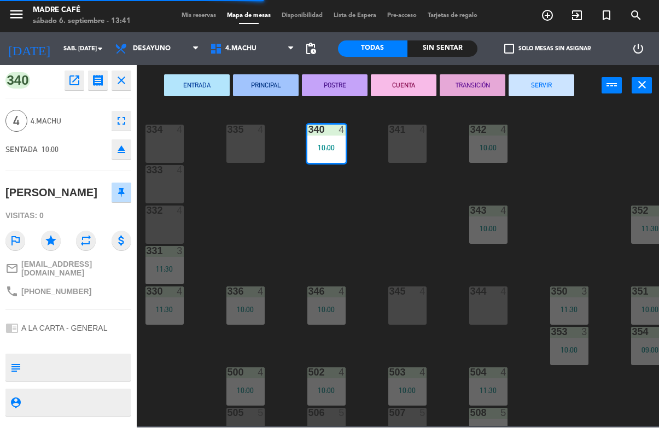
click at [543, 86] on button "SERVIR" at bounding box center [542, 86] width 66 height 22
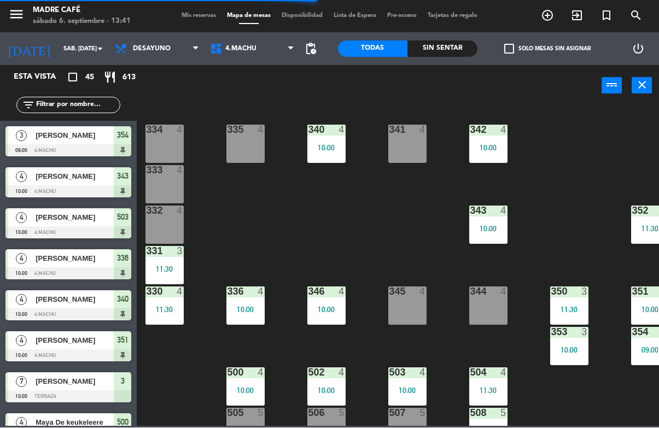
click at [490, 133] on div at bounding box center [488, 130] width 18 height 10
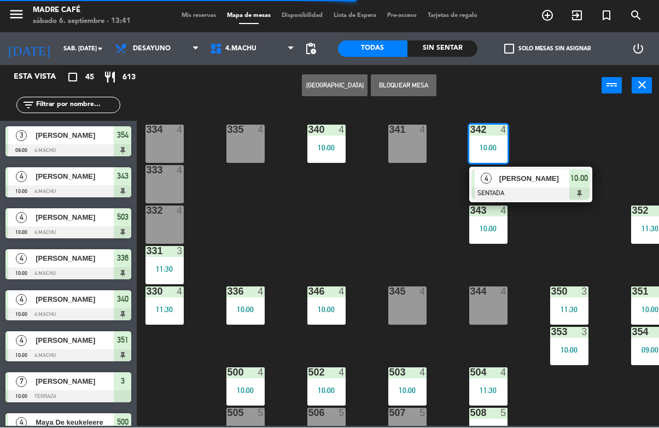
click at [532, 193] on div at bounding box center [531, 194] width 118 height 12
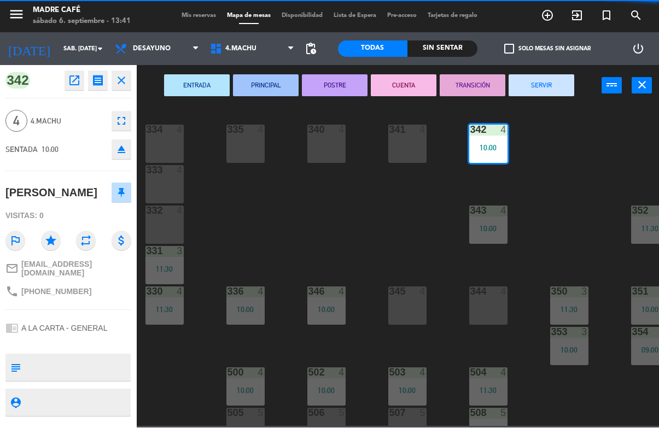
click at [526, 104] on div "ENTRADA PRINCIPAL POSTRE CUENTA TRANSICIÓN SERVIR power_input close" at bounding box center [369, 87] width 465 height 42
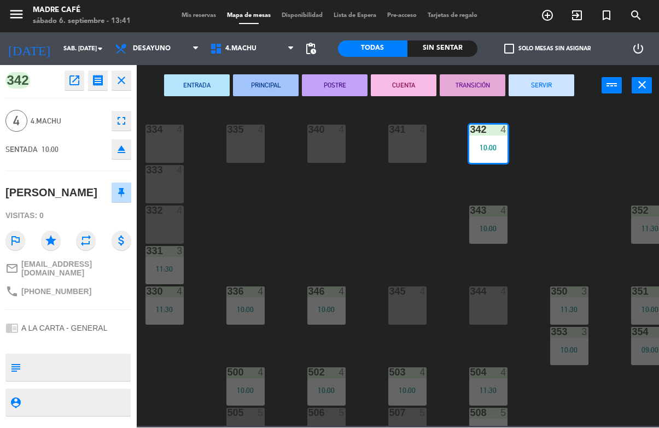
click at [540, 89] on button "SERVIR" at bounding box center [542, 86] width 66 height 22
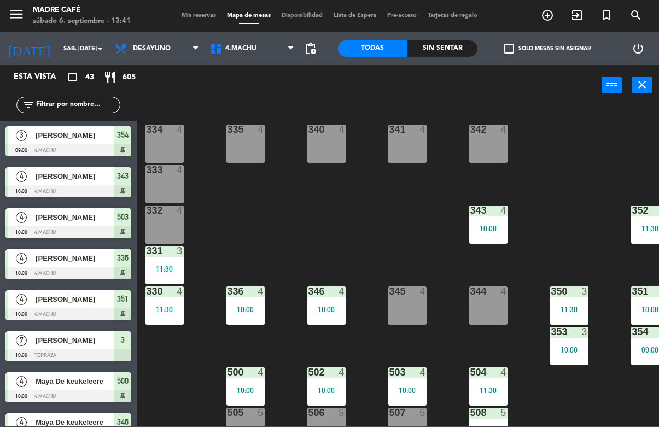
click at [484, 226] on div "10:00" at bounding box center [488, 229] width 38 height 8
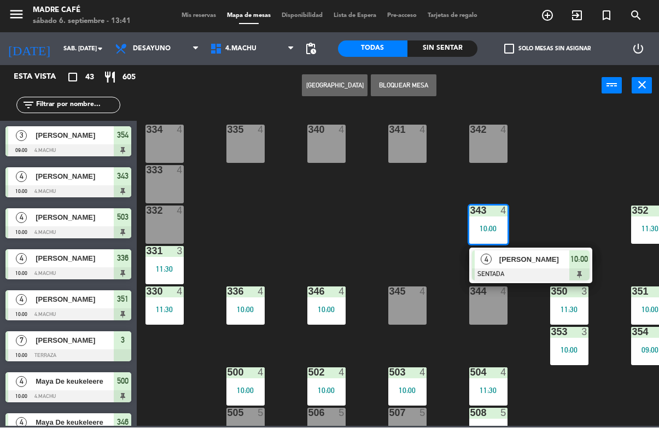
click at [539, 263] on span "[PERSON_NAME]" at bounding box center [534, 259] width 70 height 11
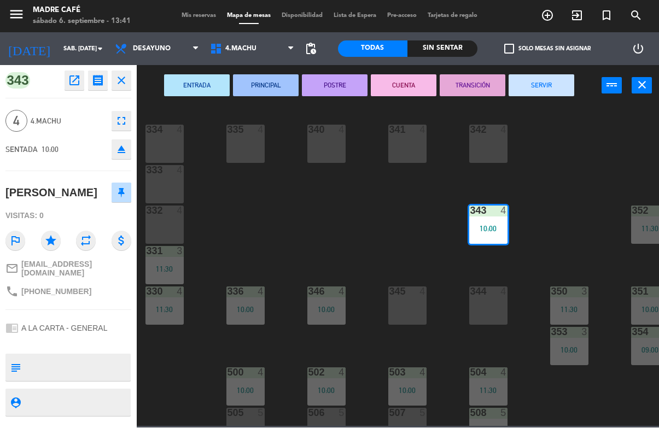
click at [561, 77] on button "SERVIR" at bounding box center [542, 86] width 66 height 22
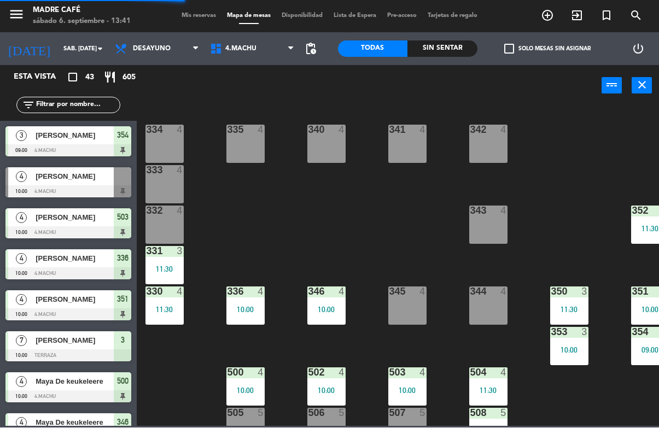
click at [241, 306] on div "10:00" at bounding box center [245, 310] width 38 height 8
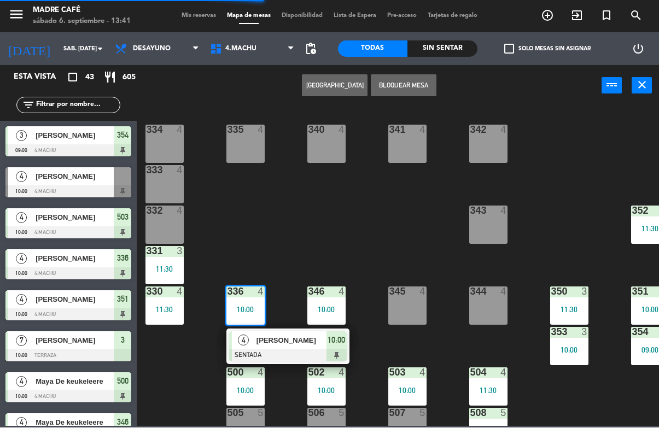
click at [296, 344] on span "[PERSON_NAME]" at bounding box center [292, 340] width 70 height 11
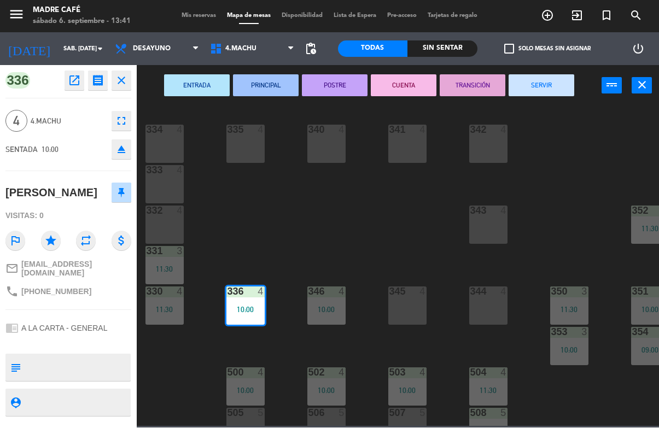
click at [567, 86] on button "SERVIR" at bounding box center [542, 86] width 66 height 22
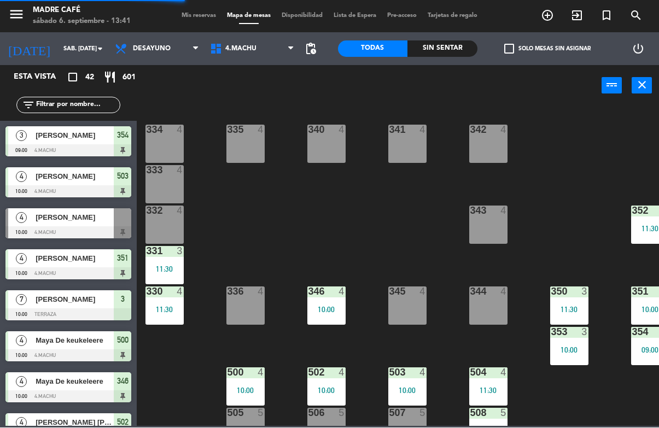
click at [319, 317] on div "346 4 10:00" at bounding box center [326, 306] width 38 height 38
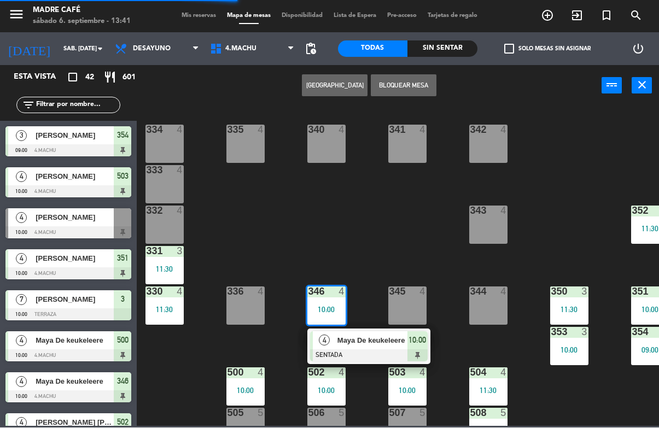
click at [378, 347] on div "Maya De keukeleere" at bounding box center [371, 341] width 71 height 18
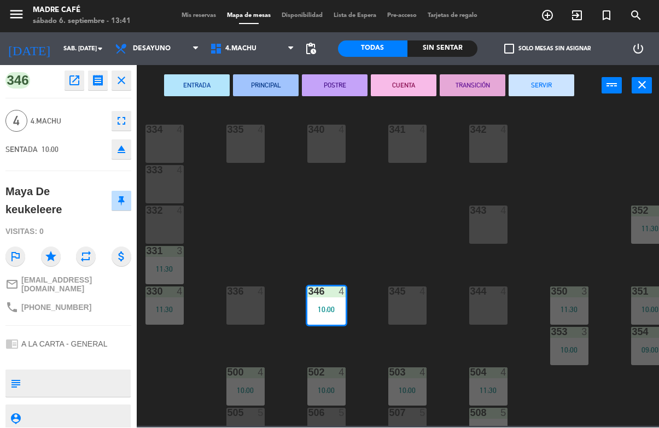
click at [550, 90] on button "SERVIR" at bounding box center [542, 86] width 66 height 22
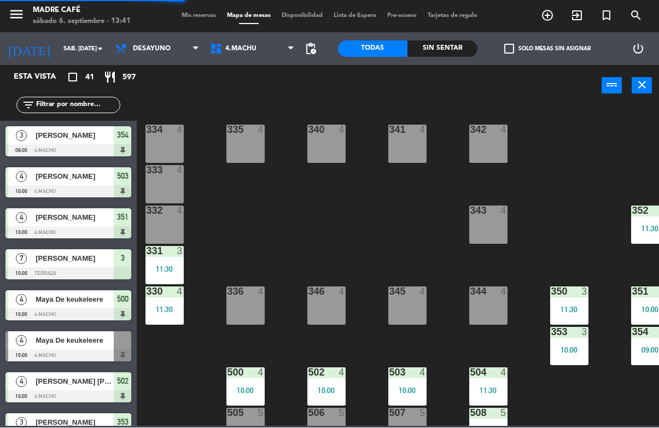
click at [159, 309] on div "11:30" at bounding box center [165, 310] width 38 height 8
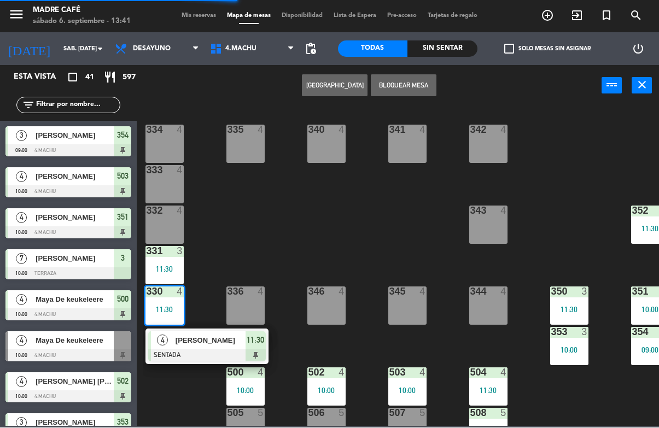
click at [202, 350] on div at bounding box center [207, 356] width 118 height 12
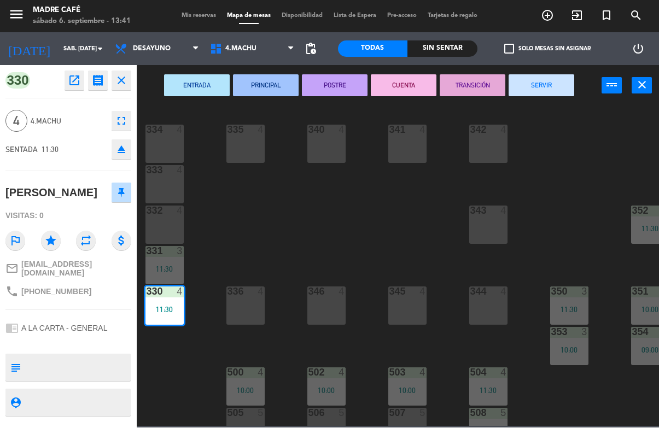
click at [542, 91] on button "SERVIR" at bounding box center [542, 86] width 66 height 22
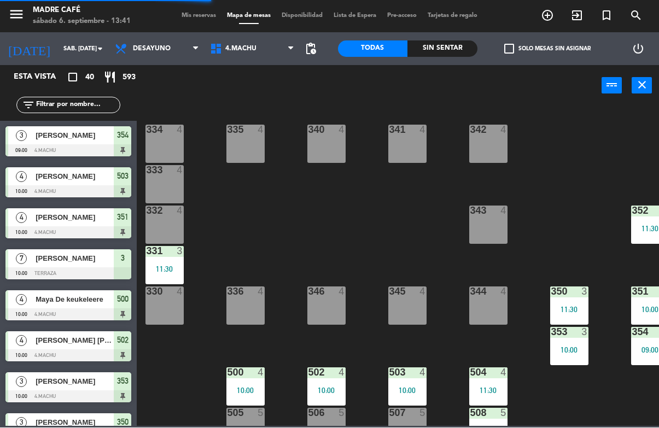
click at [167, 266] on div "11:30" at bounding box center [165, 270] width 38 height 8
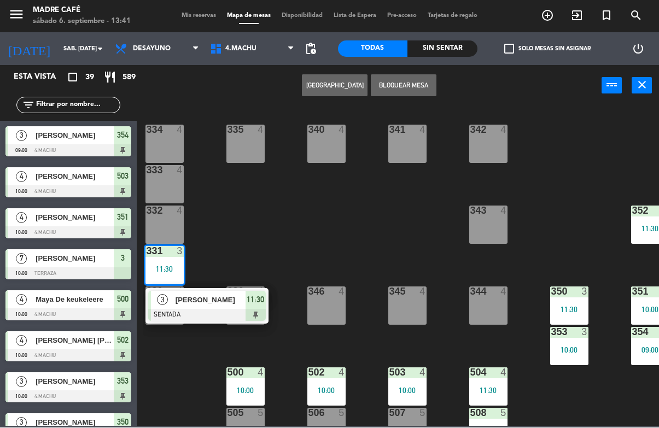
click at [218, 298] on span "[PERSON_NAME]" at bounding box center [211, 300] width 70 height 11
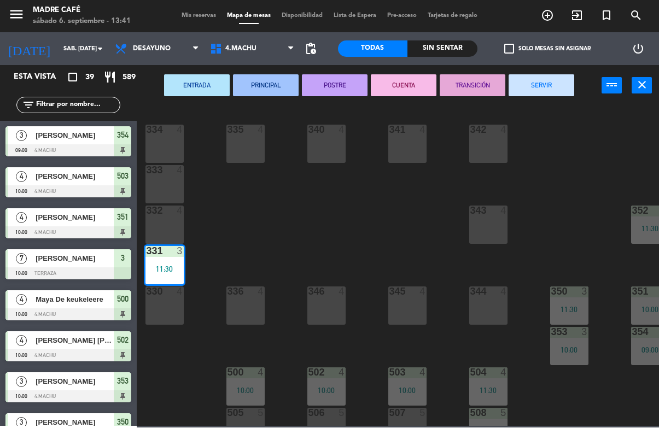
click at [550, 86] on button "SERVIR" at bounding box center [542, 86] width 66 height 22
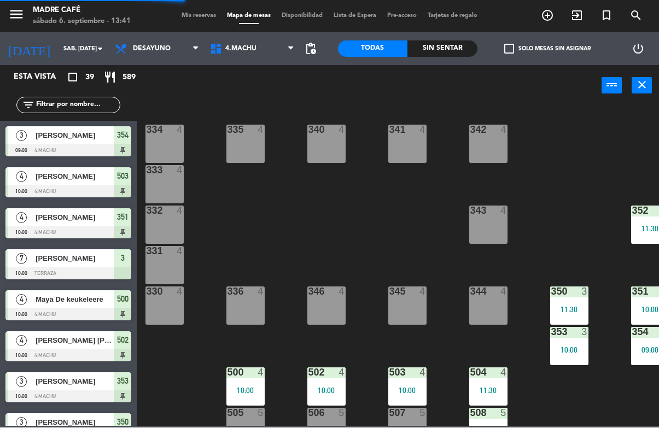
click at [249, 374] on div at bounding box center [245, 373] width 18 height 10
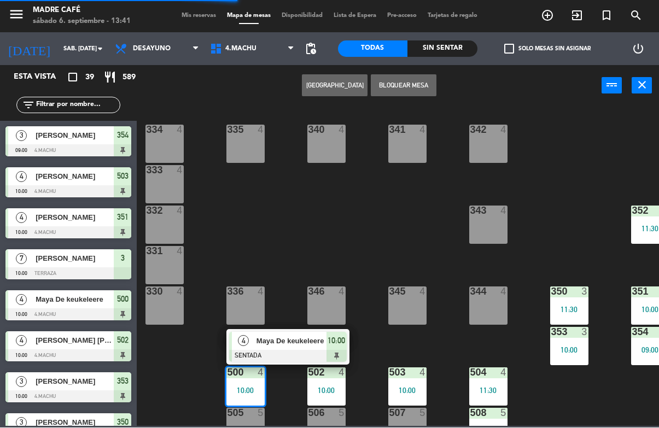
click at [295, 352] on div at bounding box center [288, 357] width 118 height 12
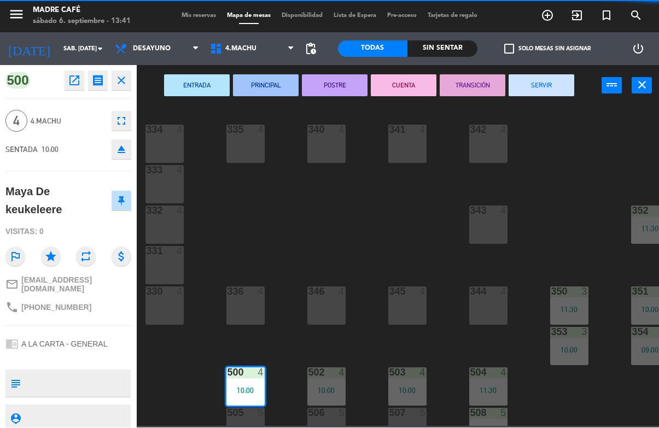
click at [550, 90] on button "SERVIR" at bounding box center [542, 86] width 66 height 22
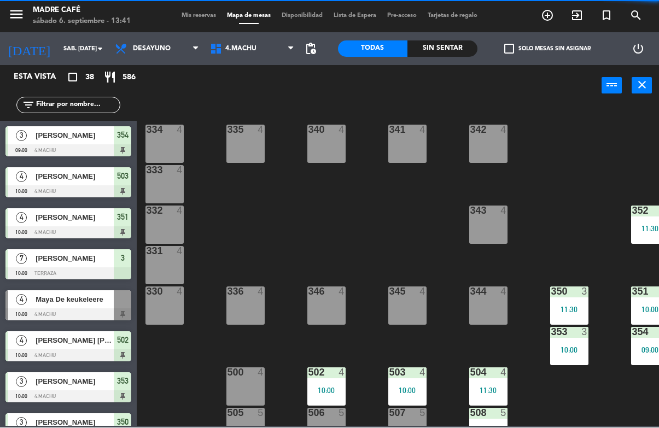
click at [333, 378] on div "502 4" at bounding box center [326, 373] width 38 height 11
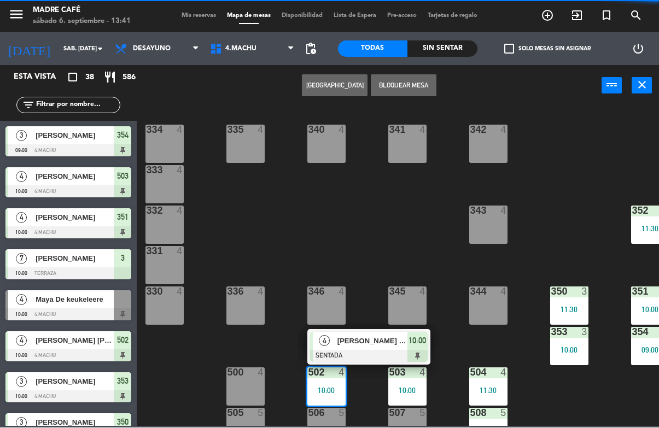
click at [379, 354] on div at bounding box center [369, 357] width 118 height 12
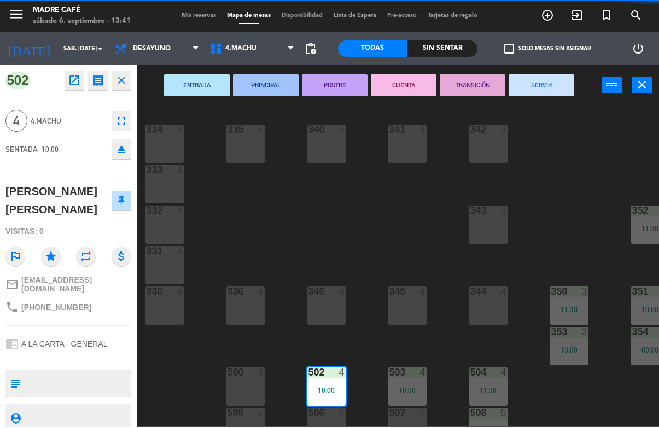
click at [558, 80] on button "SERVIR" at bounding box center [542, 86] width 66 height 22
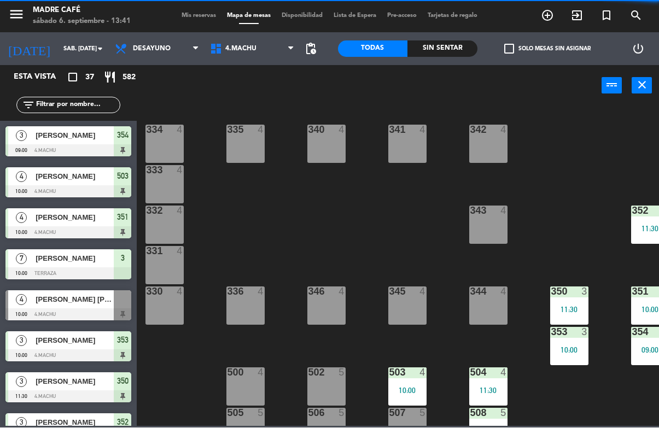
click at [408, 380] on div "503 4 10:00" at bounding box center [407, 387] width 38 height 38
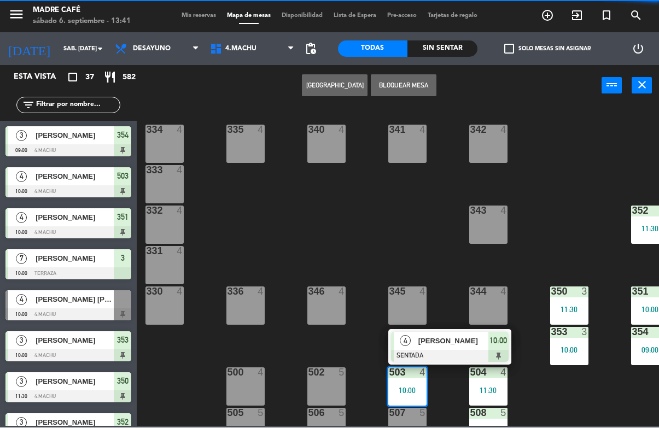
click at [451, 354] on div at bounding box center [450, 357] width 118 height 12
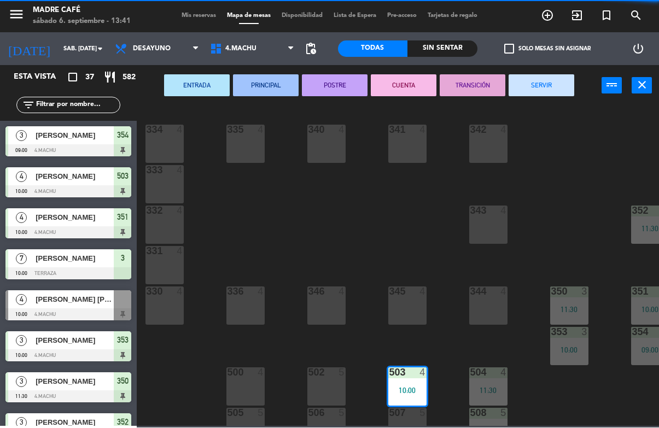
click at [561, 93] on button "SERVIR" at bounding box center [542, 86] width 66 height 22
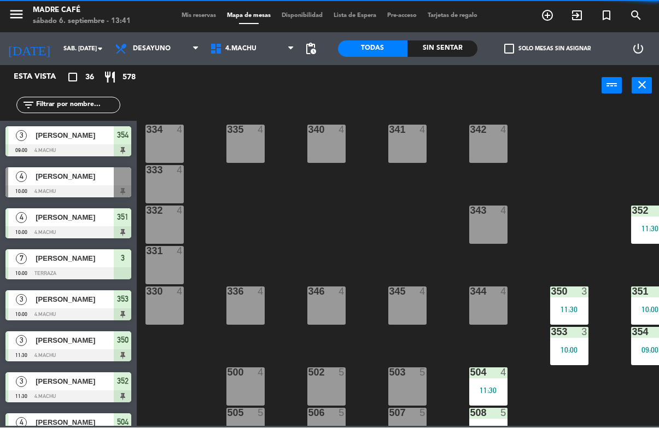
click at [492, 383] on div "504 4 11:30" at bounding box center [488, 387] width 38 height 38
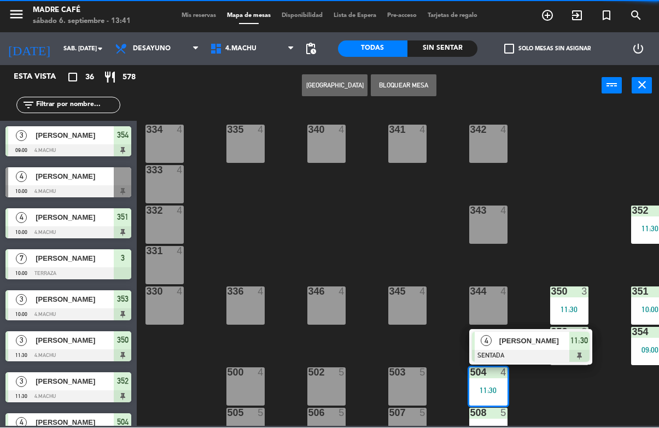
click at [533, 354] on div at bounding box center [531, 357] width 118 height 12
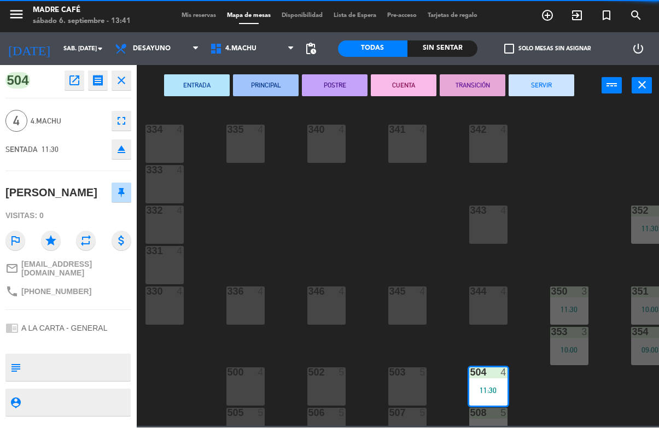
click at [551, 91] on button "SERVIR" at bounding box center [542, 86] width 66 height 22
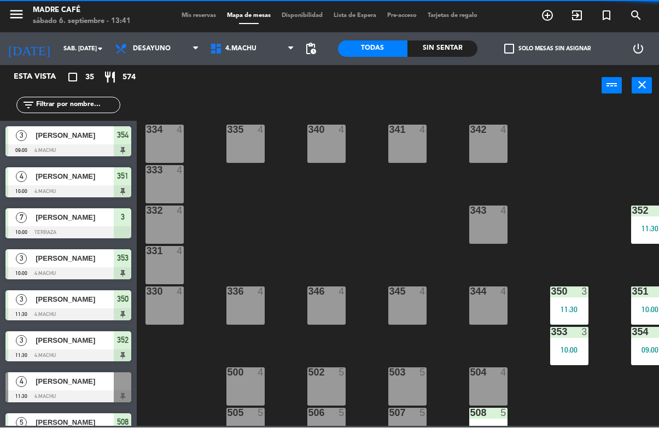
click at [571, 354] on div "10:00" at bounding box center [569, 351] width 38 height 8
click at [610, 378] on div "334 4 335 4 340 4 341 4 342 4 333 4 332 4 343 4 352 3 11:30 331 4 330 4 336 4 3…" at bounding box center [401, 266] width 516 height 321
click at [571, 341] on div "353 3 10:00" at bounding box center [569, 347] width 38 height 38
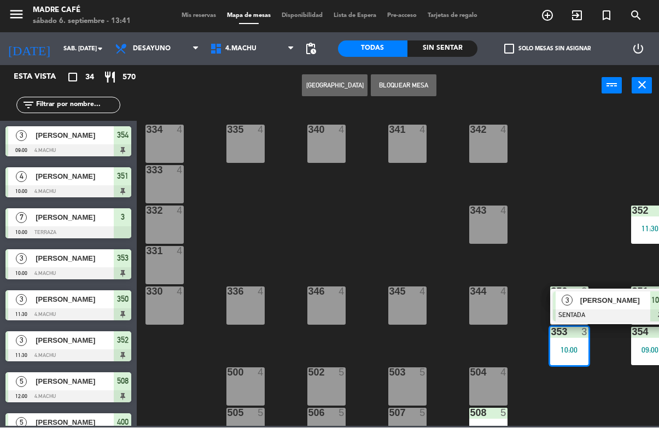
click at [602, 298] on span "[PERSON_NAME]" at bounding box center [615, 300] width 70 height 11
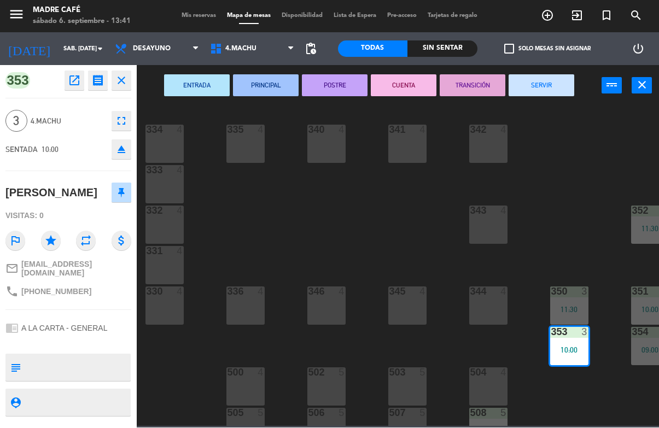
click at [548, 88] on button "SERVIR" at bounding box center [542, 86] width 66 height 22
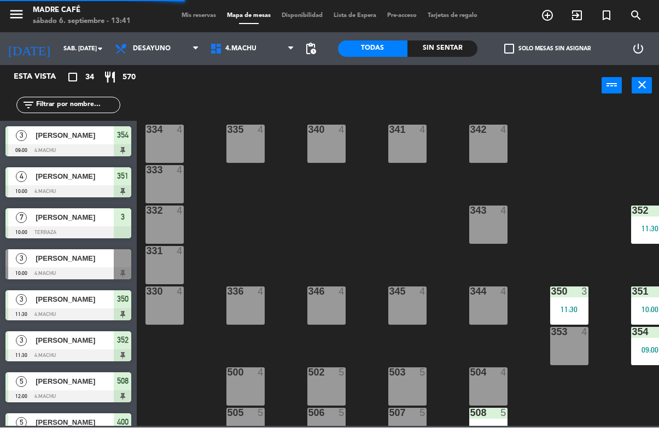
click at [572, 301] on div "350 3 11:30" at bounding box center [569, 306] width 38 height 38
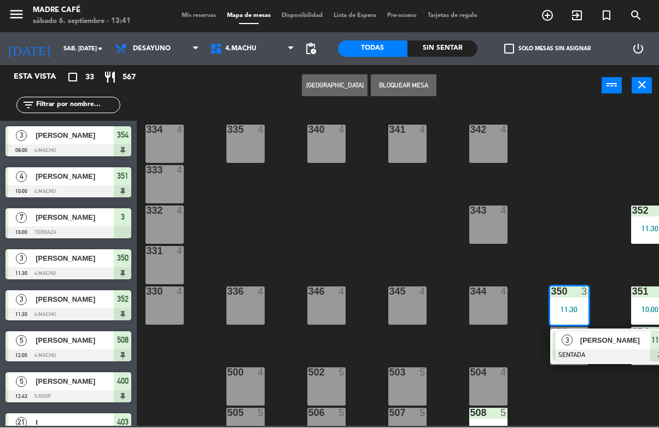
click at [597, 355] on div at bounding box center [612, 356] width 118 height 12
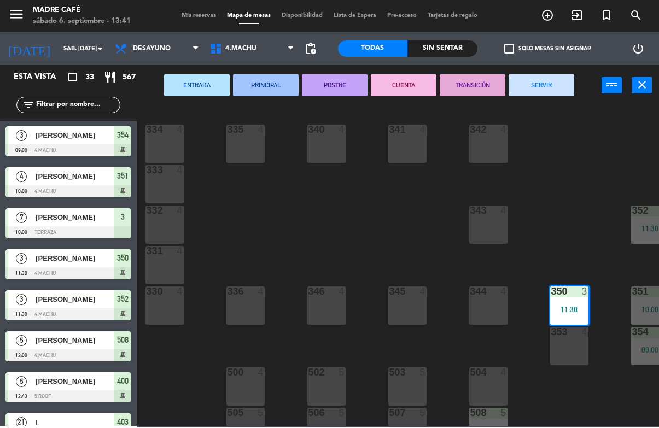
click at [550, 82] on button "SERVIR" at bounding box center [542, 86] width 66 height 22
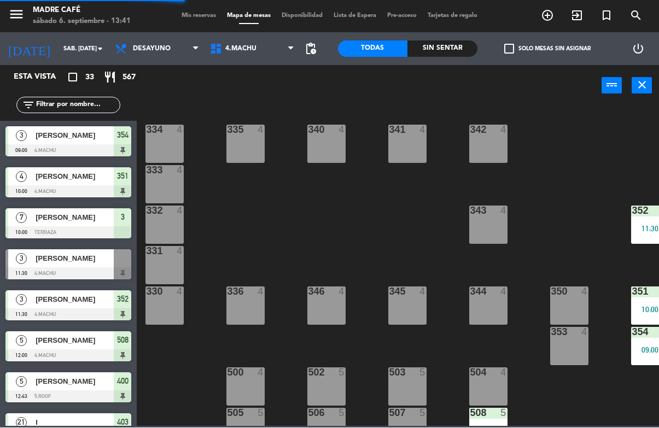
click at [503, 423] on div "508 5 12:00" at bounding box center [488, 428] width 38 height 38
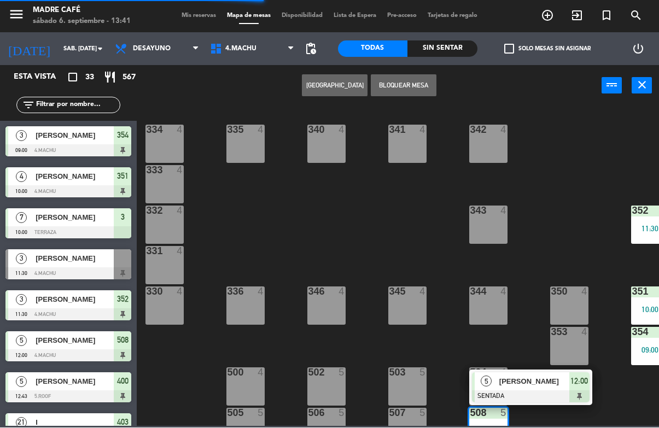
click at [538, 388] on div "[PERSON_NAME]" at bounding box center [533, 382] width 71 height 18
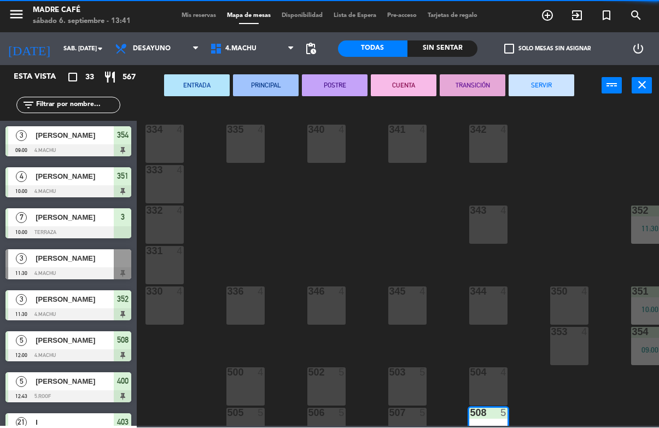
click at [557, 86] on button "SERVIR" at bounding box center [542, 86] width 66 height 22
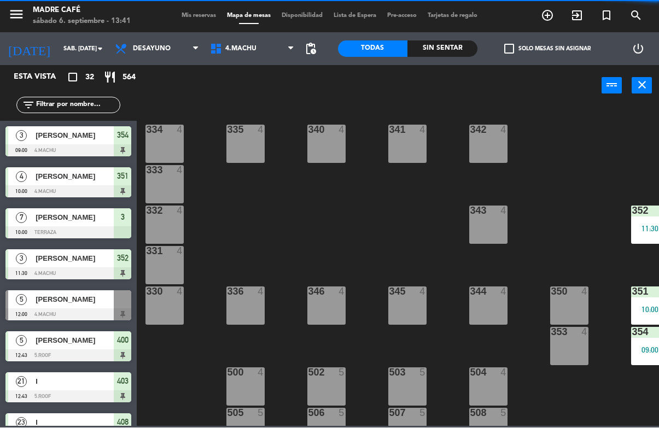
click at [639, 222] on div "352 3 11:30" at bounding box center [650, 225] width 38 height 38
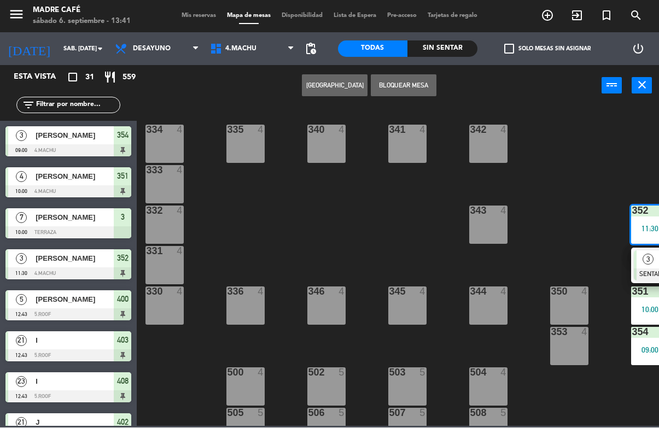
click at [646, 263] on span "3" at bounding box center [648, 259] width 11 height 11
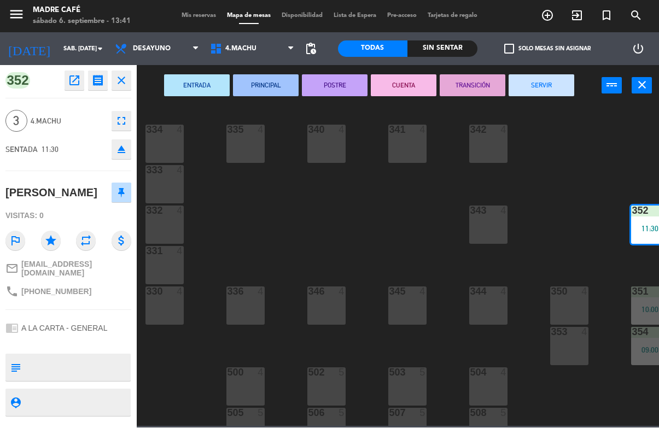
click at [546, 82] on button "SERVIR" at bounding box center [542, 86] width 66 height 22
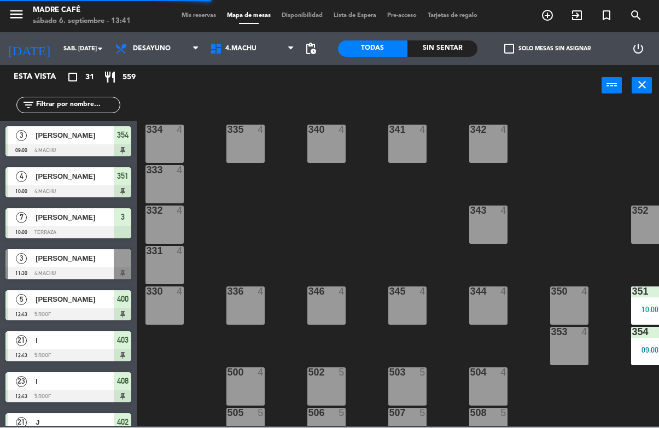
click at [641, 301] on div "351 4 10:00" at bounding box center [650, 306] width 38 height 38
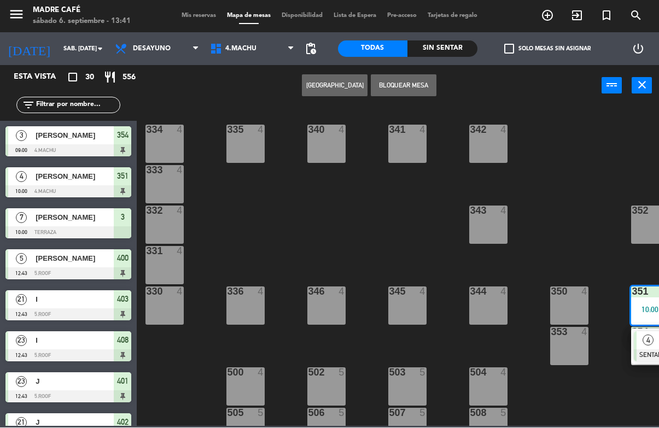
click at [641, 347] on div "4" at bounding box center [649, 341] width 24 height 18
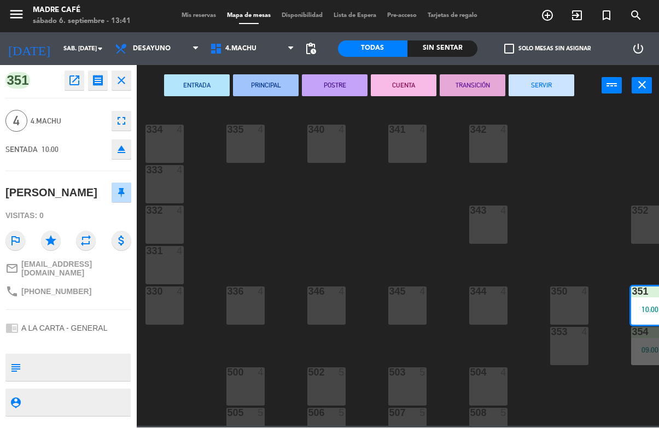
click at [545, 79] on button "SERVIR" at bounding box center [542, 86] width 66 height 22
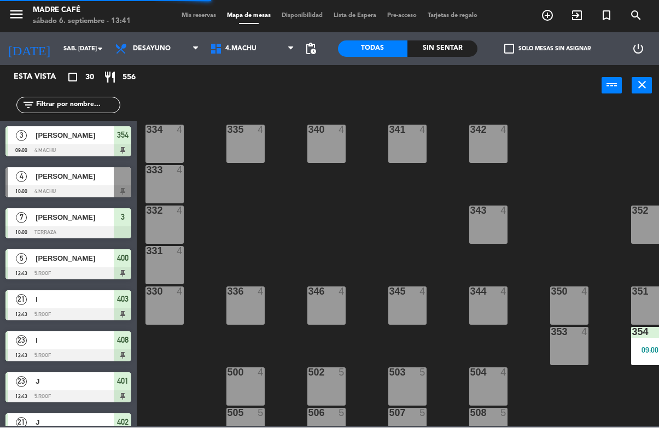
click at [637, 344] on div "354 3 09:00" at bounding box center [650, 347] width 38 height 38
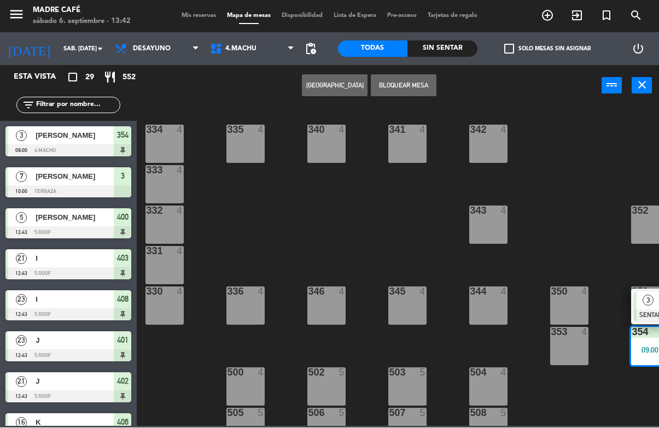
click at [649, 293] on div "3" at bounding box center [649, 301] width 24 height 18
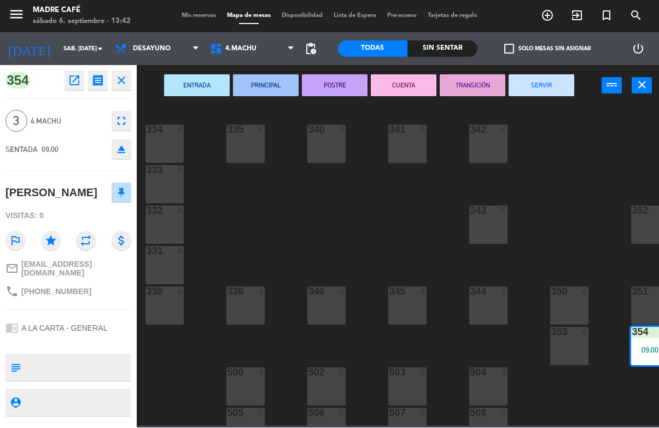
click at [534, 84] on button "SERVIR" at bounding box center [542, 86] width 66 height 22
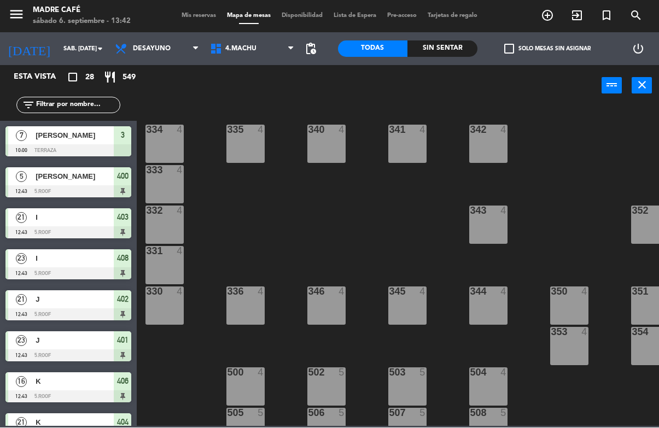
click at [257, 57] on span "4.Machu" at bounding box center [252, 49] width 95 height 24
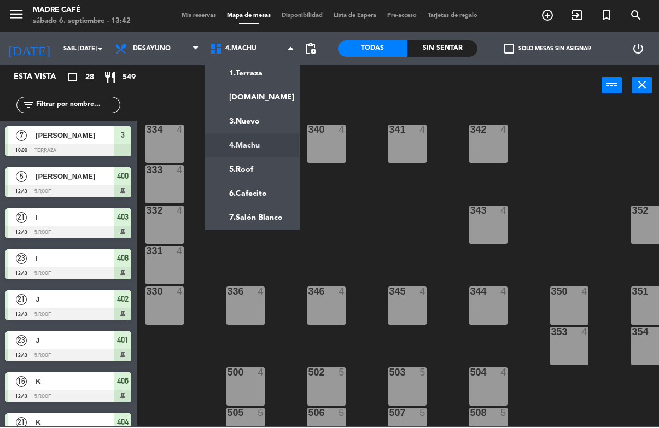
click at [265, 165] on ng-component "menu Madre Café sábado 6. septiembre - 13:42 Mis reservas Mapa de mesas Disponi…" at bounding box center [329, 213] width 659 height 427
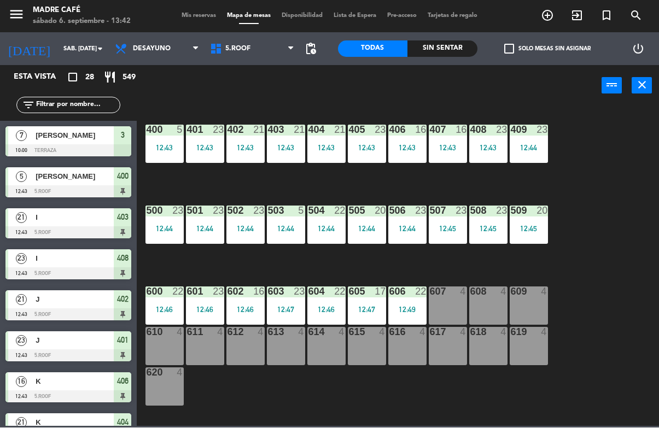
click at [154, 150] on div "12:43" at bounding box center [165, 148] width 38 height 8
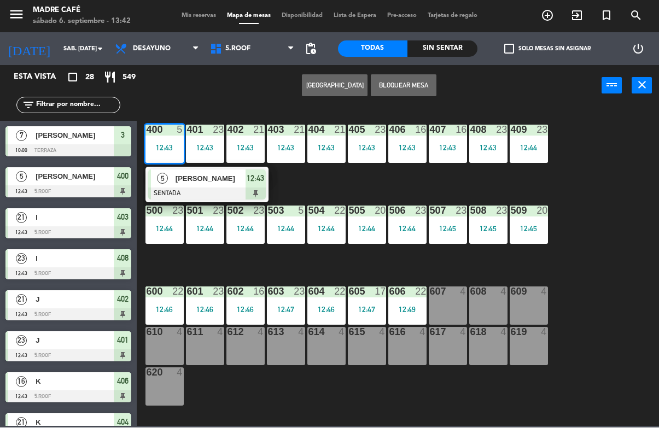
click at [211, 185] on div "[PERSON_NAME]" at bounding box center [210, 179] width 71 height 18
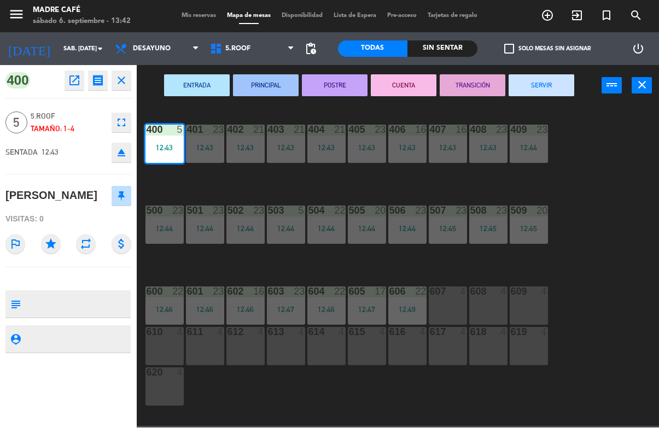
click at [524, 84] on button "SERVIR" at bounding box center [542, 86] width 66 height 22
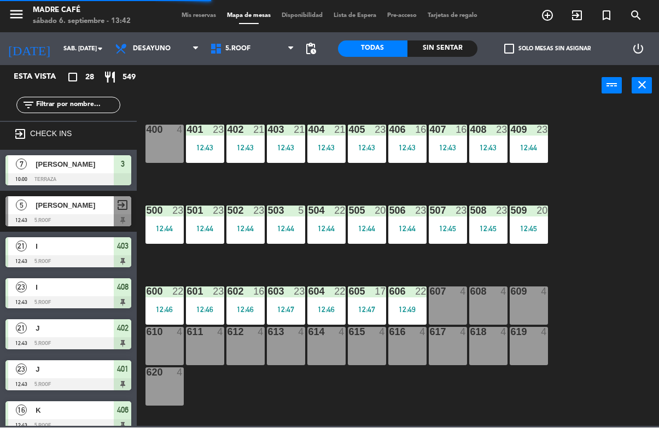
click at [223, 137] on div "401 23 12:43" at bounding box center [205, 144] width 38 height 38
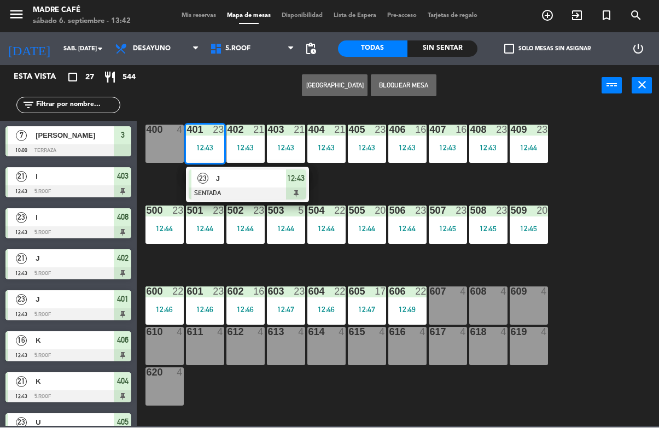
click at [279, 184] on span "J" at bounding box center [251, 178] width 70 height 11
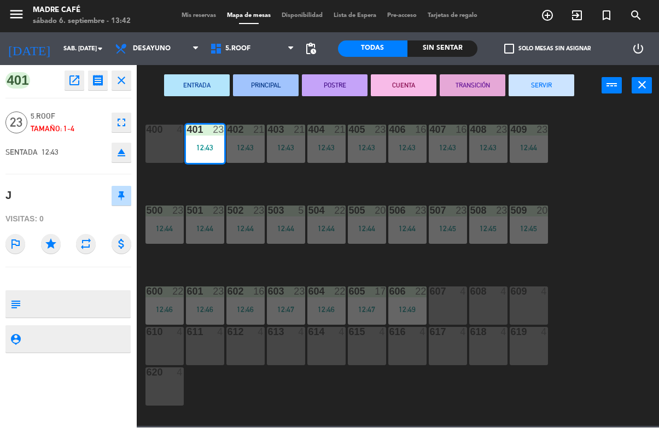
click at [542, 84] on button "SERVIR" at bounding box center [542, 86] width 66 height 22
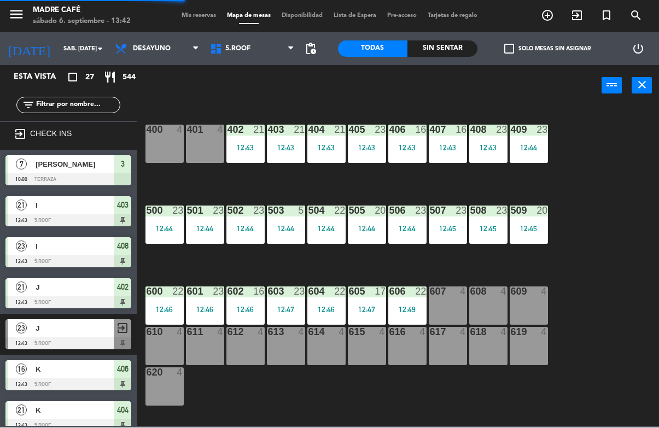
click at [241, 147] on div "12:43" at bounding box center [245, 148] width 38 height 8
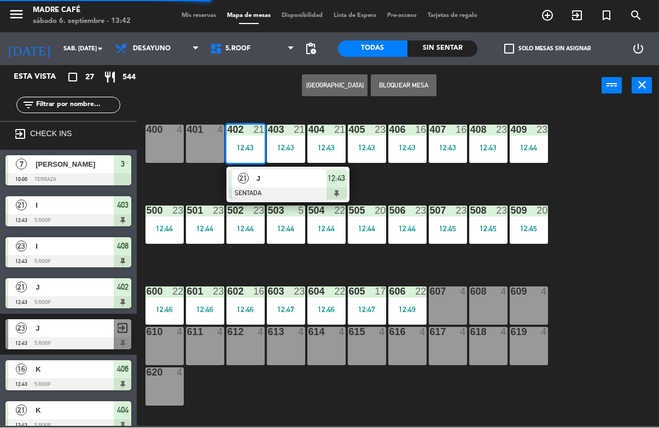
click at [288, 189] on div at bounding box center [288, 194] width 118 height 12
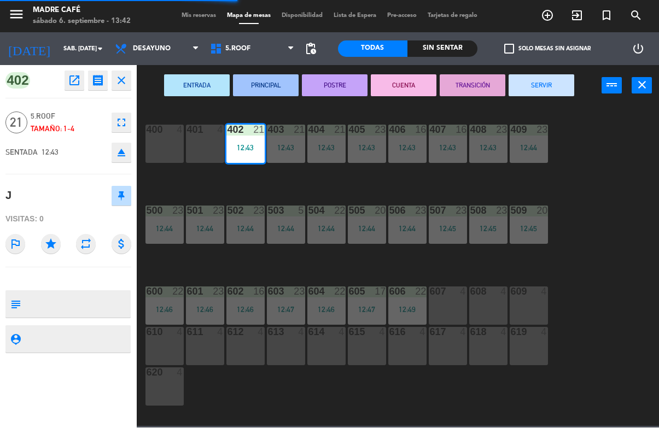
click at [546, 82] on button "SERVIR" at bounding box center [542, 86] width 66 height 22
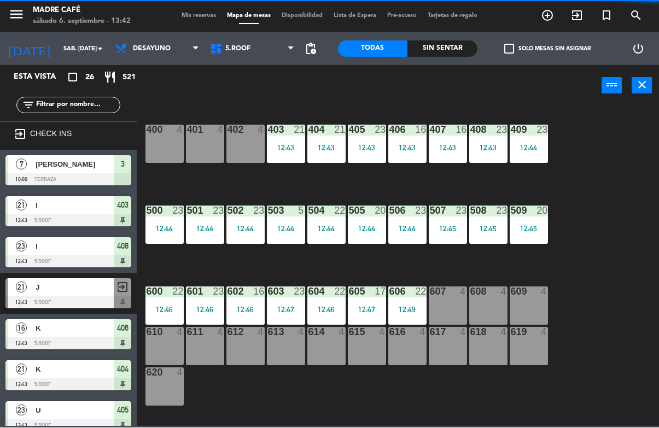
click at [284, 146] on div "12:43" at bounding box center [286, 148] width 38 height 8
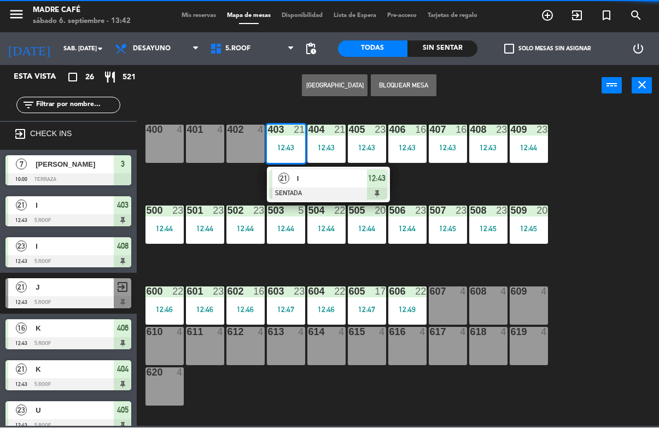
click at [341, 193] on div at bounding box center [329, 194] width 118 height 12
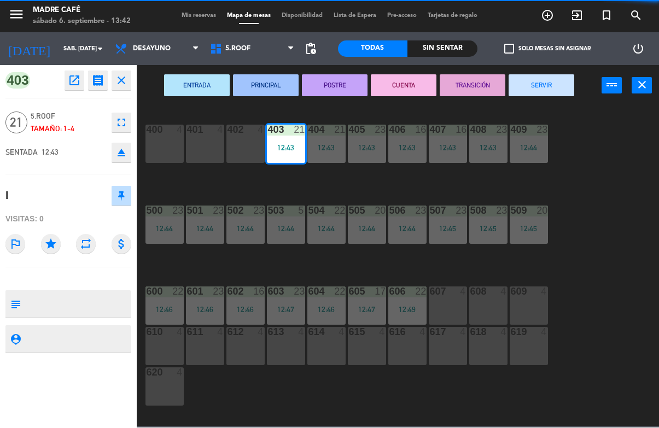
click at [559, 84] on button "SERVIR" at bounding box center [542, 86] width 66 height 22
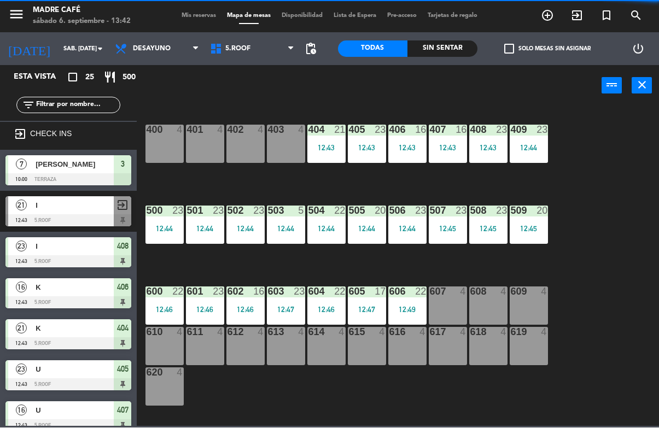
click at [316, 144] on div "12:43" at bounding box center [326, 148] width 38 height 8
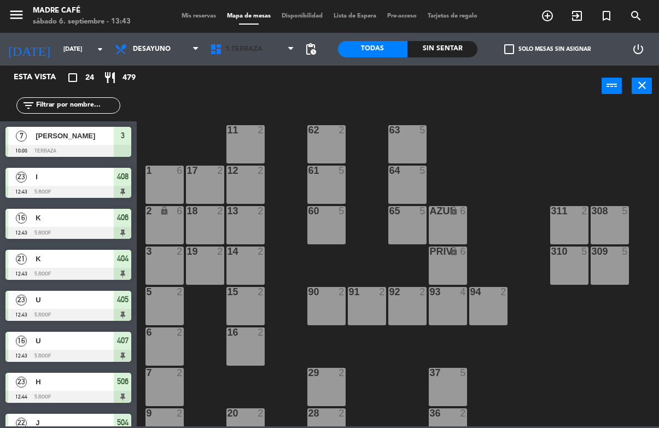
click at [260, 50] on span "1.Terraza" at bounding box center [243, 49] width 37 height 8
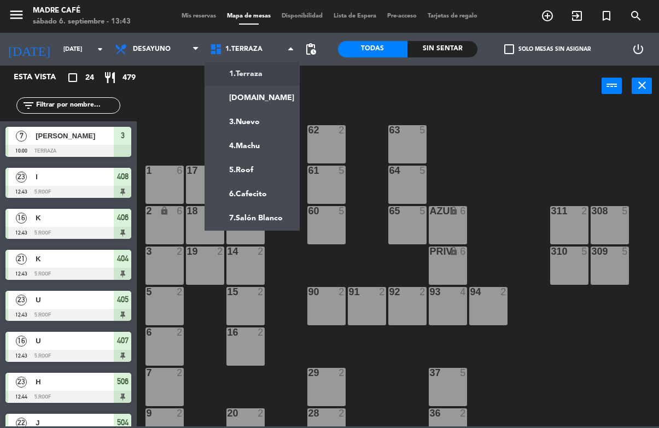
click at [276, 169] on ng-component "menu Madre Café sábado 6. septiembre - 13:43 Mis reservas Mapa de mesas Disponi…" at bounding box center [329, 213] width 659 height 427
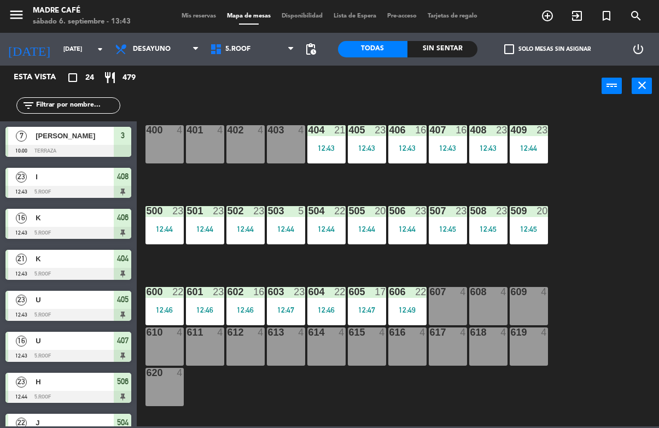
click at [311, 150] on div "12:43" at bounding box center [326, 148] width 38 height 8
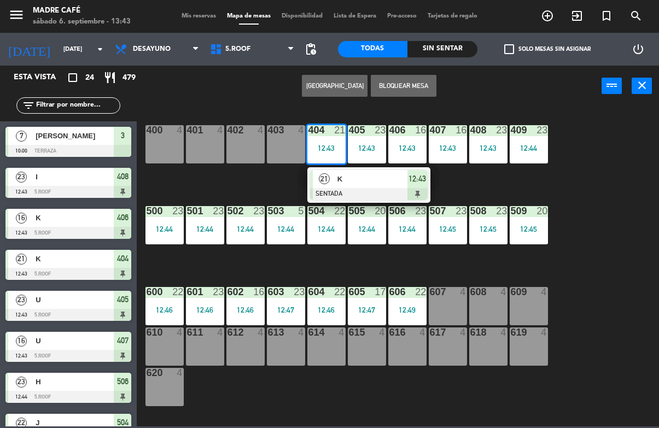
click at [338, 183] on span "K" at bounding box center [373, 178] width 70 height 11
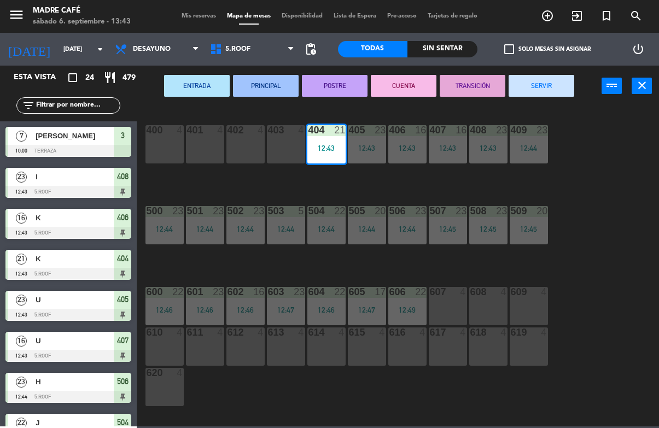
click at [560, 84] on button "SERVIR" at bounding box center [542, 86] width 66 height 22
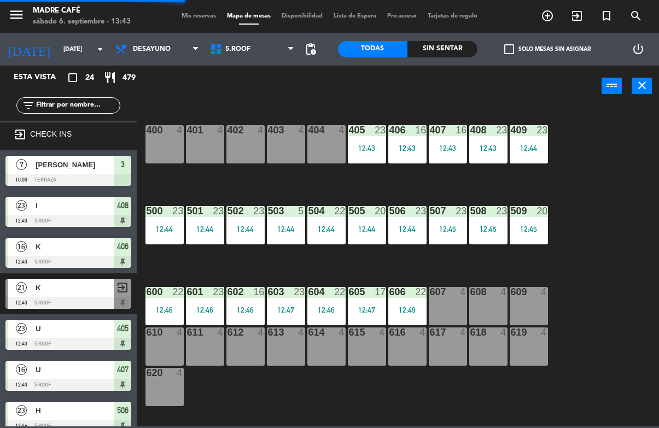
click at [358, 147] on div "12:43" at bounding box center [367, 148] width 38 height 8
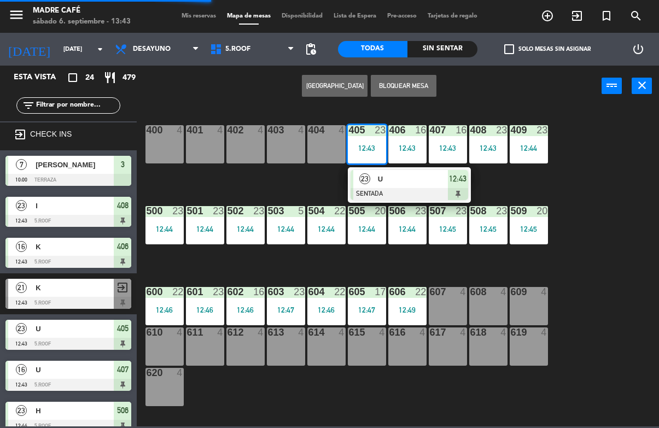
click at [382, 182] on span "U" at bounding box center [413, 178] width 70 height 11
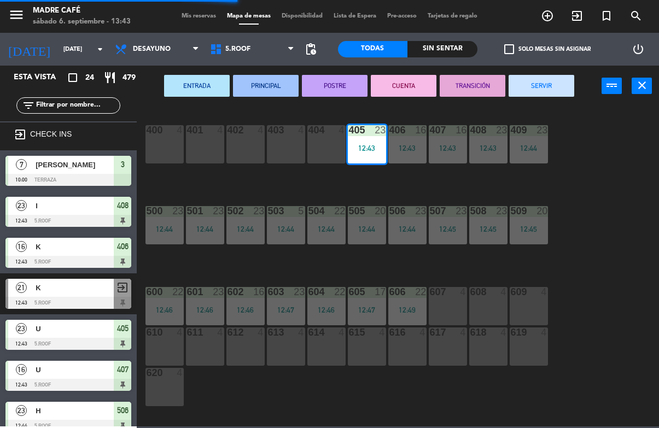
click at [547, 83] on button "SERVIR" at bounding box center [542, 86] width 66 height 22
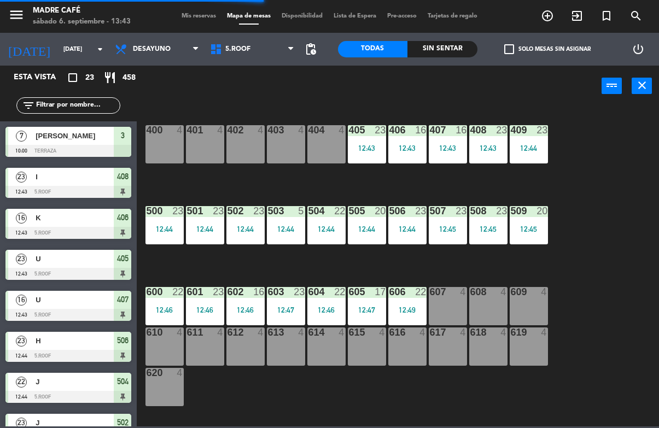
click at [409, 150] on div "12:43" at bounding box center [407, 148] width 38 height 8
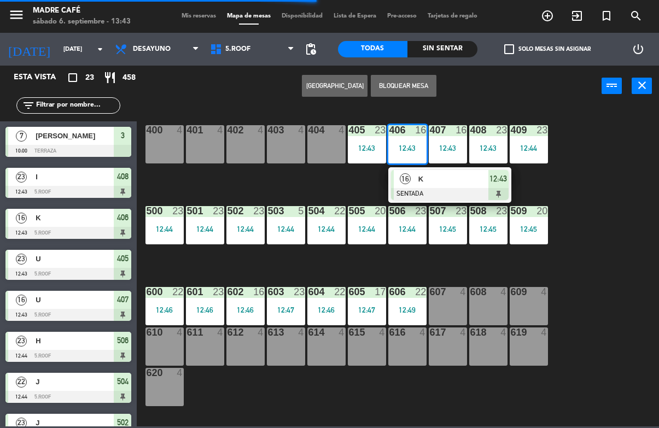
click at [427, 181] on span "K" at bounding box center [453, 178] width 70 height 11
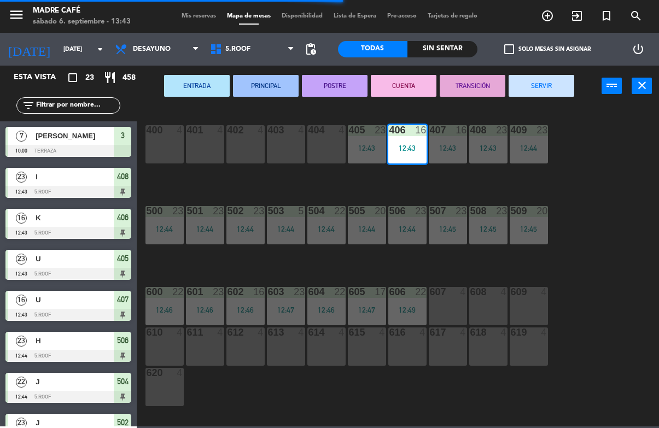
click at [557, 89] on button "SERVIR" at bounding box center [542, 86] width 66 height 22
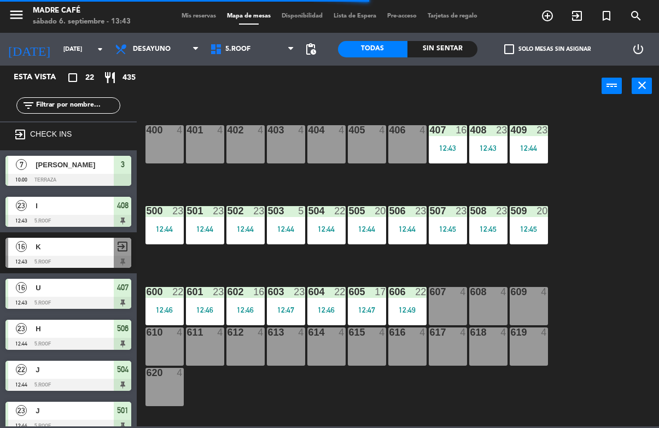
click at [454, 144] on div "12:43" at bounding box center [448, 148] width 38 height 8
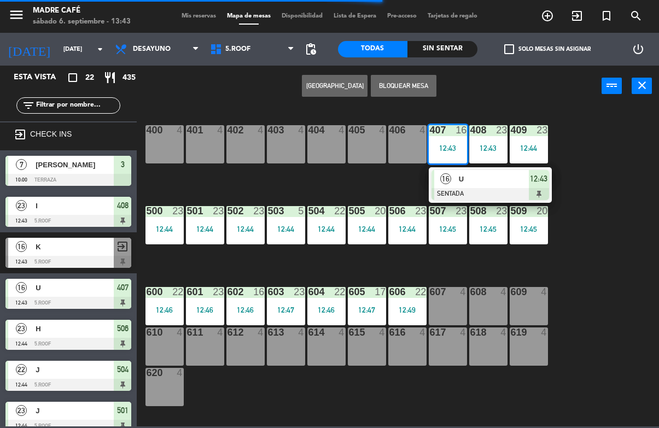
click at [478, 176] on span "U" at bounding box center [494, 178] width 70 height 11
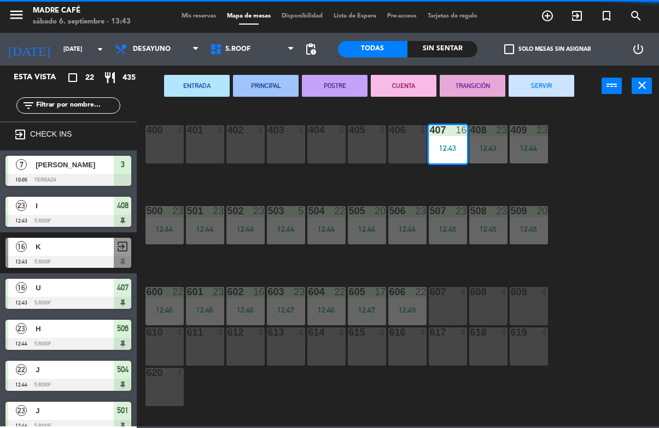
click at [567, 93] on button "SERVIR" at bounding box center [542, 86] width 66 height 22
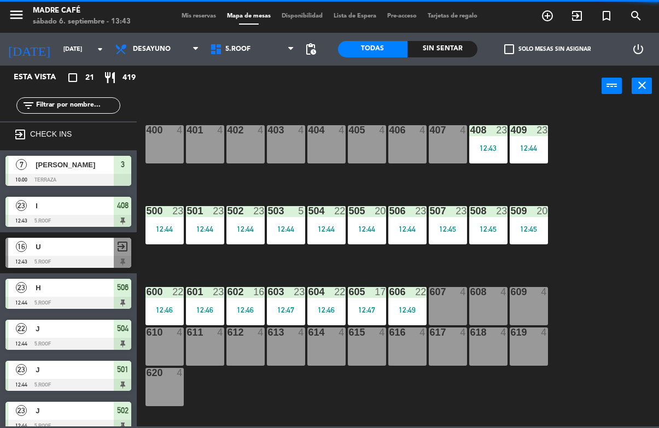
click at [490, 155] on div "408 23 12:43" at bounding box center [488, 144] width 38 height 38
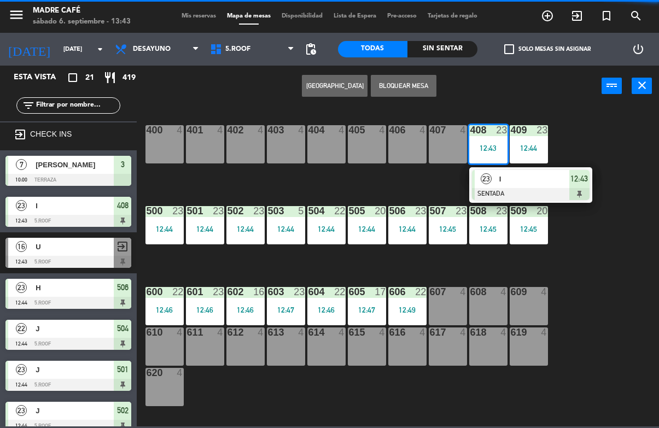
click at [511, 182] on span "I" at bounding box center [534, 178] width 70 height 11
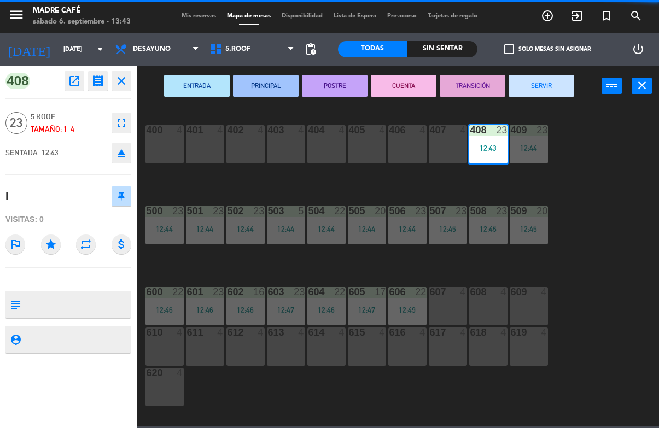
click at [567, 89] on button "SERVIR" at bounding box center [542, 86] width 66 height 22
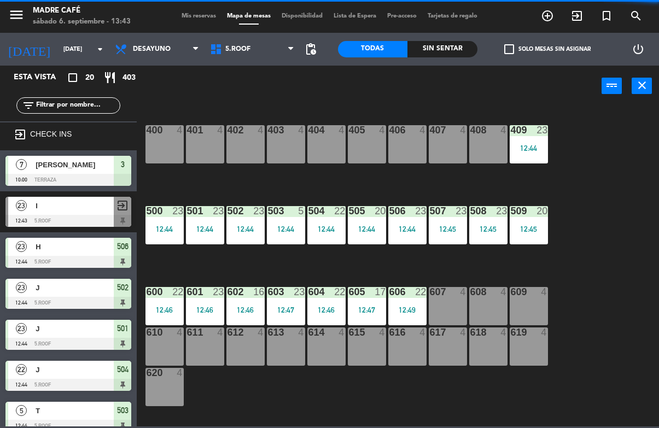
click at [532, 160] on div "409 23 12:44" at bounding box center [529, 144] width 38 height 38
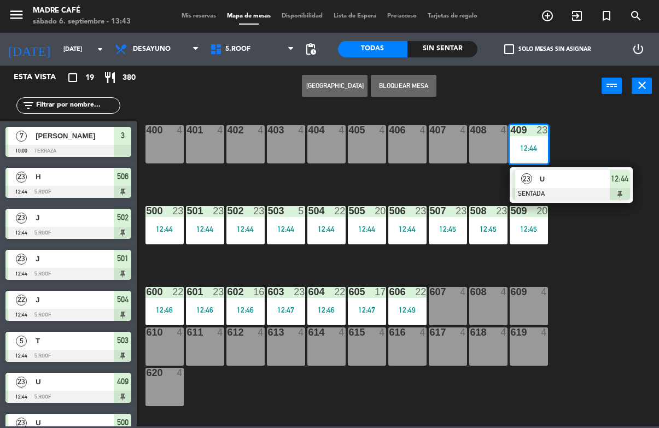
click at [550, 192] on div at bounding box center [572, 194] width 118 height 12
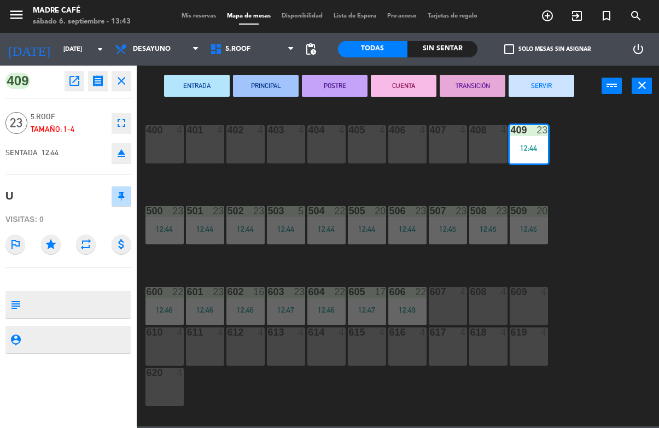
click at [558, 81] on button "SERVIR" at bounding box center [542, 86] width 66 height 22
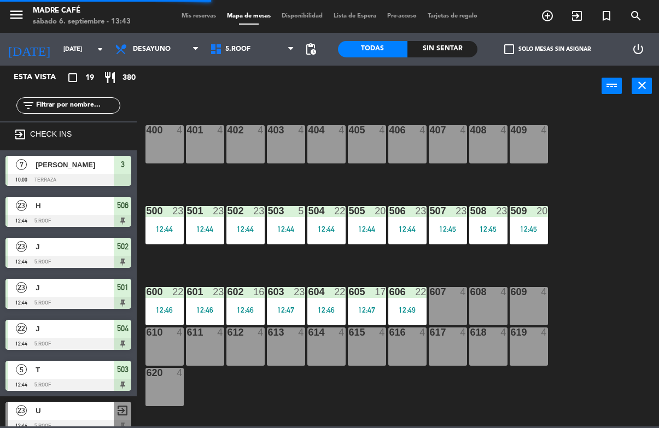
click at [147, 231] on div "12:44" at bounding box center [165, 229] width 38 height 8
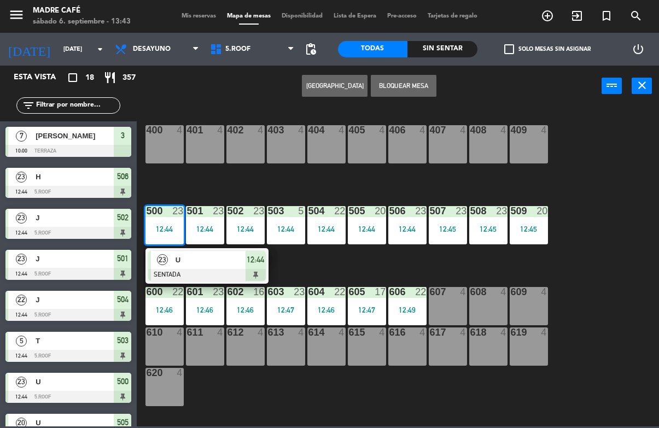
click at [230, 260] on span "U" at bounding box center [211, 259] width 70 height 11
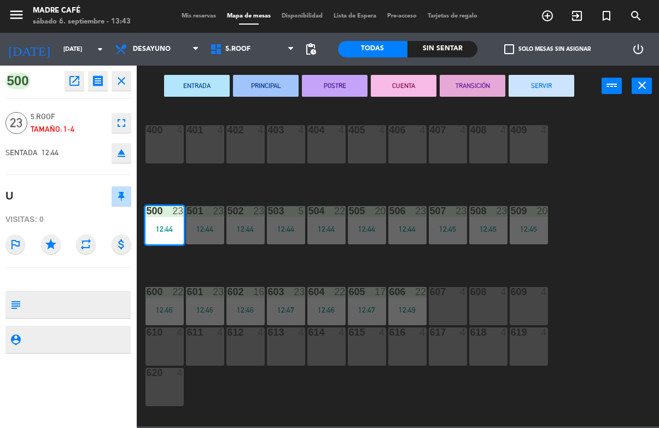
click at [532, 96] on button "SERVIR" at bounding box center [542, 86] width 66 height 22
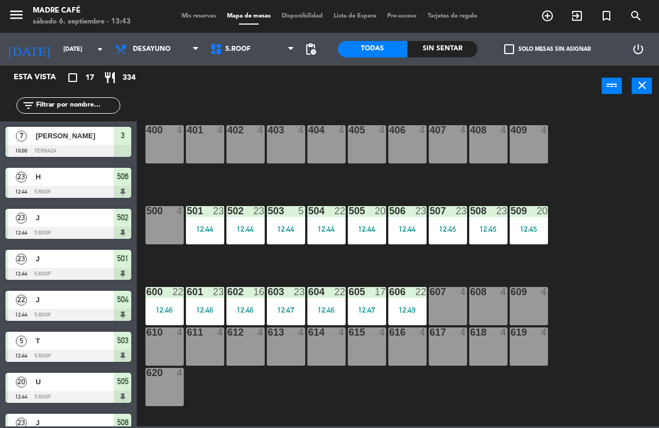
click at [204, 232] on div "12:44" at bounding box center [205, 229] width 38 height 8
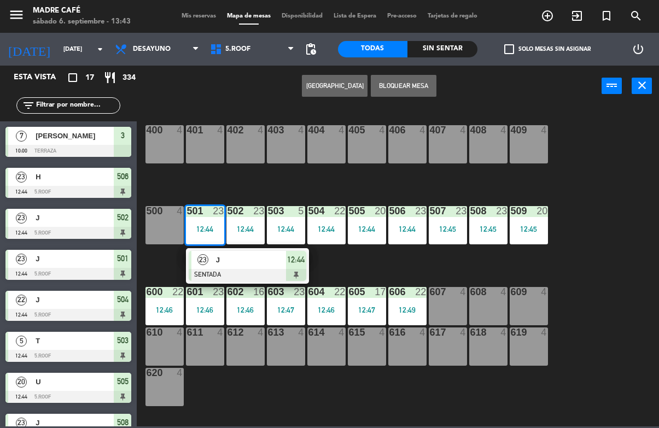
click at [237, 268] on div "J" at bounding box center [250, 260] width 71 height 18
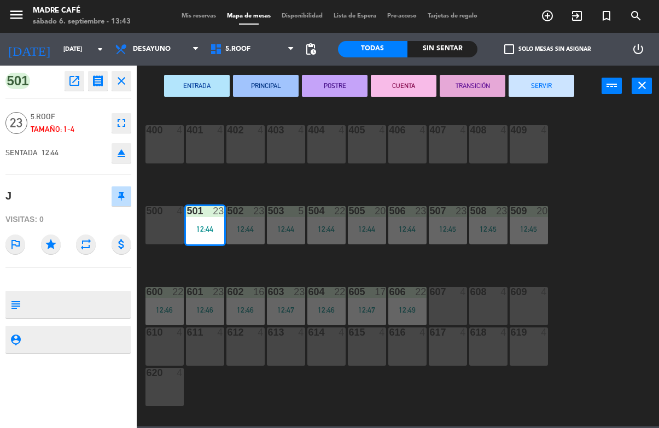
click at [547, 86] on button "SERVIR" at bounding box center [542, 86] width 66 height 22
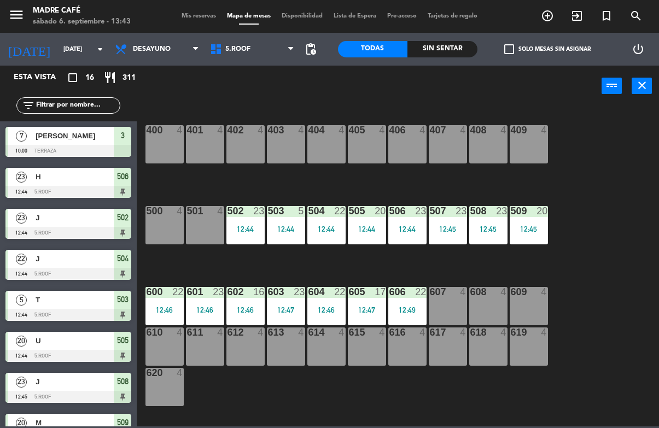
click at [237, 230] on div "12:44" at bounding box center [245, 229] width 38 height 8
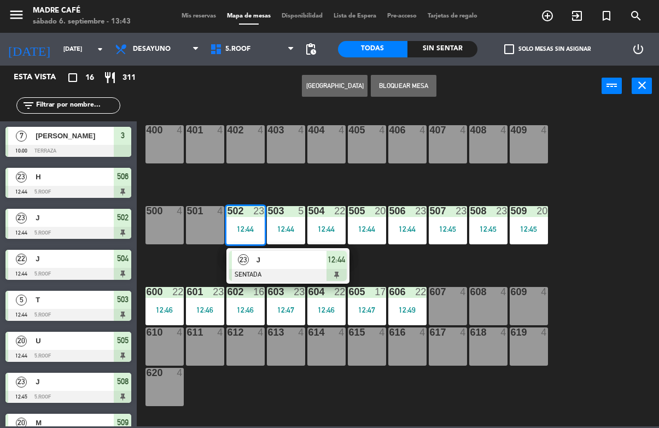
click at [308, 269] on div at bounding box center [288, 275] width 118 height 12
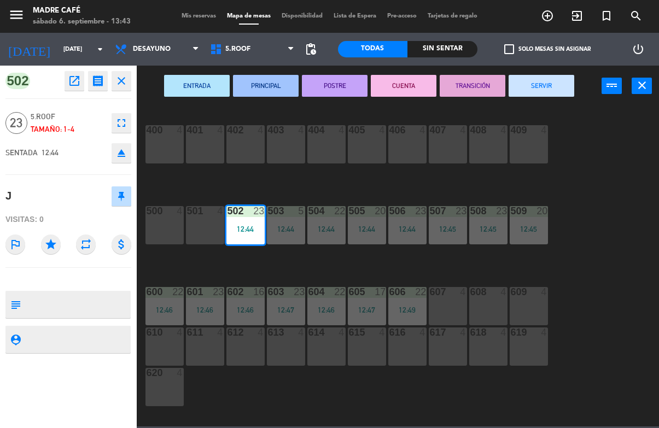
click at [560, 87] on button "SERVIR" at bounding box center [542, 86] width 66 height 22
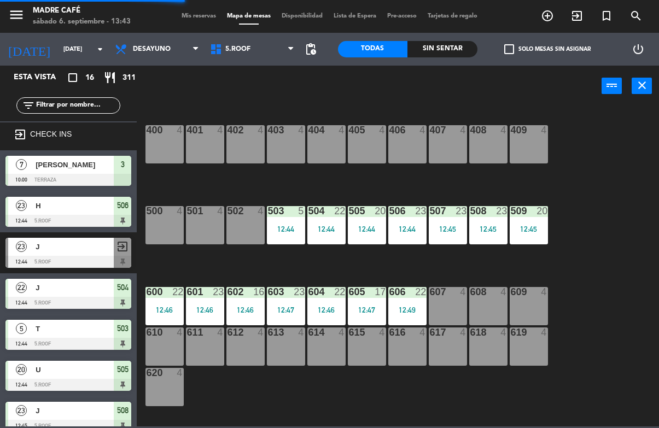
click at [272, 225] on div "12:44" at bounding box center [286, 229] width 38 height 8
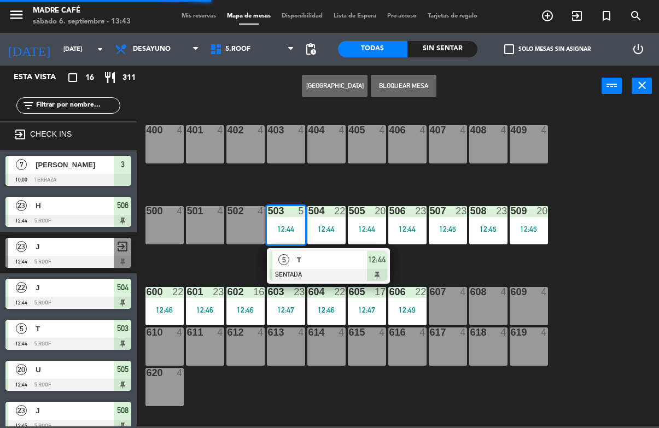
click at [318, 261] on span "T" at bounding box center [332, 259] width 70 height 11
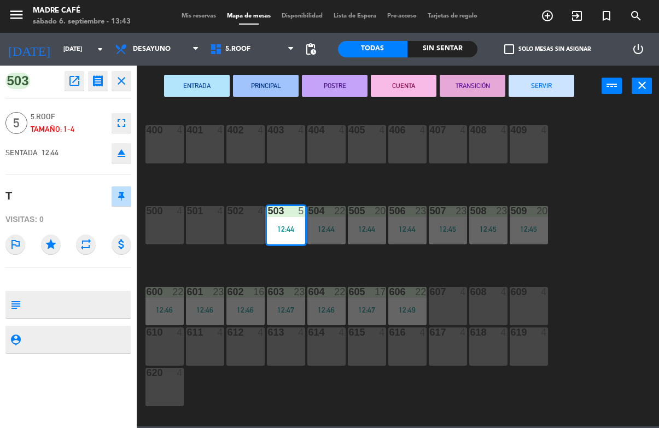
click at [548, 79] on button "SERVIR" at bounding box center [542, 86] width 66 height 22
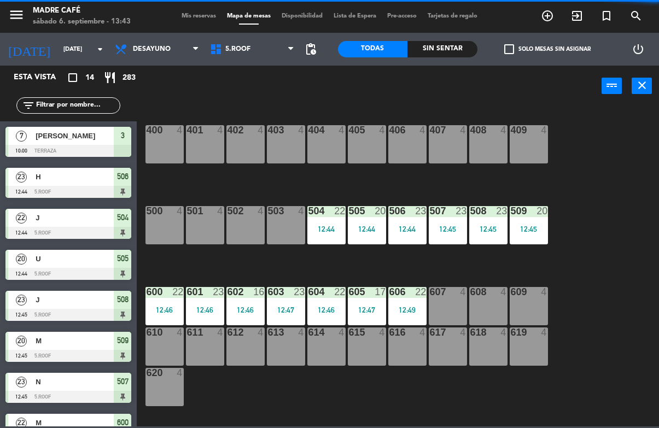
click at [339, 236] on div "504 22 12:44" at bounding box center [326, 225] width 38 height 38
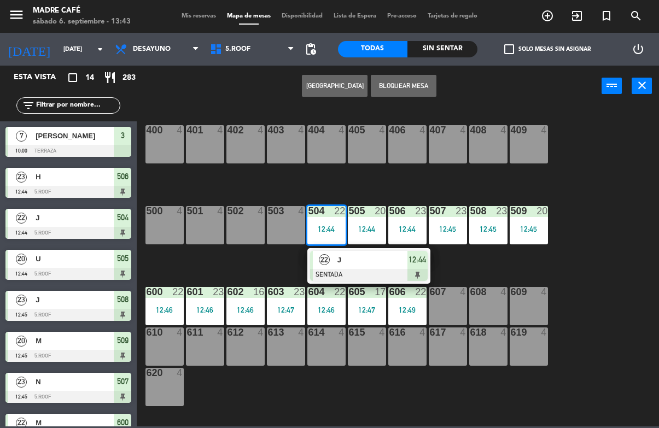
click at [353, 270] on div at bounding box center [369, 275] width 118 height 12
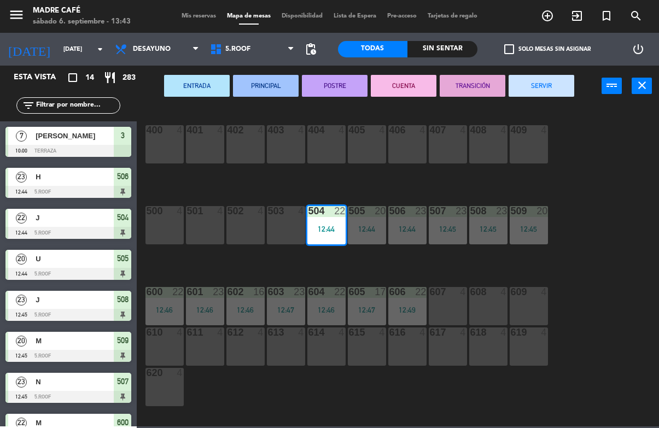
click at [572, 81] on button "SERVIR" at bounding box center [542, 86] width 66 height 22
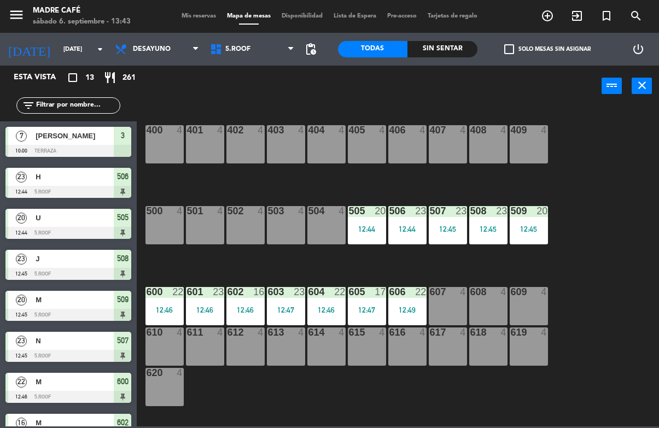
click at [373, 237] on div "505 20 12:44" at bounding box center [367, 225] width 38 height 38
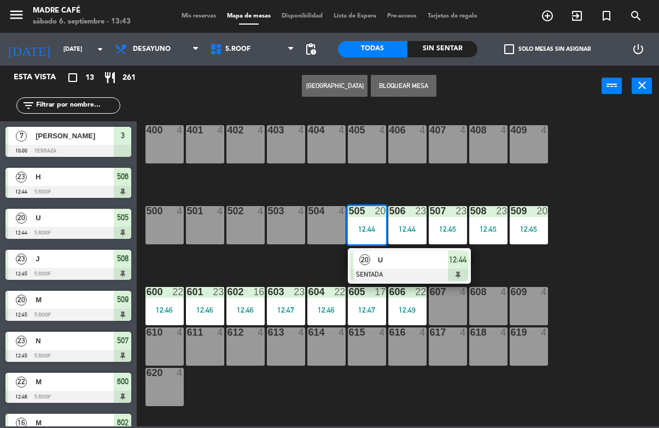
click at [399, 267] on div "U" at bounding box center [412, 260] width 71 height 18
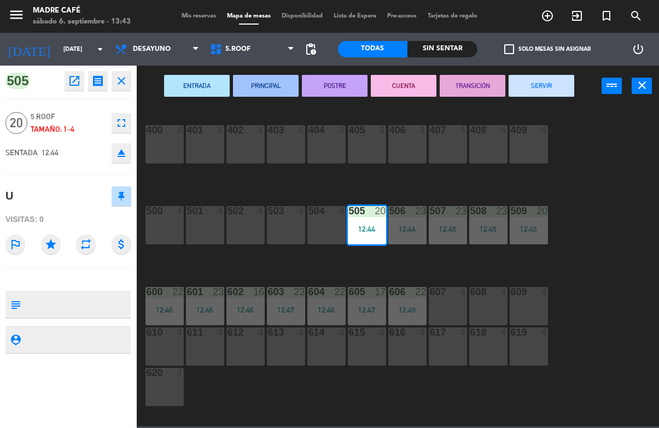
click at [567, 76] on button "SERVIR" at bounding box center [542, 86] width 66 height 22
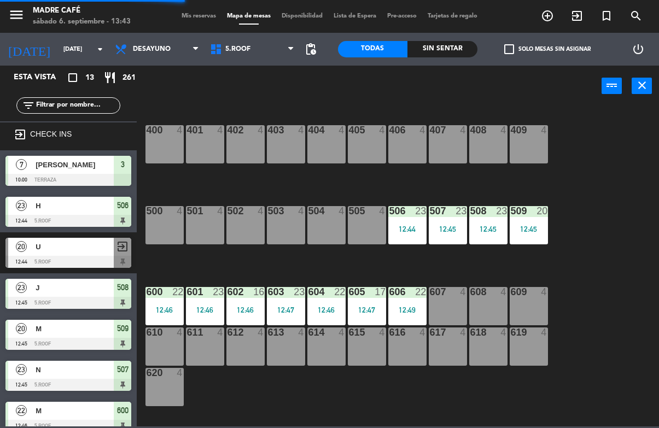
click at [402, 225] on div "12:44" at bounding box center [407, 229] width 38 height 8
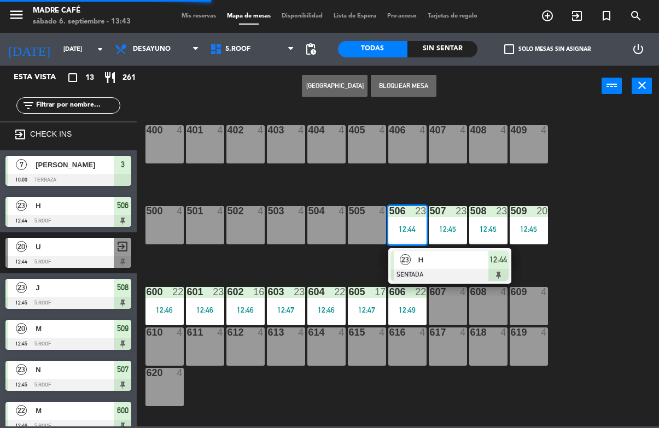
click at [436, 262] on span "H" at bounding box center [453, 259] width 70 height 11
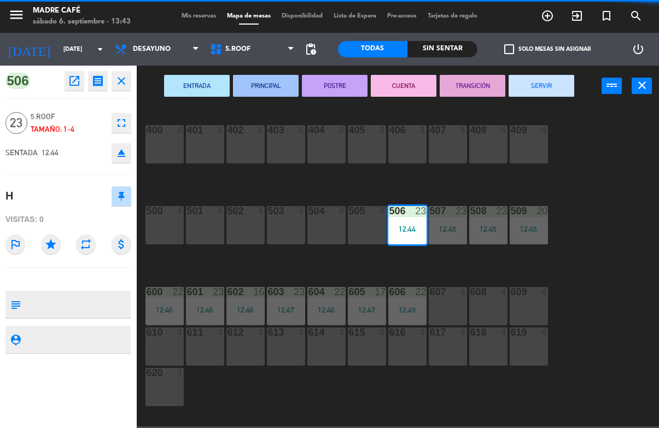
click at [552, 90] on button "SERVIR" at bounding box center [542, 86] width 66 height 22
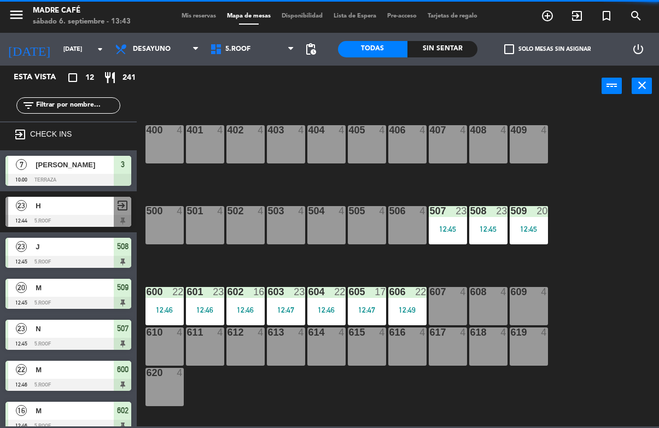
click at [433, 231] on div "12:45" at bounding box center [448, 229] width 38 height 8
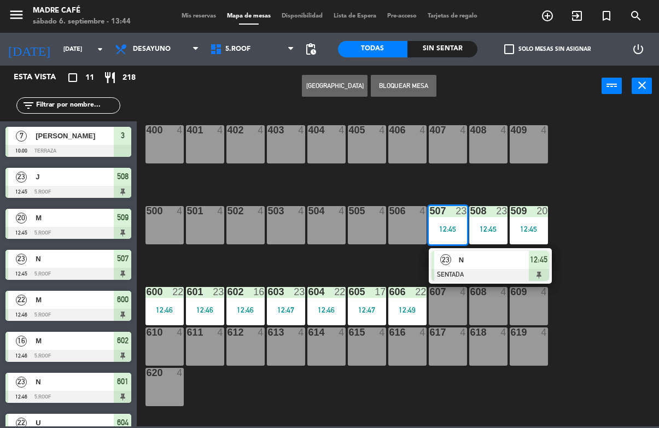
click at [493, 253] on div "N" at bounding box center [493, 260] width 71 height 18
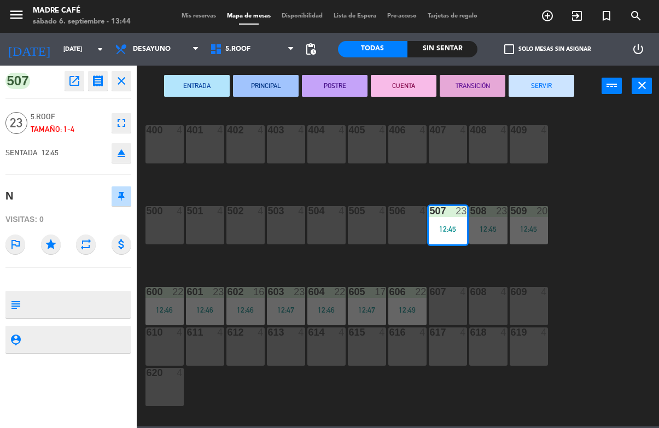
click at [544, 87] on button "SERVIR" at bounding box center [542, 86] width 66 height 22
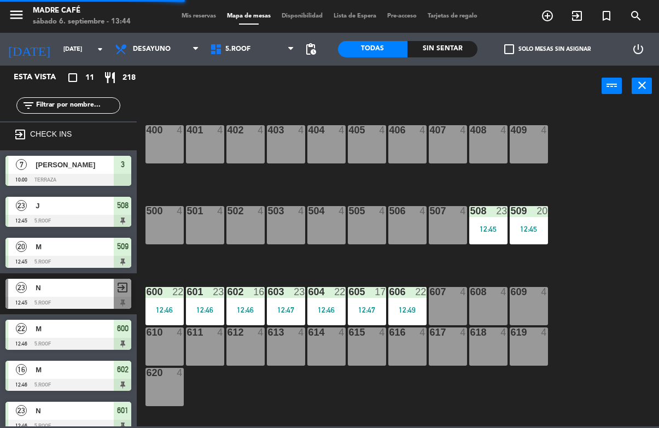
click at [477, 236] on div "508 23 12:45" at bounding box center [488, 225] width 38 height 38
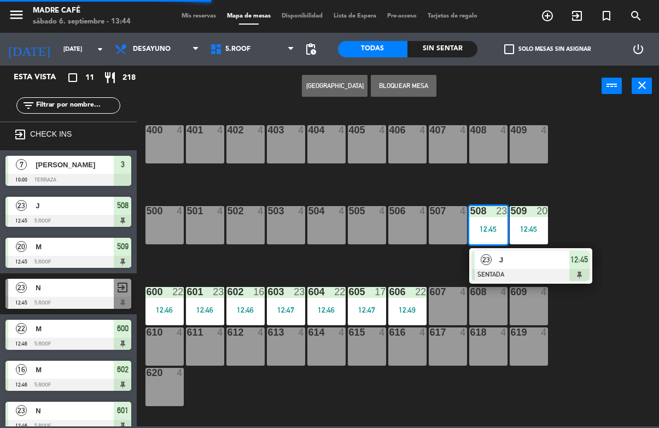
click at [516, 270] on div at bounding box center [531, 275] width 118 height 12
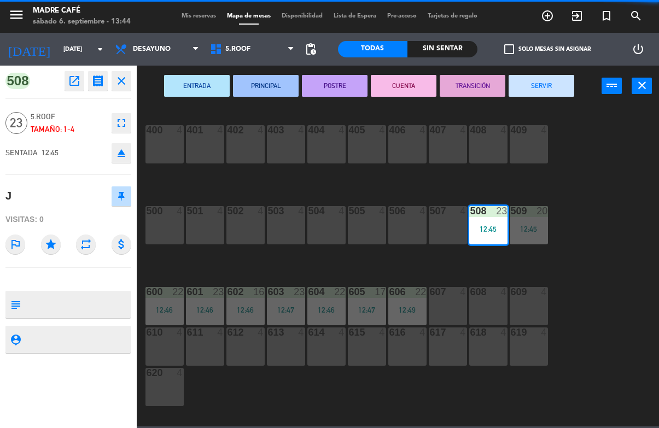
click at [550, 83] on button "SERVIR" at bounding box center [542, 86] width 66 height 22
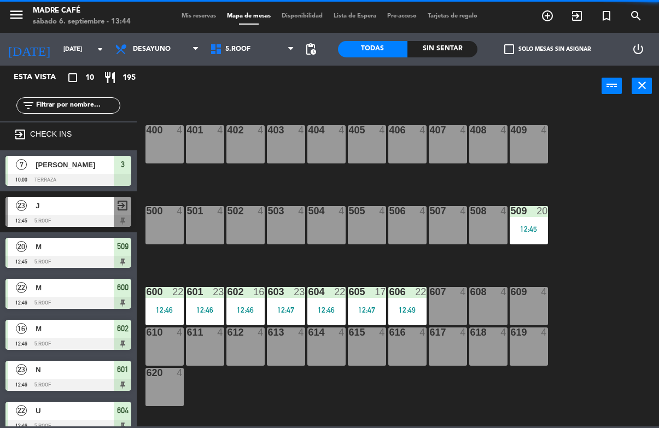
click at [533, 242] on div "509 20 12:45" at bounding box center [529, 225] width 38 height 38
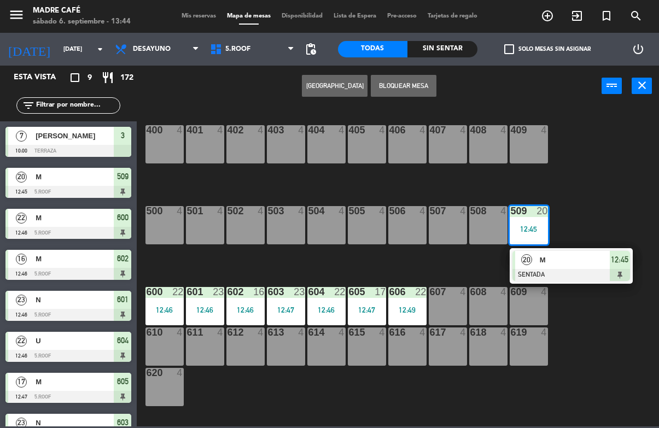
click at [573, 261] on span "M" at bounding box center [575, 259] width 70 height 11
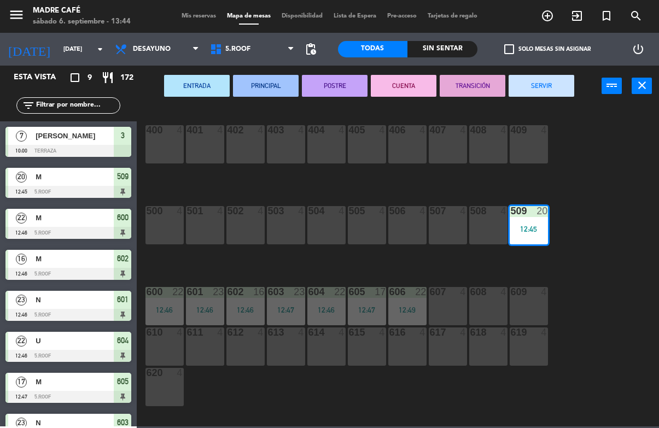
click at [538, 96] on button "SERVIR" at bounding box center [542, 86] width 66 height 22
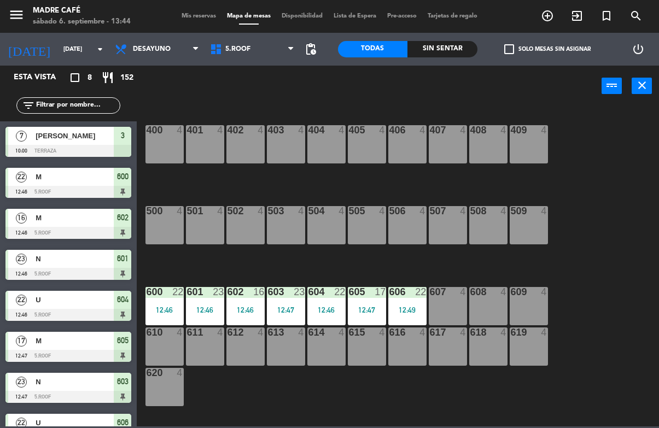
click at [166, 301] on div "600 22 12:46" at bounding box center [165, 306] width 38 height 38
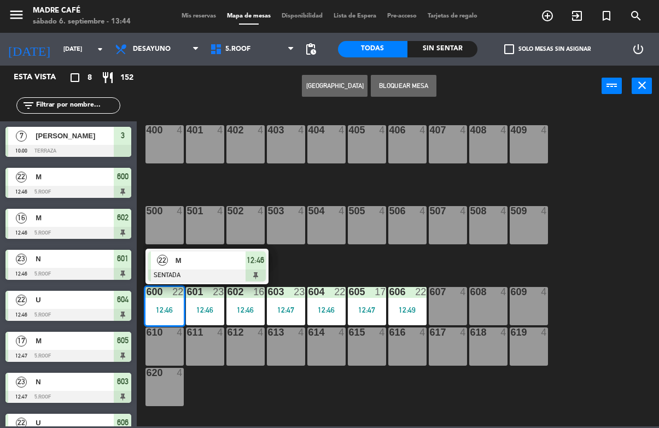
click at [226, 270] on div at bounding box center [207, 276] width 118 height 12
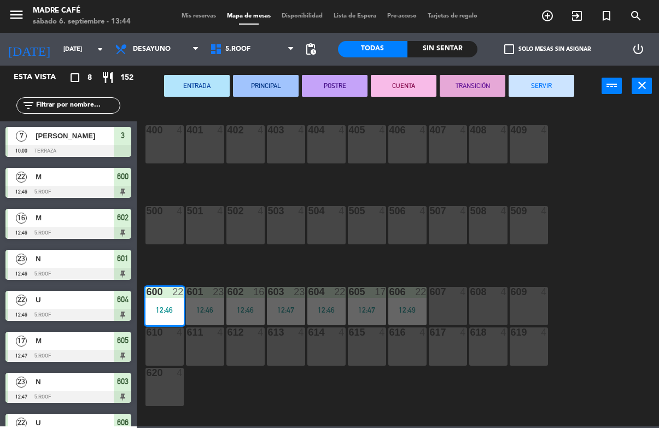
click at [550, 85] on button "SERVIR" at bounding box center [542, 86] width 66 height 22
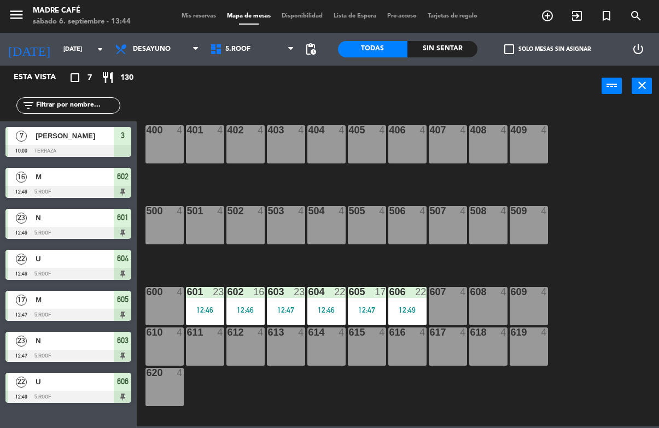
click at [406, 263] on div "400 4 401 4 402 4 403 4 404 4 405 4 406 4 407 4 408 4 409 4 500 4 501 4 502 4 5…" at bounding box center [401, 266] width 516 height 321
click at [209, 297] on div at bounding box center [205, 292] width 18 height 10
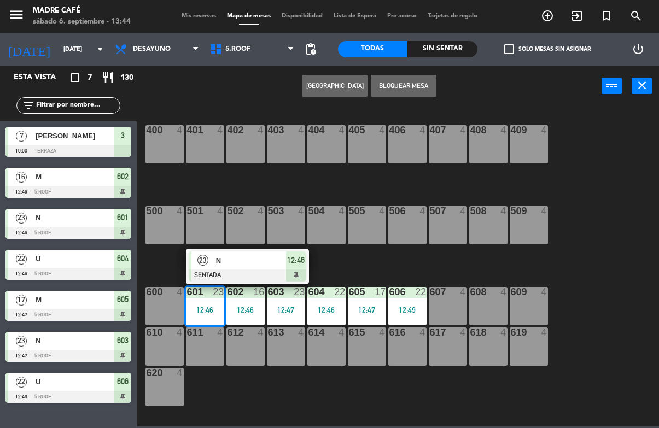
click at [264, 264] on span "N" at bounding box center [251, 260] width 70 height 11
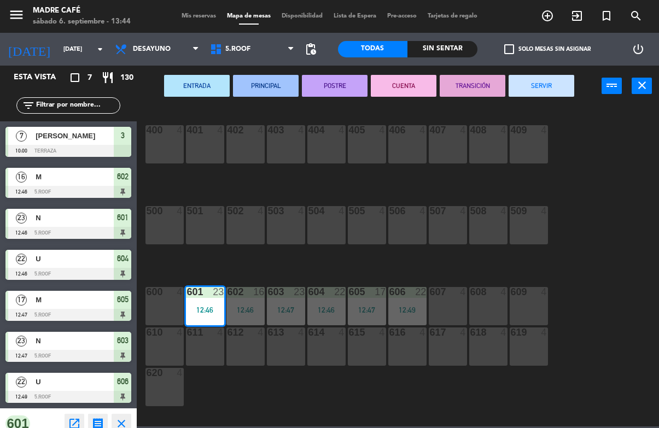
click at [558, 87] on button "SERVIR" at bounding box center [542, 86] width 66 height 22
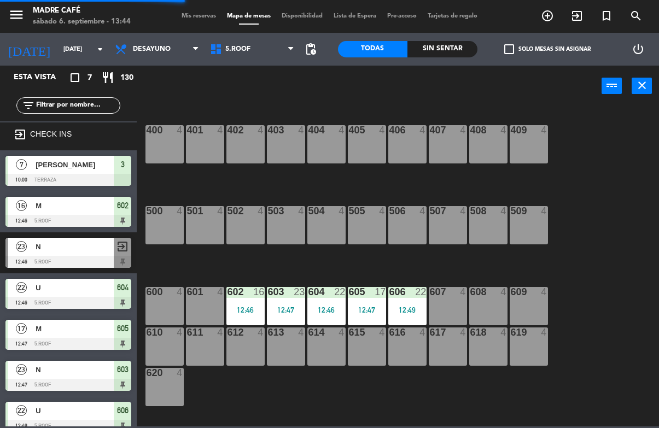
click at [236, 299] on div "602 16 12:46" at bounding box center [245, 306] width 38 height 38
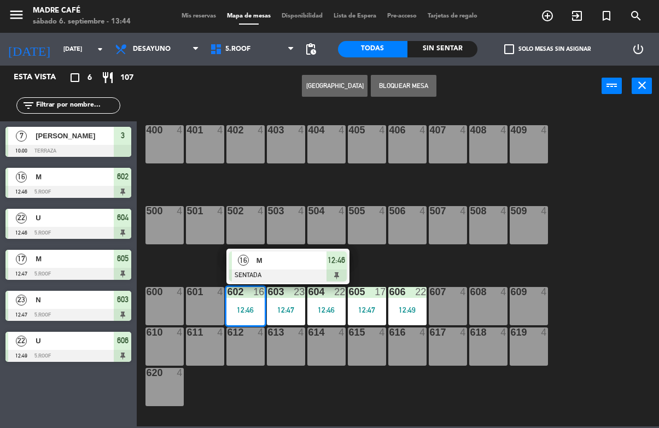
click at [319, 266] on span "M" at bounding box center [292, 260] width 70 height 11
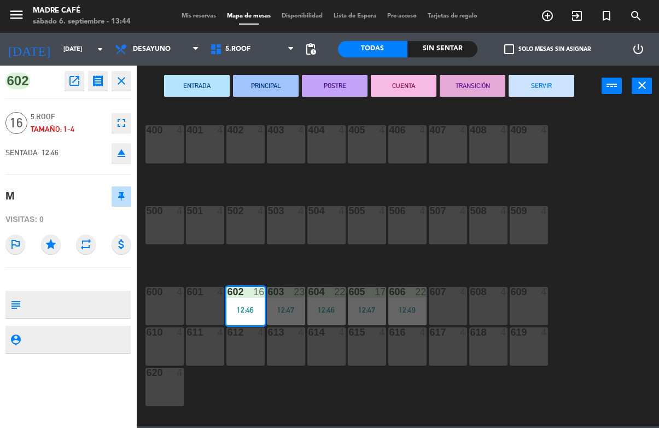
click at [547, 86] on button "SERVIR" at bounding box center [542, 86] width 66 height 22
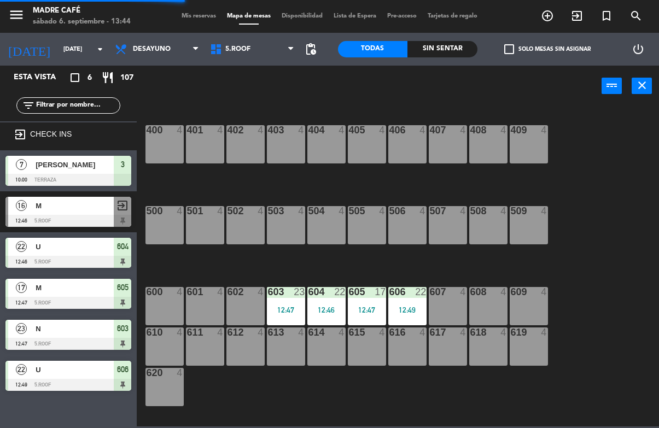
click at [288, 304] on div "603 23 12:47" at bounding box center [286, 306] width 38 height 38
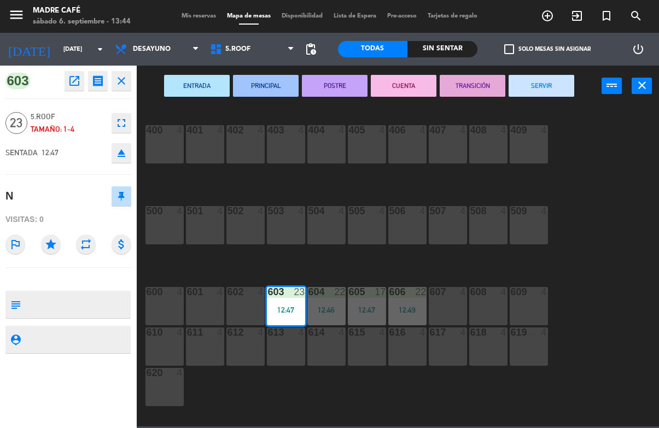
click at [557, 92] on button "SERVIR" at bounding box center [542, 86] width 66 height 22
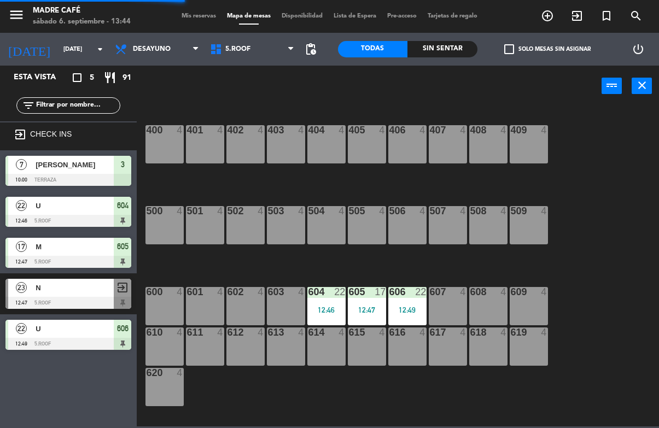
click at [327, 306] on div "12:46" at bounding box center [326, 310] width 38 height 8
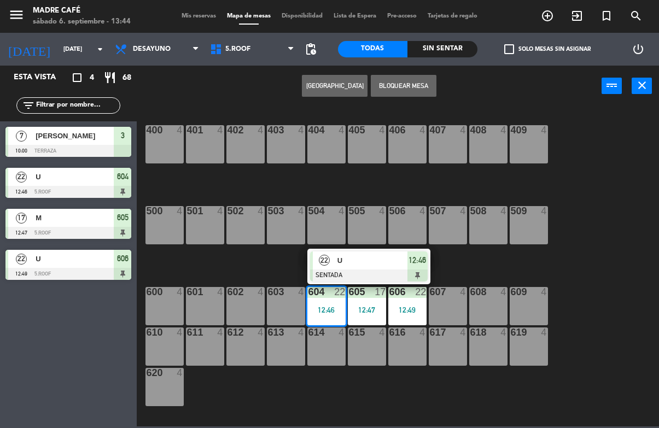
click at [362, 272] on div at bounding box center [369, 276] width 118 height 12
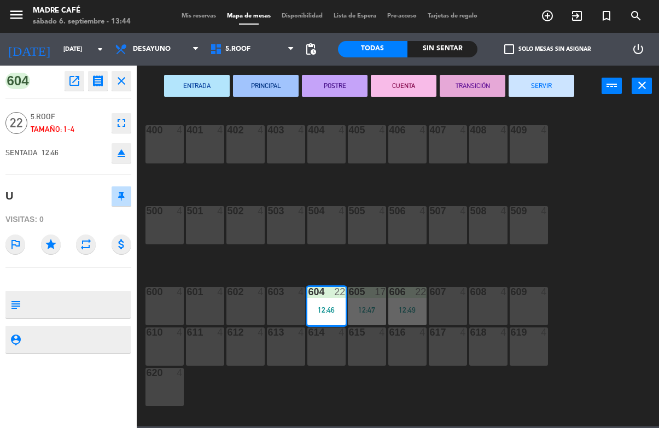
click at [547, 85] on button "SERVIR" at bounding box center [542, 86] width 66 height 22
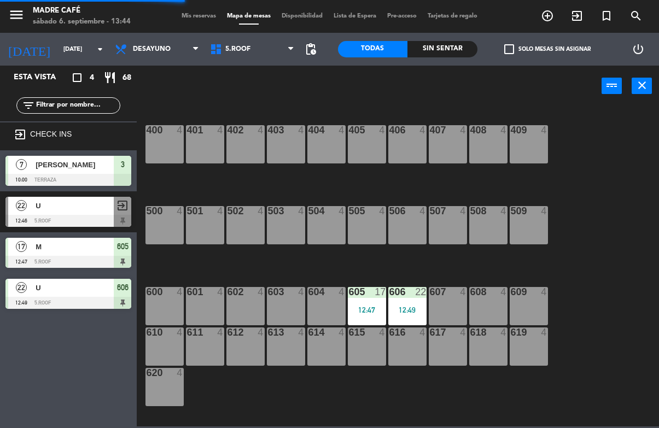
click at [361, 303] on div "605 17 12:47" at bounding box center [367, 306] width 38 height 38
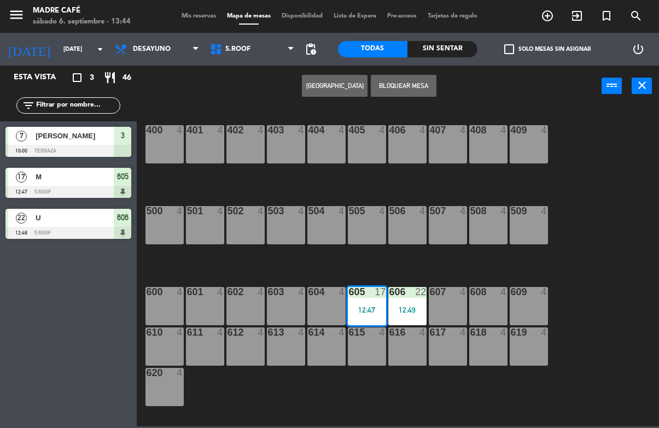
click at [366, 310] on div "12:47" at bounding box center [367, 310] width 38 height 8
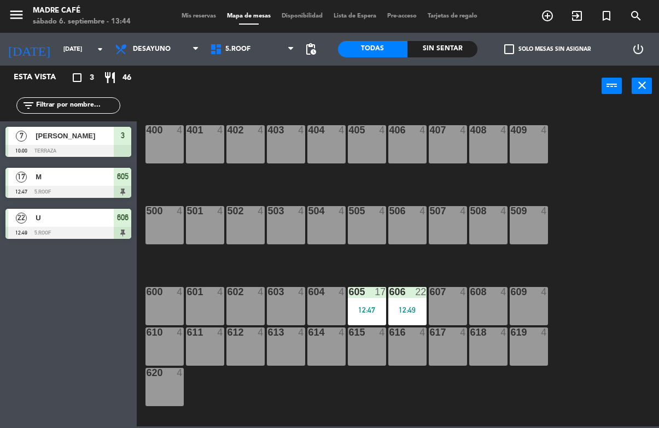
click at [358, 303] on div "605 17 12:47" at bounding box center [367, 306] width 38 height 38
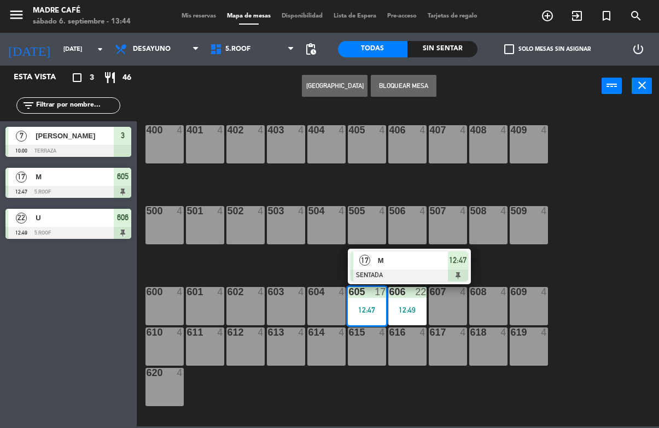
click at [428, 274] on div at bounding box center [410, 276] width 118 height 12
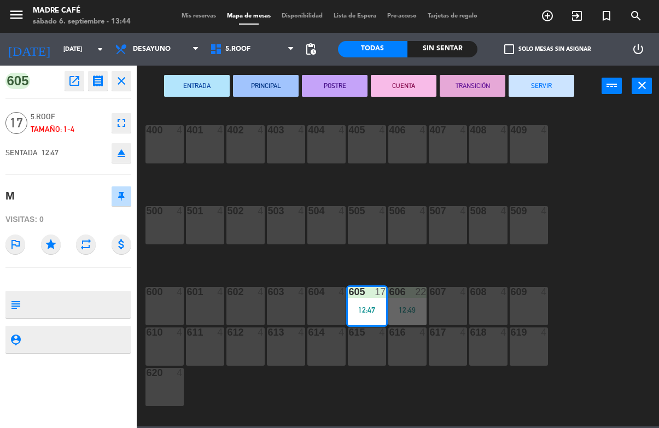
click at [548, 93] on button "SERVIR" at bounding box center [542, 86] width 66 height 22
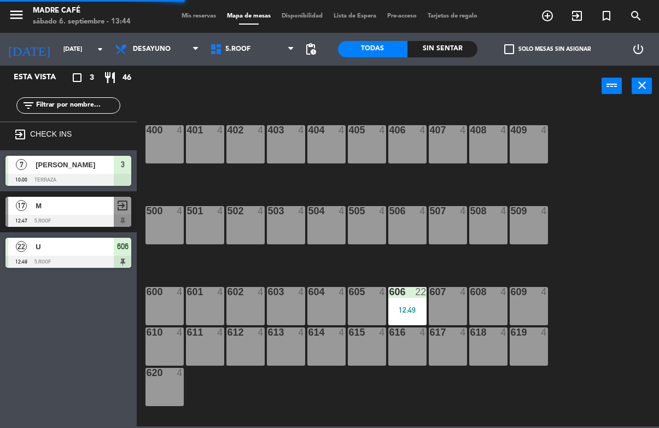
click at [414, 311] on div "12:49" at bounding box center [407, 310] width 38 height 8
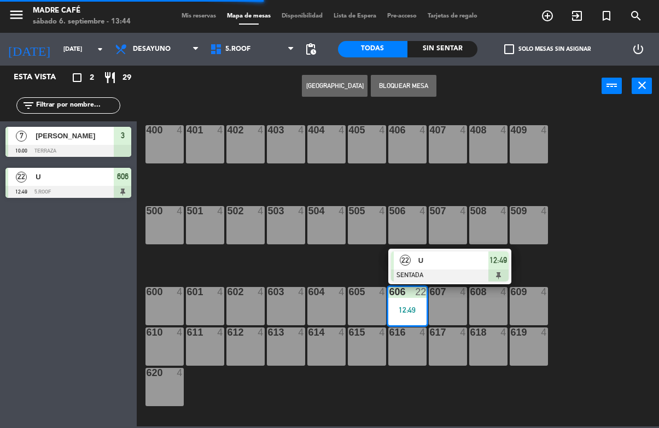
click at [464, 272] on div at bounding box center [450, 276] width 118 height 12
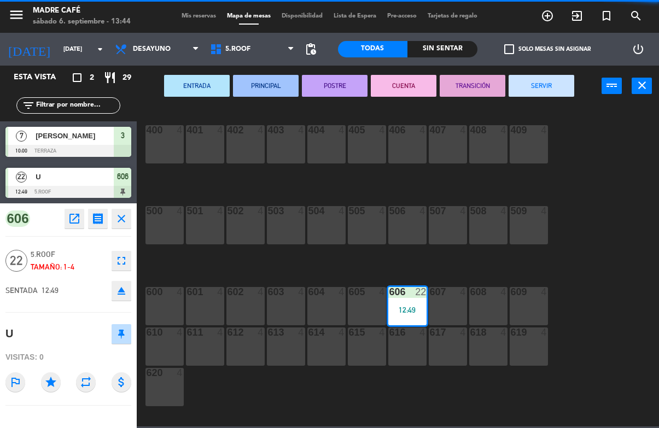
click at [554, 87] on button "SERVIR" at bounding box center [542, 86] width 66 height 22
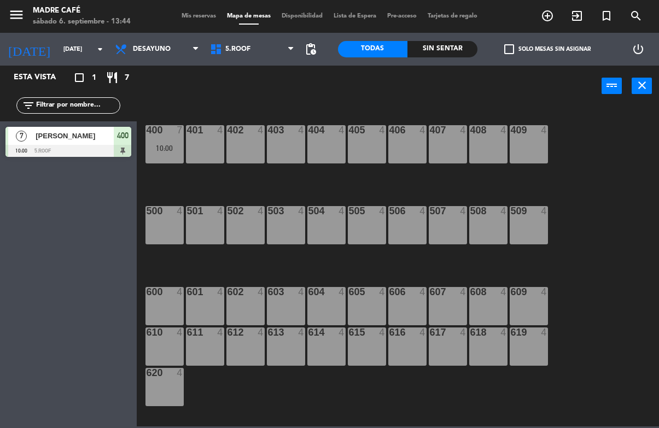
click at [162, 151] on div "10:00" at bounding box center [165, 148] width 38 height 8
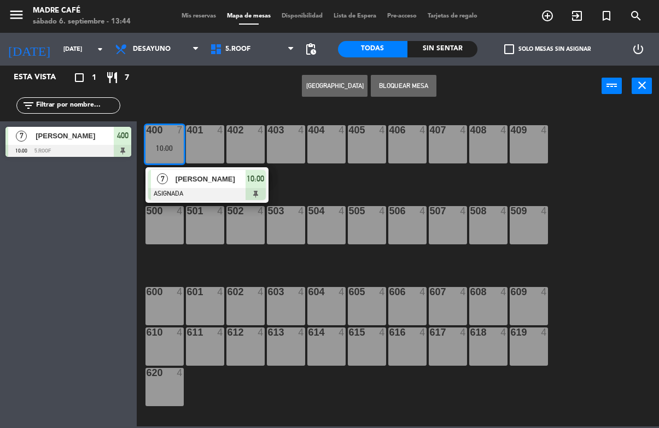
click at [187, 176] on span "[PERSON_NAME]" at bounding box center [211, 178] width 70 height 11
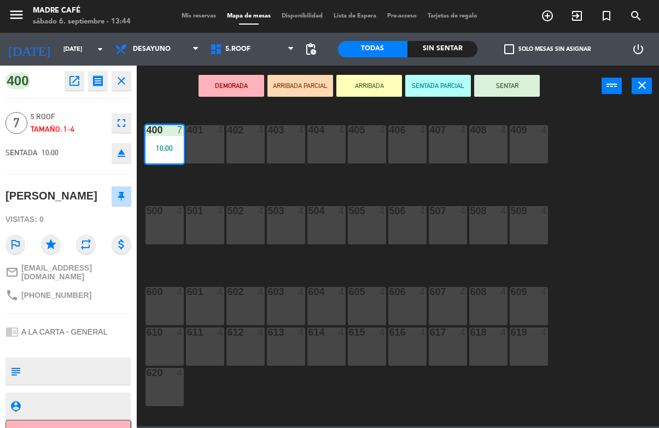
click at [511, 86] on button "SENTAR" at bounding box center [507, 86] width 66 height 22
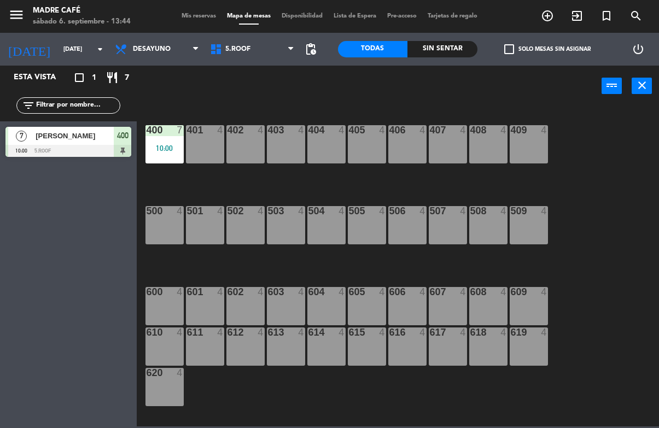
click at [163, 152] on div "10:00" at bounding box center [165, 148] width 38 height 8
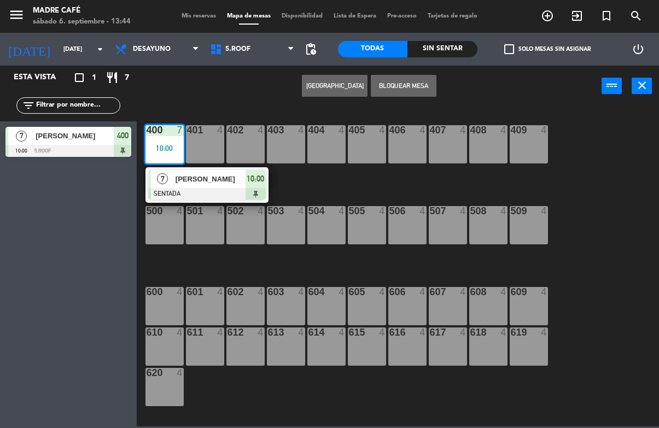
click at [199, 185] on div "[PERSON_NAME]" at bounding box center [210, 179] width 71 height 18
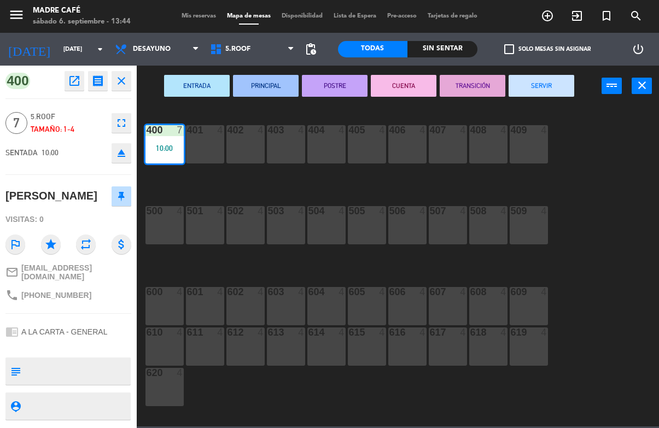
click at [553, 83] on button "SERVIR" at bounding box center [542, 86] width 66 height 22
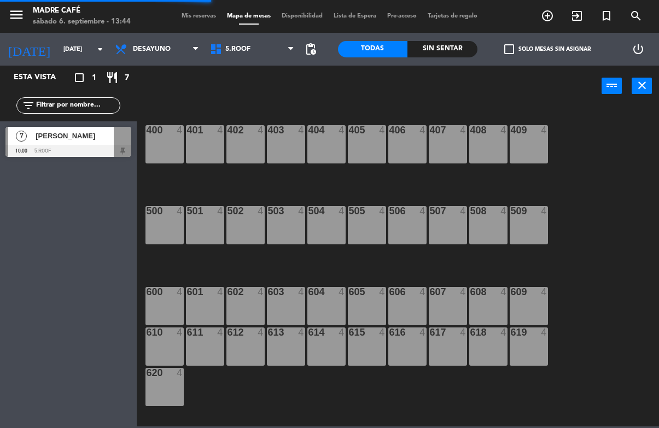
click at [250, 57] on span "5.Roof" at bounding box center [252, 49] width 95 height 24
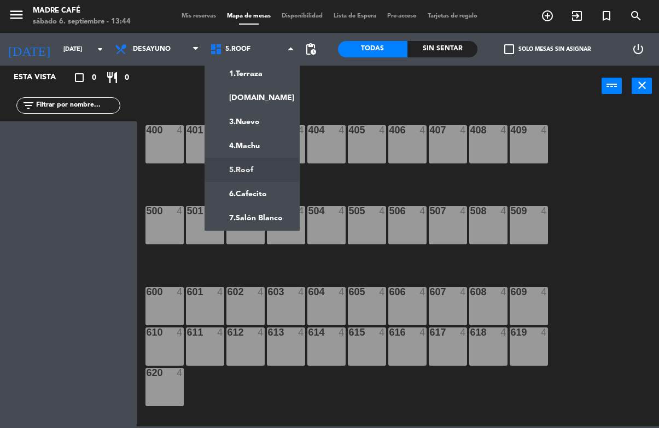
click at [280, 74] on ng-component "menu Madre Café sábado 6. septiembre - 13:44 Mis reservas Mapa de mesas Disponi…" at bounding box center [329, 213] width 659 height 427
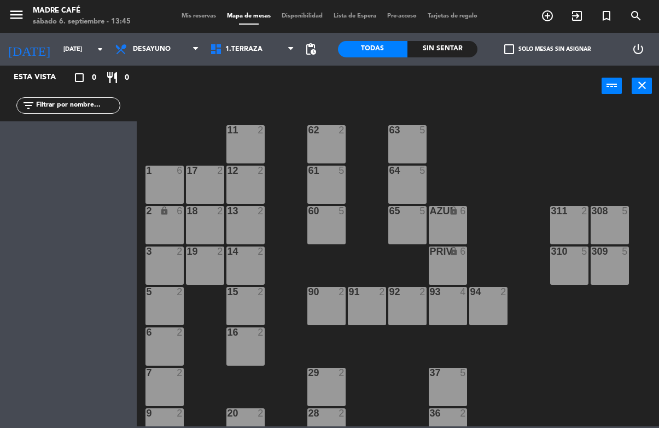
click at [271, 43] on span "1.Terraza" at bounding box center [252, 49] width 95 height 24
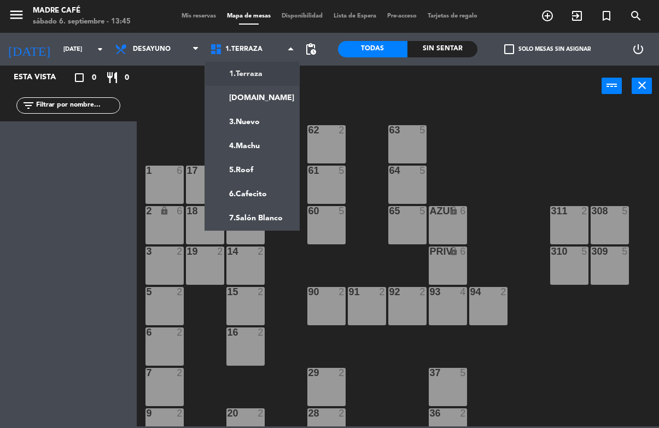
click at [265, 101] on ng-component "menu Madre Café sábado 6. septiembre - 13:45 Mis reservas Mapa de mesas Disponi…" at bounding box center [329, 213] width 659 height 427
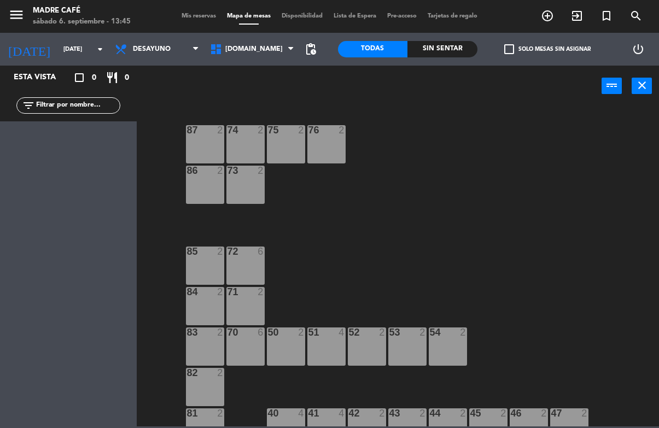
click at [234, 48] on span "[DOMAIN_NAME]" at bounding box center [253, 49] width 57 height 8
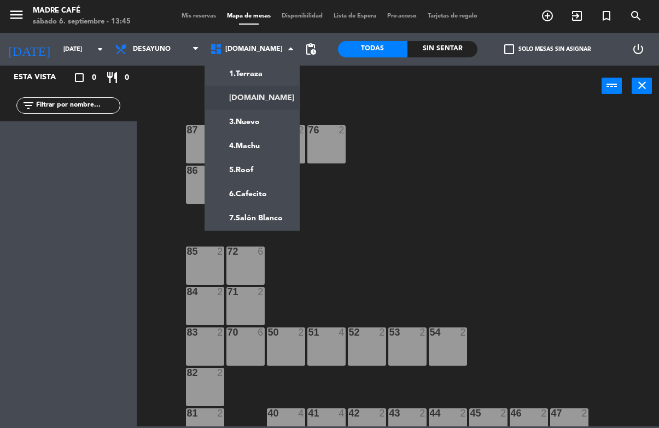
click at [265, 80] on ng-component "menu Madre Café sábado 6. septiembre - 13:45 Mis reservas Mapa de mesas Disponi…" at bounding box center [329, 213] width 659 height 427
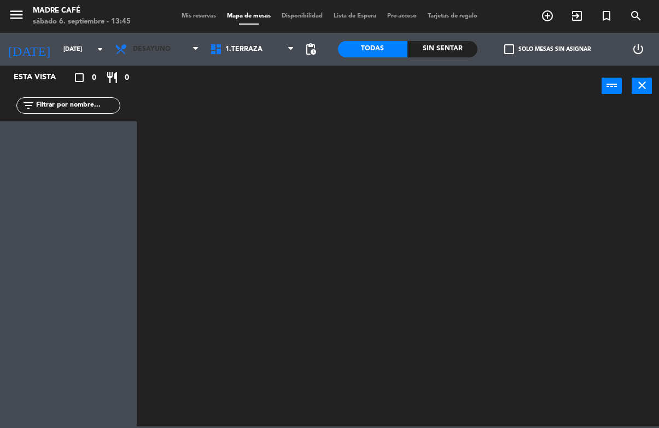
click at [170, 55] on span "Desayuno" at bounding box center [156, 49] width 95 height 24
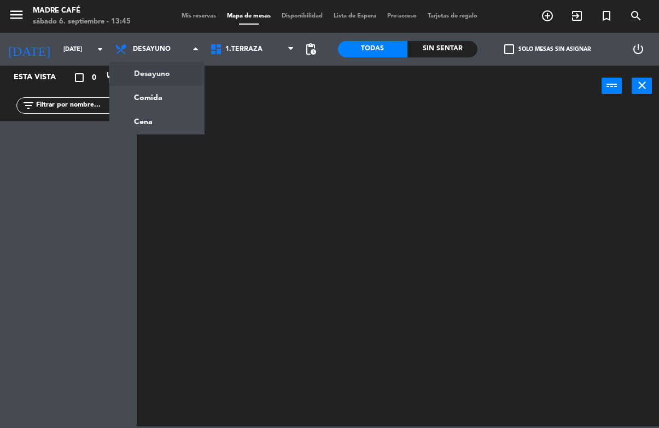
click at [187, 96] on ng-component "menu Madre Café sábado 6. septiembre - 13:45 Mis reservas Mapa de mesas Disponi…" at bounding box center [329, 213] width 659 height 427
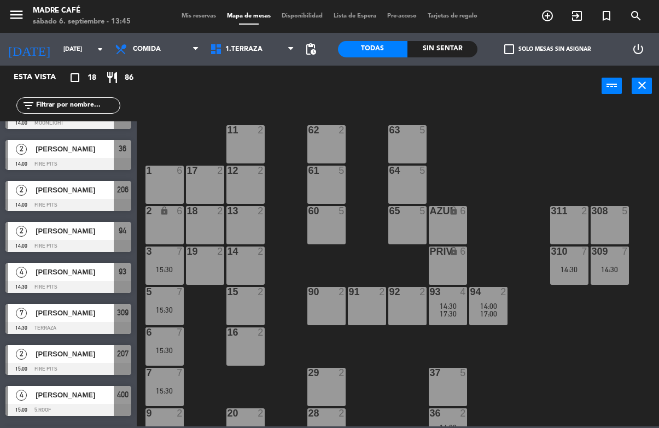
scroll to position [70, 0]
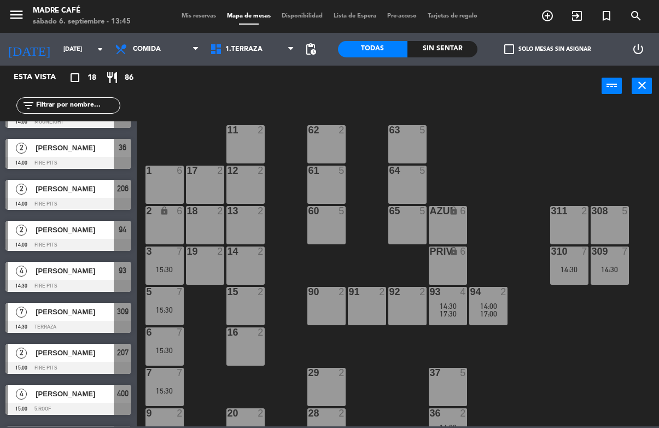
click at [87, 235] on span "[PERSON_NAME]" at bounding box center [75, 229] width 78 height 11
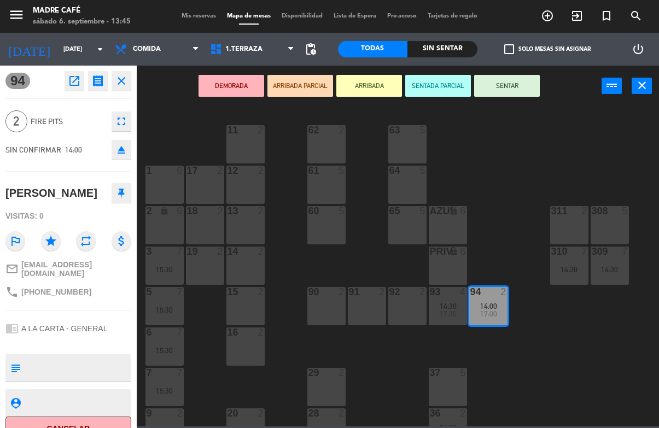
click at [366, 96] on button "ARRIBADA" at bounding box center [369, 86] width 66 height 22
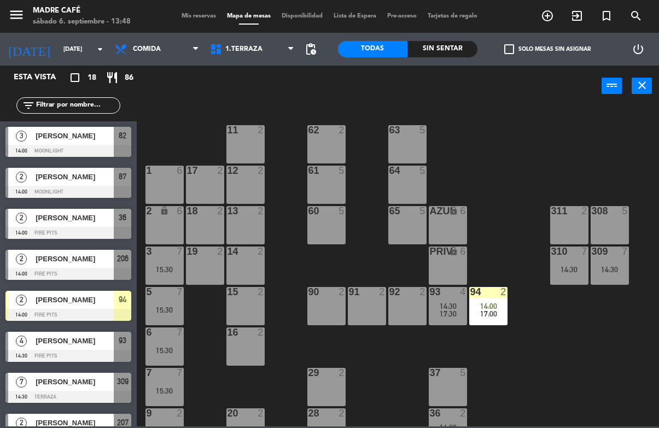
scroll to position [-1, 0]
click at [138, 60] on span "Comida" at bounding box center [156, 49] width 95 height 24
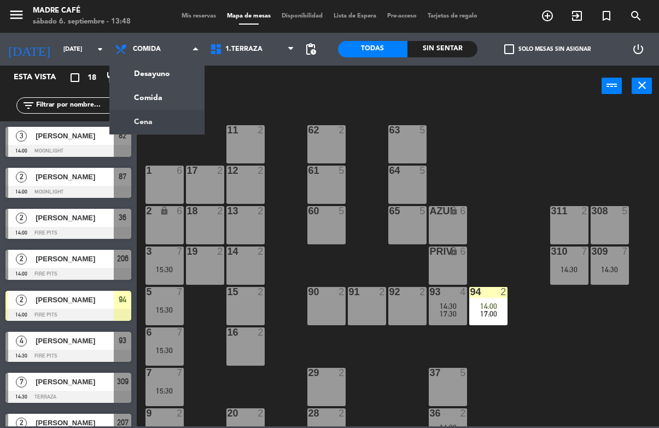
click at [172, 121] on ng-component "menu Madre Café sábado 6. septiembre - 13:48 Mis reservas Mapa de mesas Disponi…" at bounding box center [329, 213] width 659 height 427
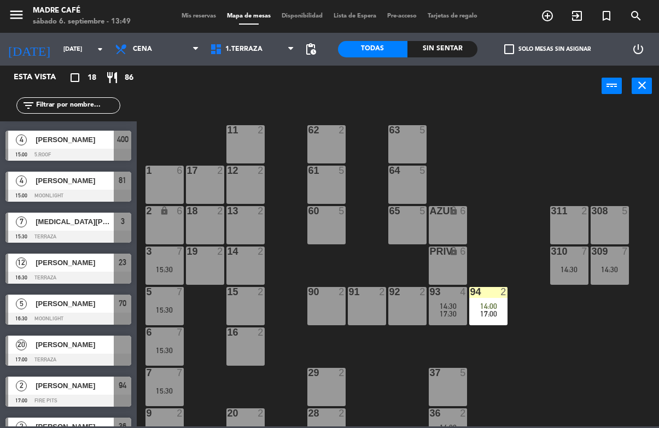
scroll to position [379, 0]
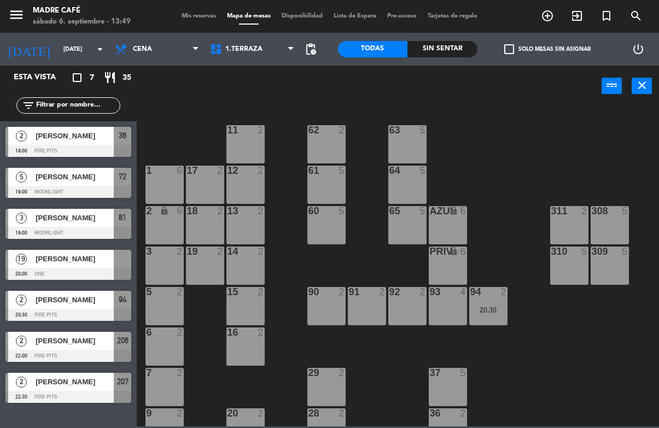
click at [162, 43] on span "Cena" at bounding box center [156, 49] width 95 height 24
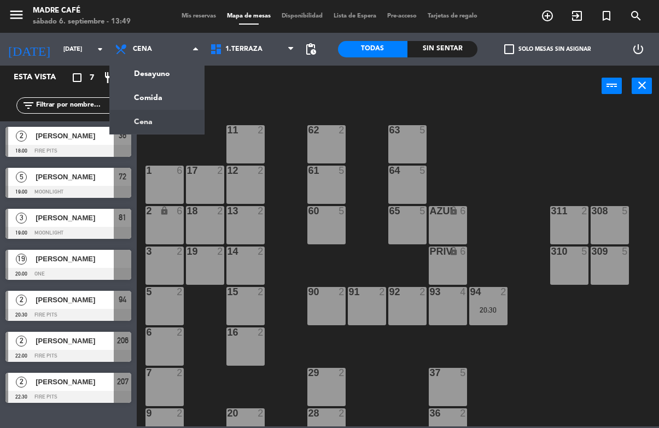
click at [156, 73] on ng-component "menu Madre Café sábado 6. septiembre - 13:49 Mis reservas Mapa de mesas Disponi…" at bounding box center [329, 213] width 659 height 427
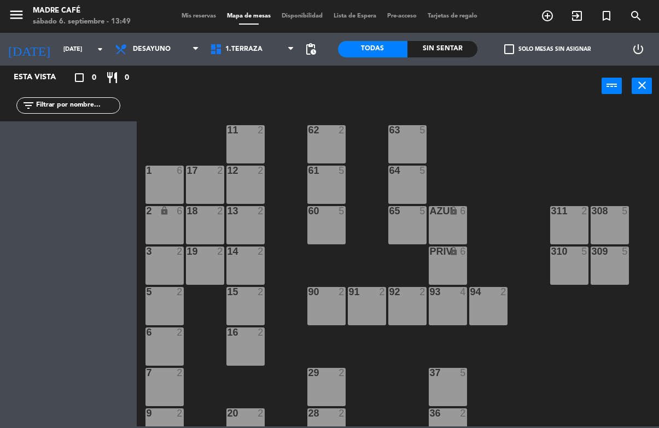
scroll to position [0, 0]
click at [151, 39] on span "Desayuno" at bounding box center [156, 49] width 95 height 24
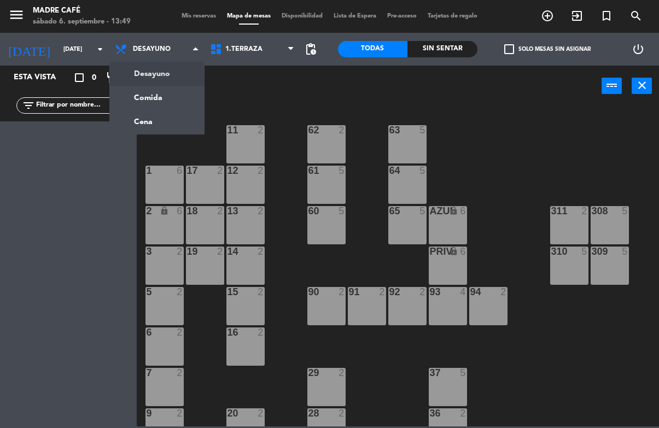
click at [154, 96] on ng-component "menu Madre Café sábado 6. septiembre - 13:49 Mis reservas Mapa de mesas Disponi…" at bounding box center [329, 213] width 659 height 427
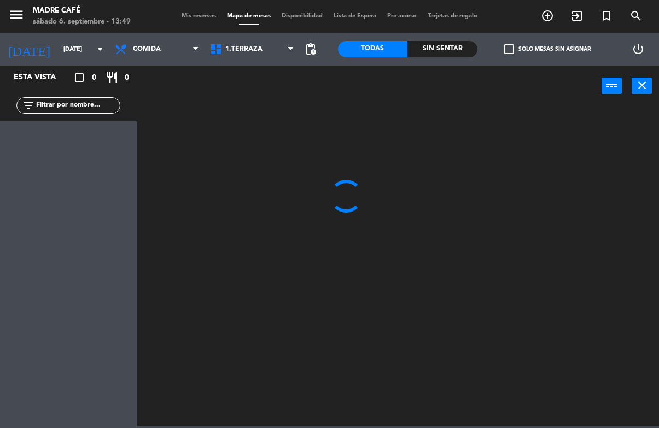
click at [84, 104] on input "text" at bounding box center [77, 106] width 85 height 12
type input "Alej"
